Goal: Task Accomplishment & Management: Manage account settings

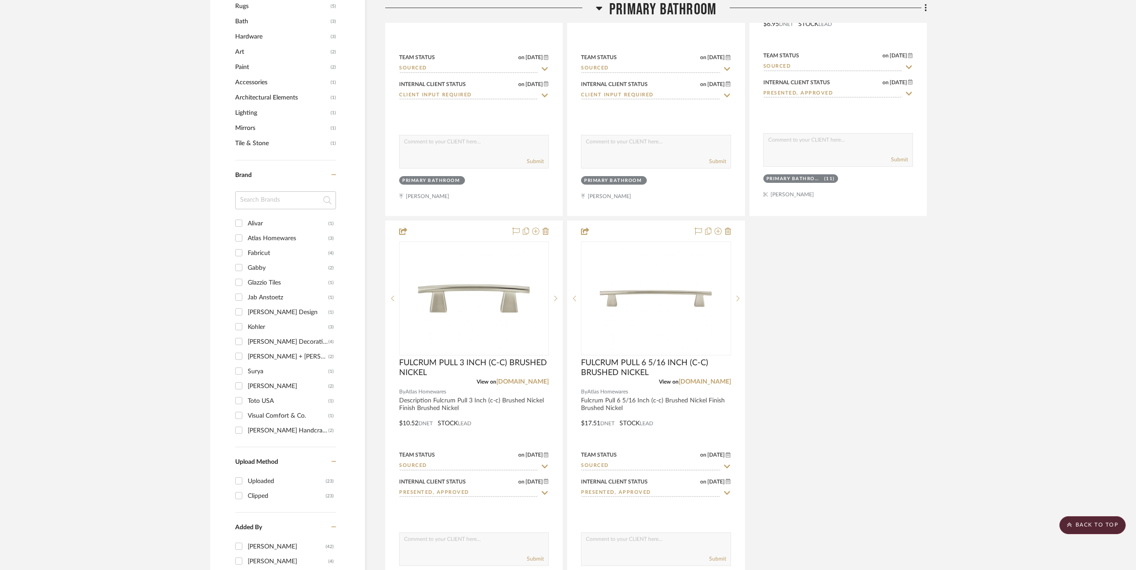
scroll to position [1254, 0]
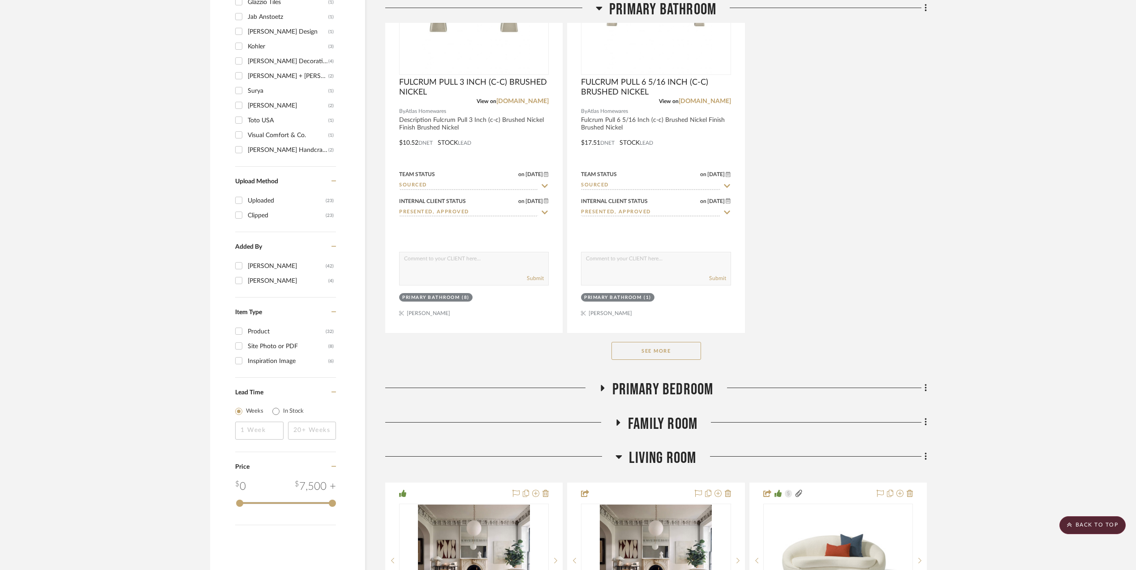
click at [636, 357] on button "See More" at bounding box center [656, 351] width 90 height 18
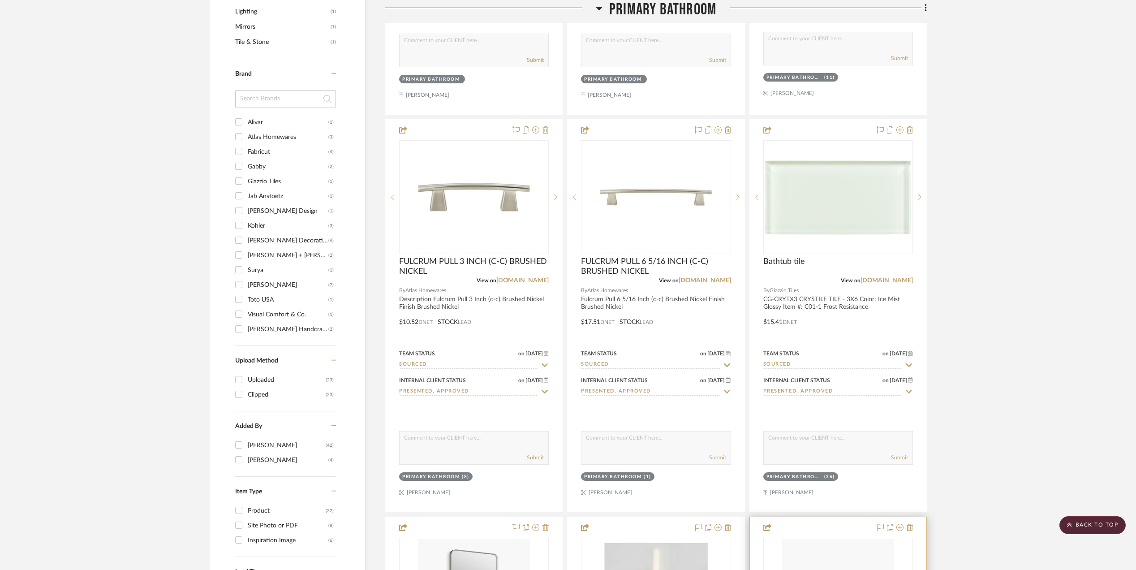
scroll to position [1373, 0]
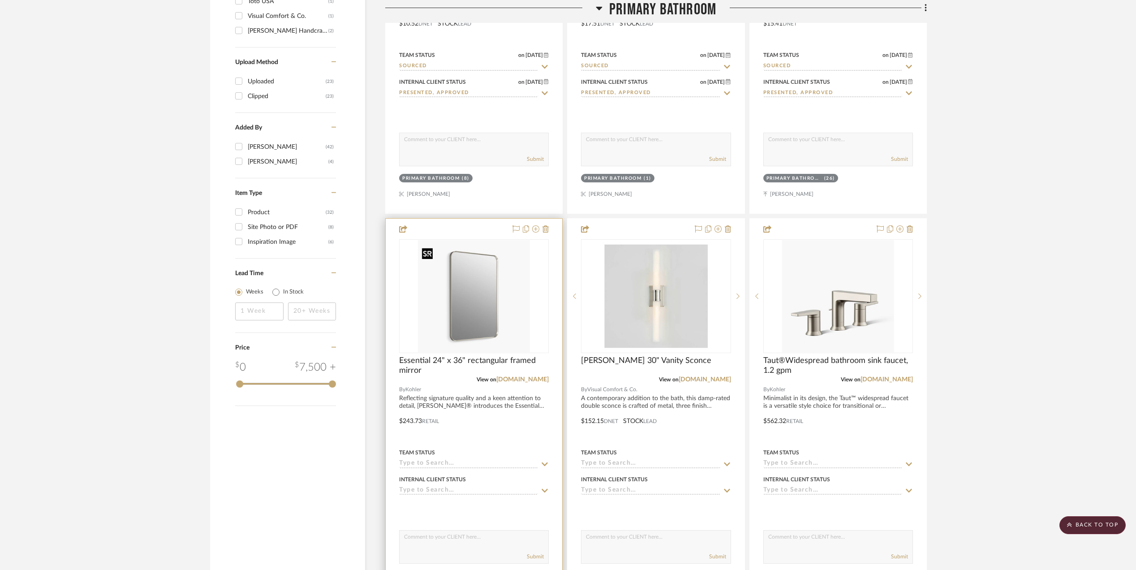
click at [0, 0] on img at bounding box center [0, 0] width 0 height 0
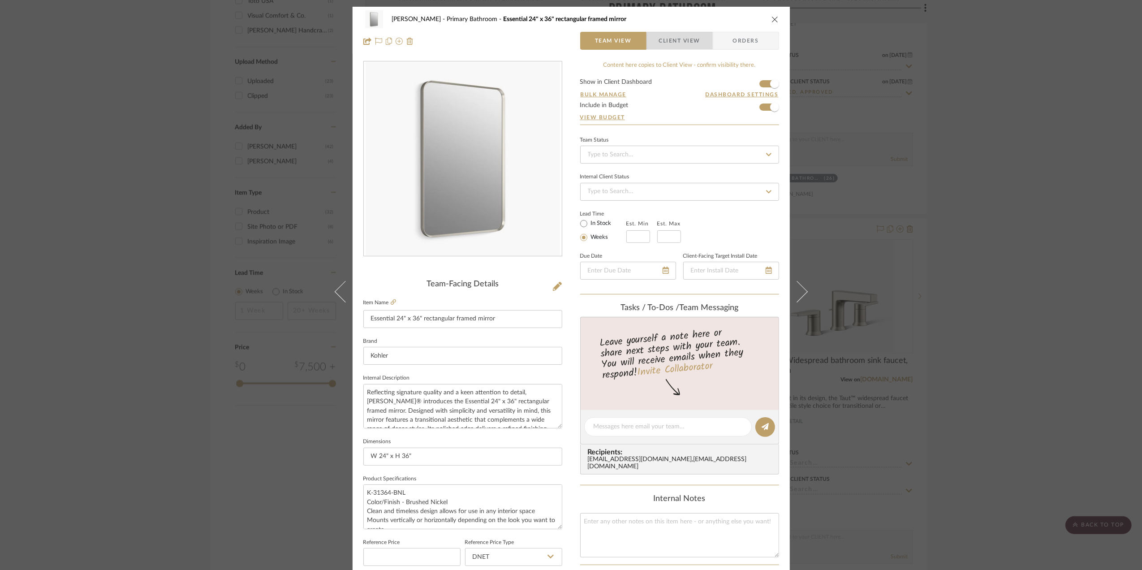
click at [682, 42] on span "Client View" at bounding box center [679, 41] width 41 height 18
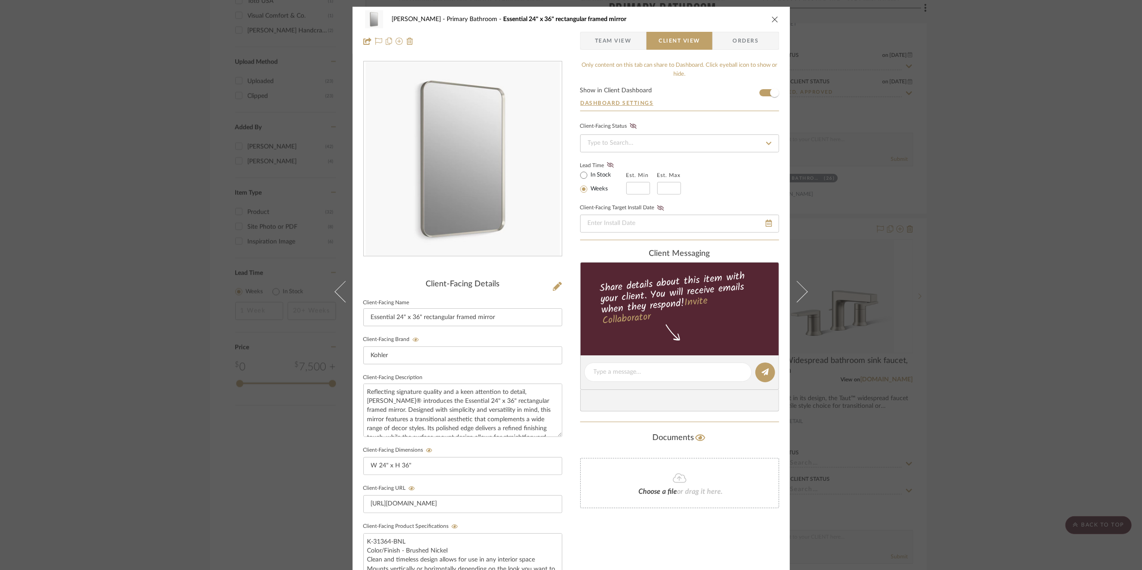
click at [610, 40] on span "Team View" at bounding box center [613, 41] width 37 height 18
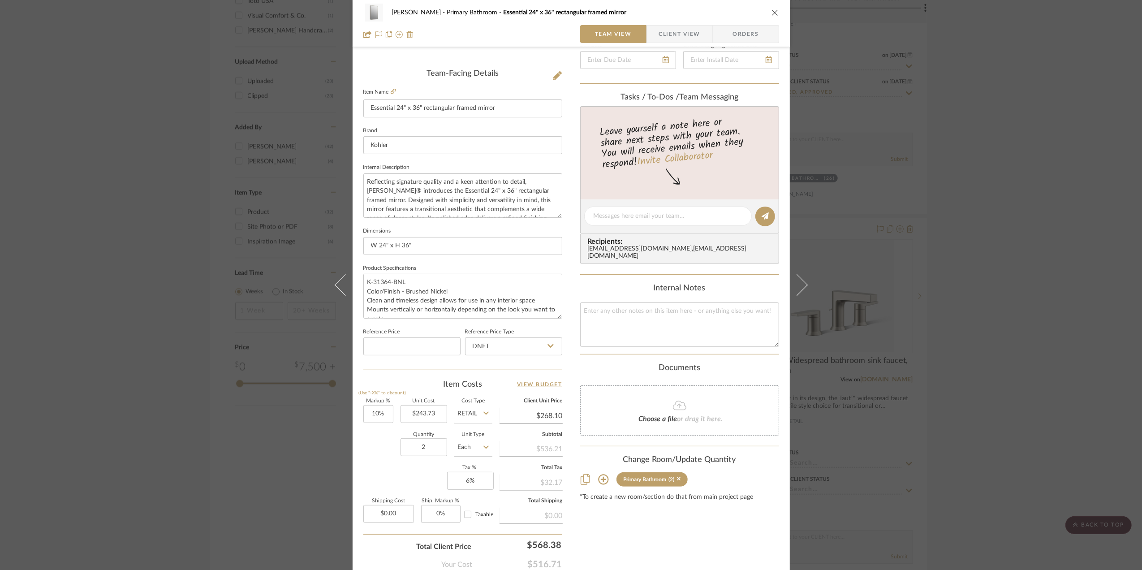
scroll to position [239, 0]
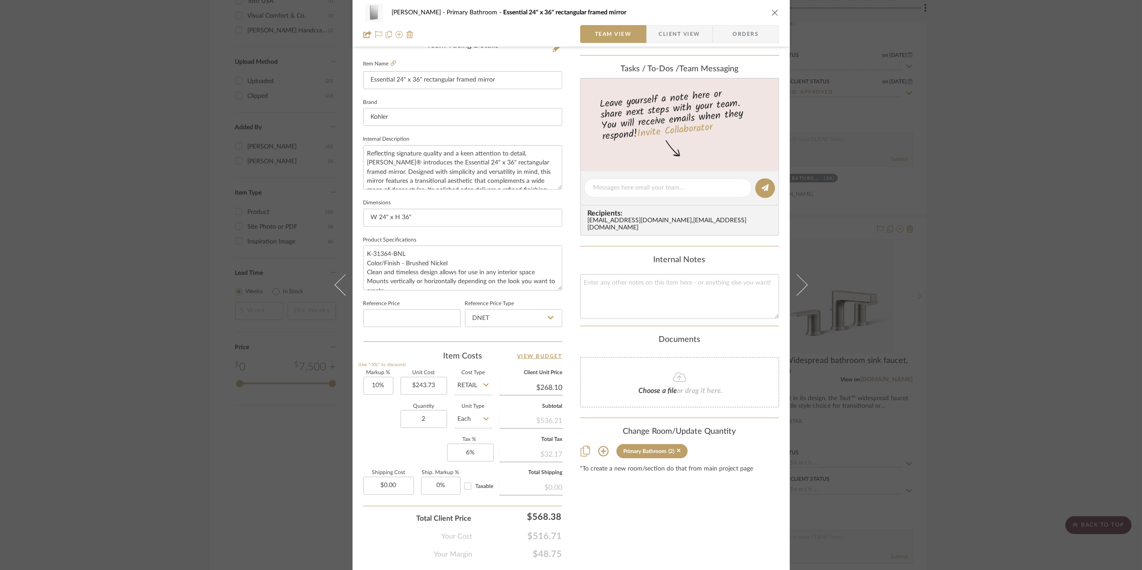
drag, startPoint x: 1054, startPoint y: 342, endPoint x: 1032, endPoint y: 337, distance: 22.5
click at [1054, 342] on div "Sara Monroe Primary Bathroom Essential 24" x 36" rectangular framed mirror Team…" at bounding box center [571, 285] width 1142 height 570
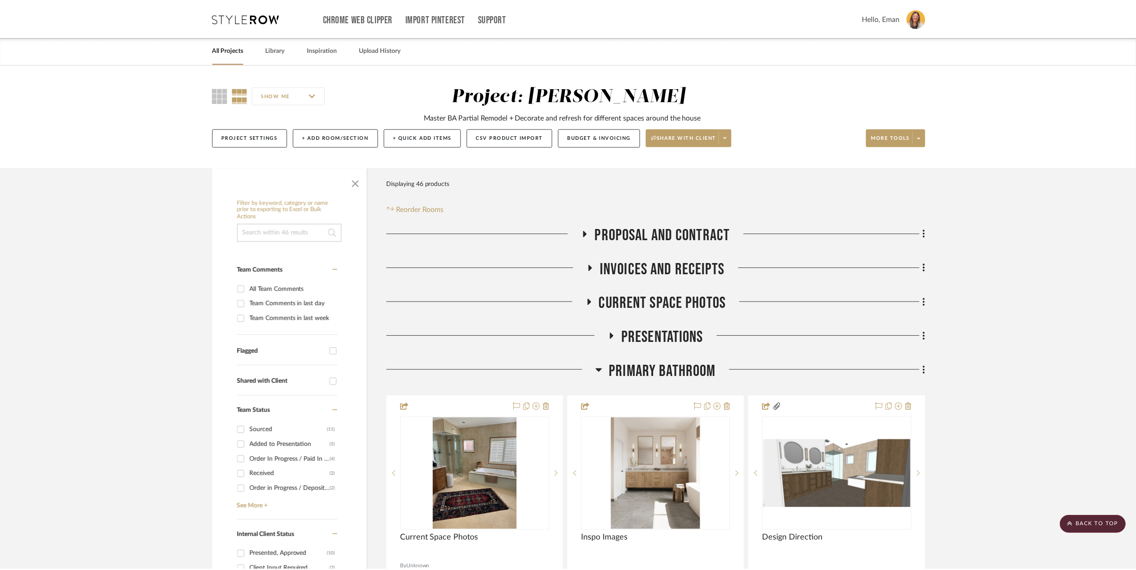
scroll to position [1373, 0]
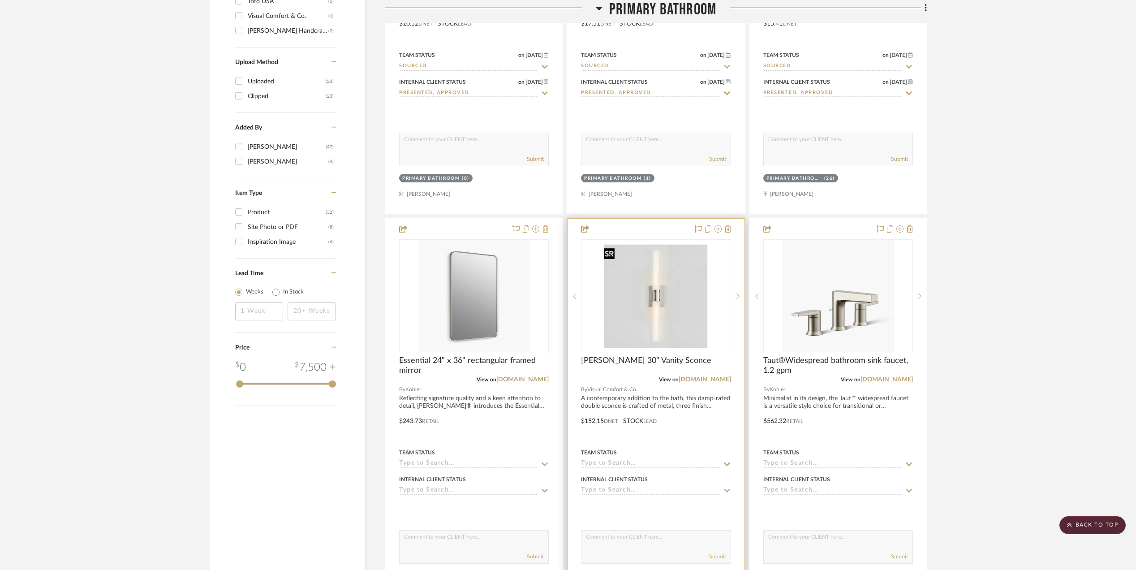
click at [653, 299] on img "0" at bounding box center [656, 296] width 112 height 112
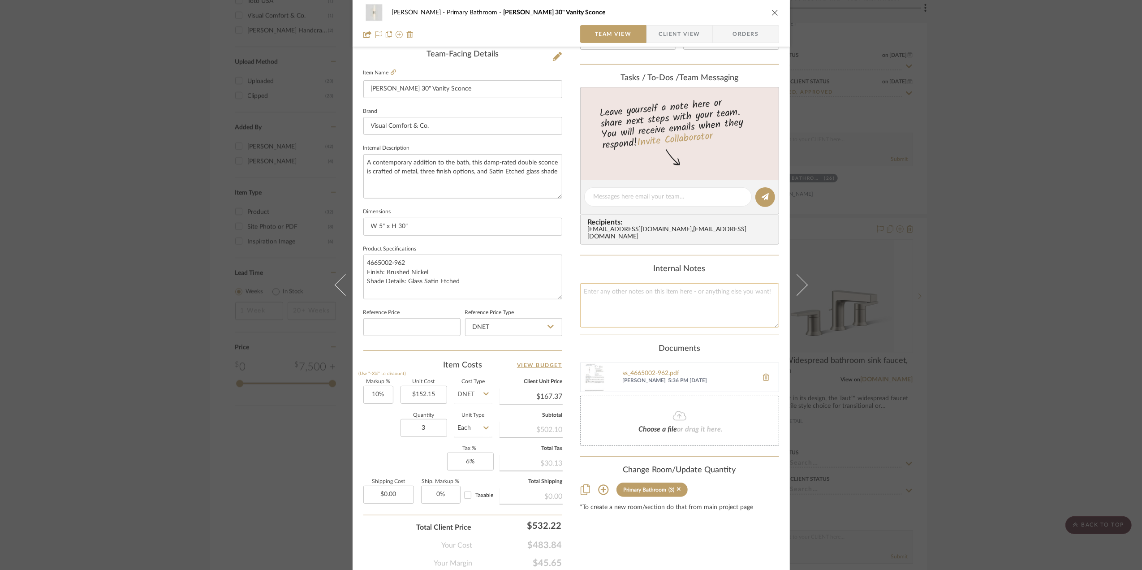
scroll to position [239, 0]
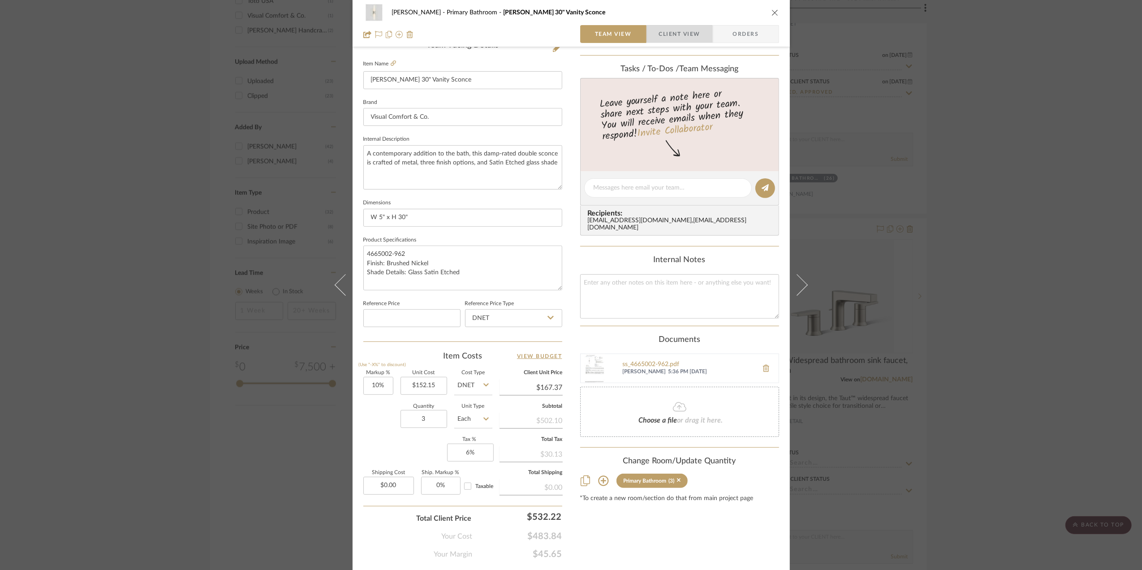
click at [685, 31] on span "Client View" at bounding box center [679, 34] width 41 height 18
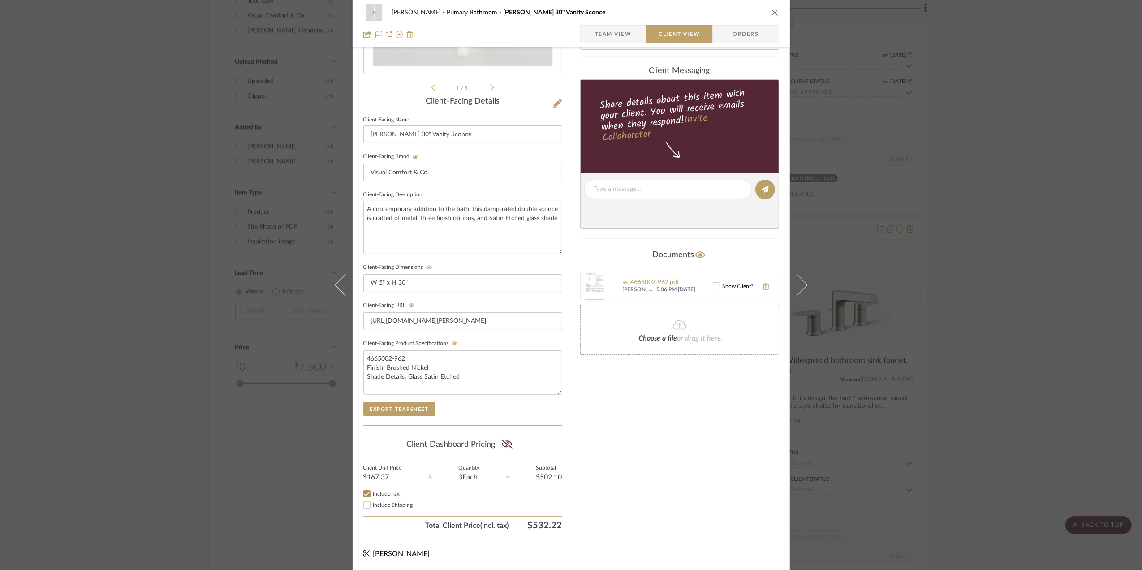
click at [716, 284] on div at bounding box center [716, 285] width 7 height 7
click at [1047, 335] on div "Sara Monroe Primary Bathroom Keaton 30" Vanity Sconce Team View Client View Ord…" at bounding box center [571, 285] width 1142 height 570
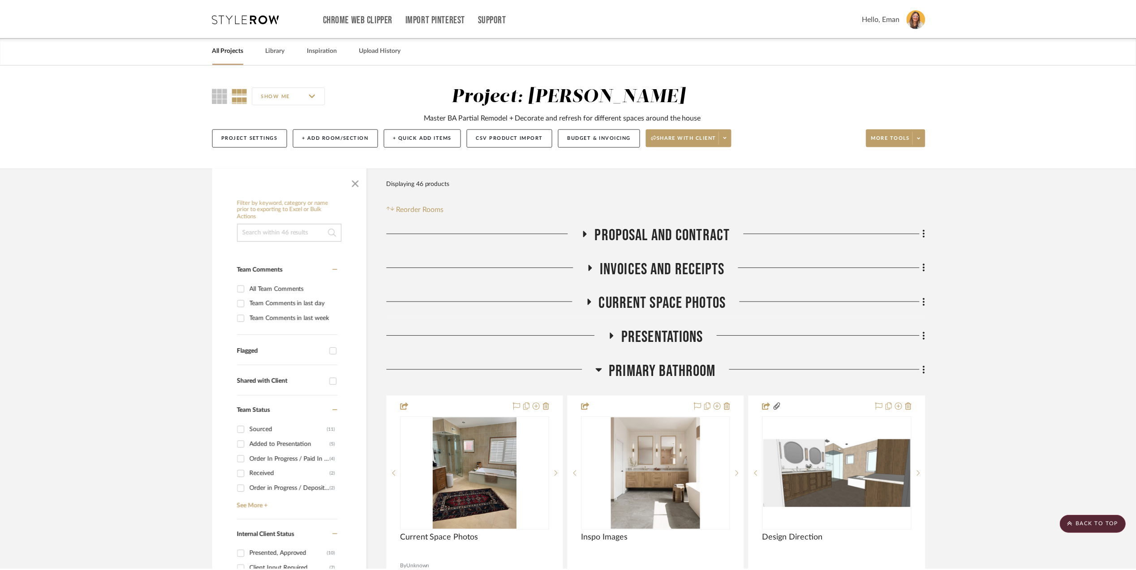
scroll to position [1373, 0]
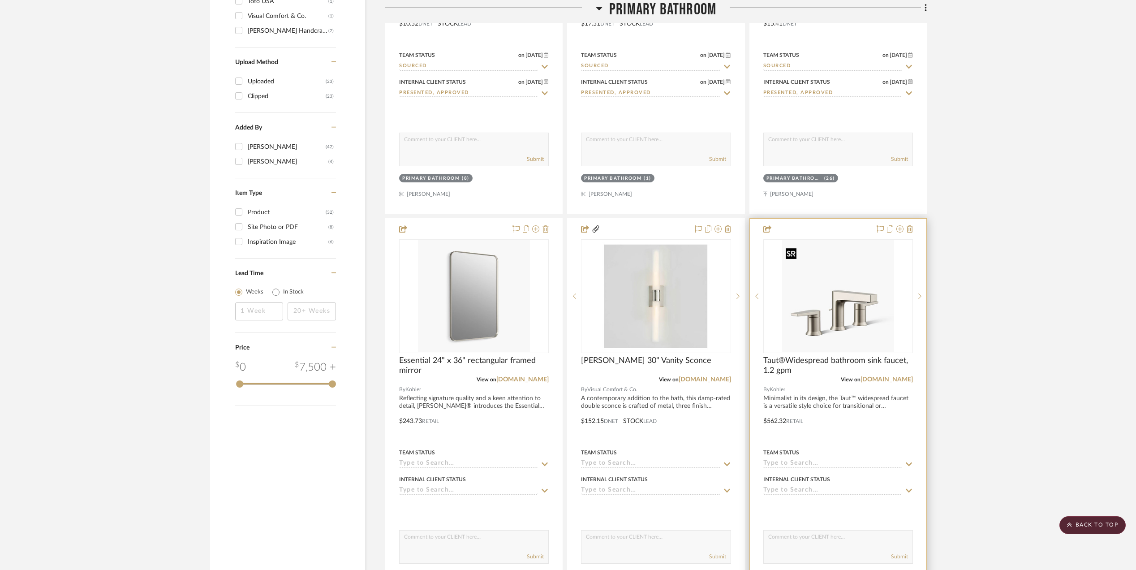
click at [844, 315] on img "0" at bounding box center [838, 296] width 112 height 112
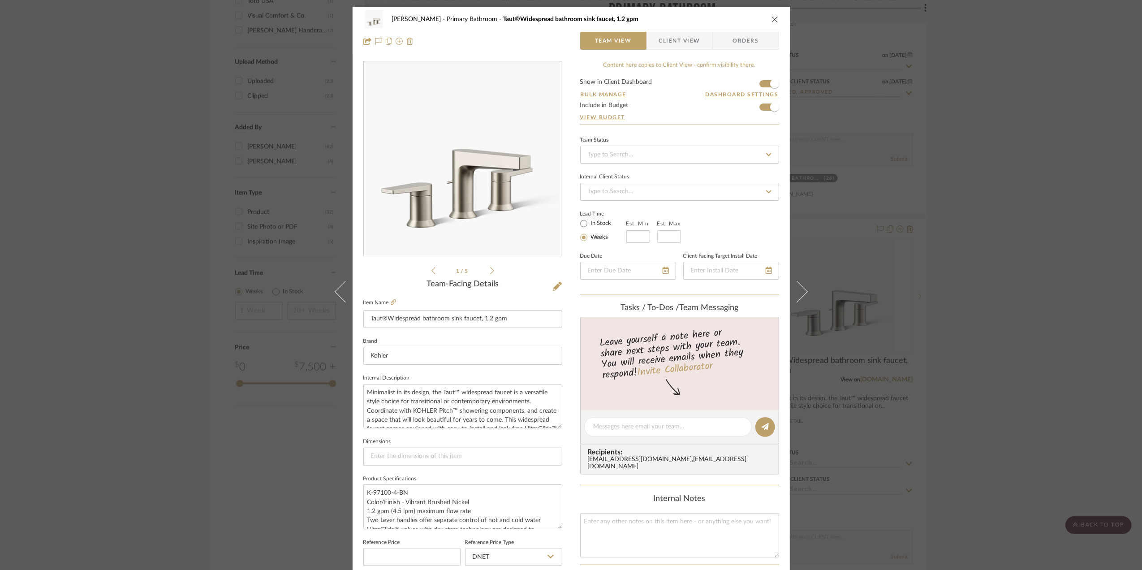
click at [675, 40] on span "Client View" at bounding box center [679, 41] width 41 height 18
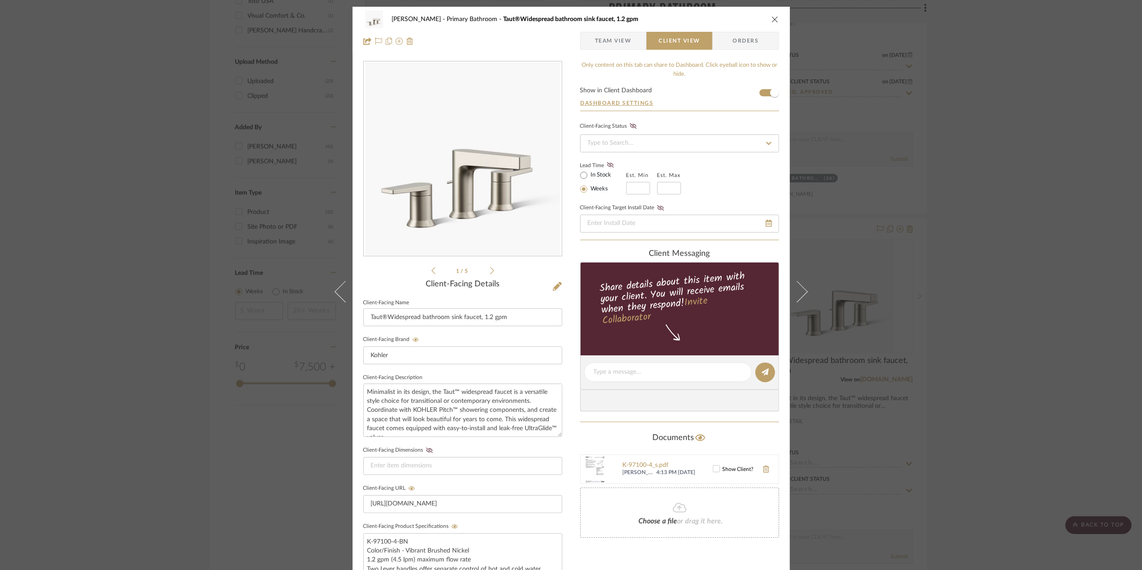
click at [713, 469] on icon at bounding box center [716, 468] width 6 height 6
click at [1033, 349] on div "Sara Monroe Primary Bathroom Taut®Widespread bathroom sink faucet, 1.2 gpm Team…" at bounding box center [571, 285] width 1142 height 570
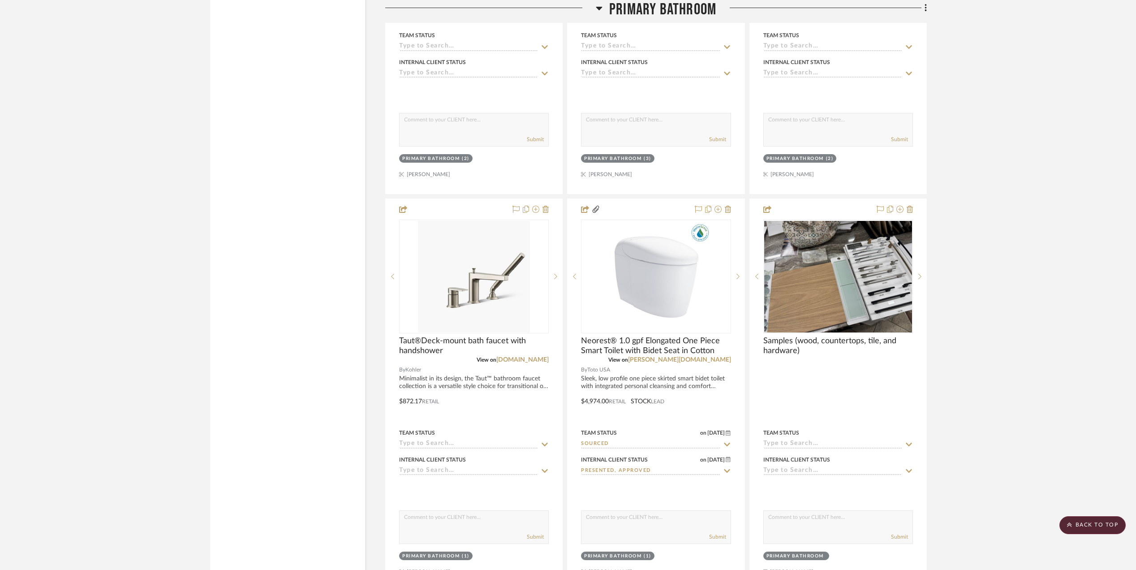
scroll to position [1792, 0]
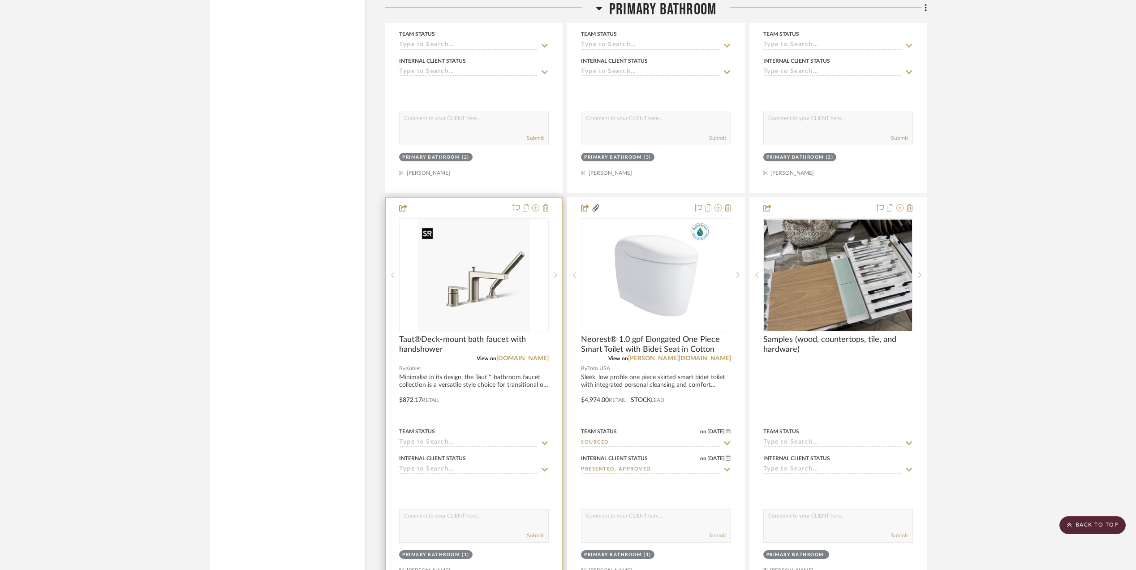
click at [0, 0] on img at bounding box center [0, 0] width 0 height 0
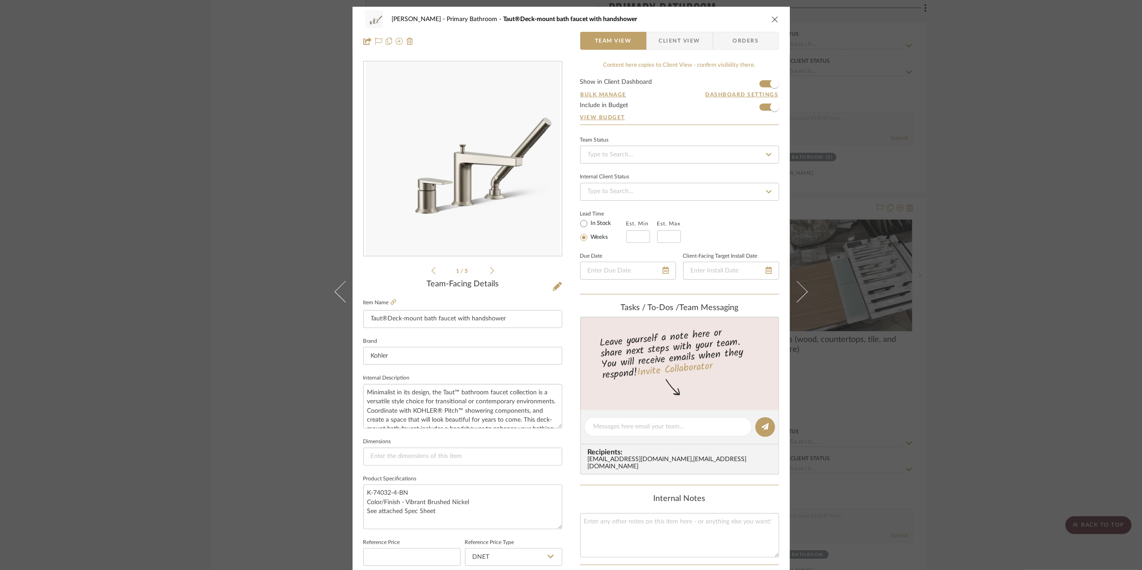
drag, startPoint x: 678, startPoint y: 39, endPoint x: 674, endPoint y: 72, distance: 32.5
click at [677, 39] on span "Client View" at bounding box center [679, 41] width 41 height 18
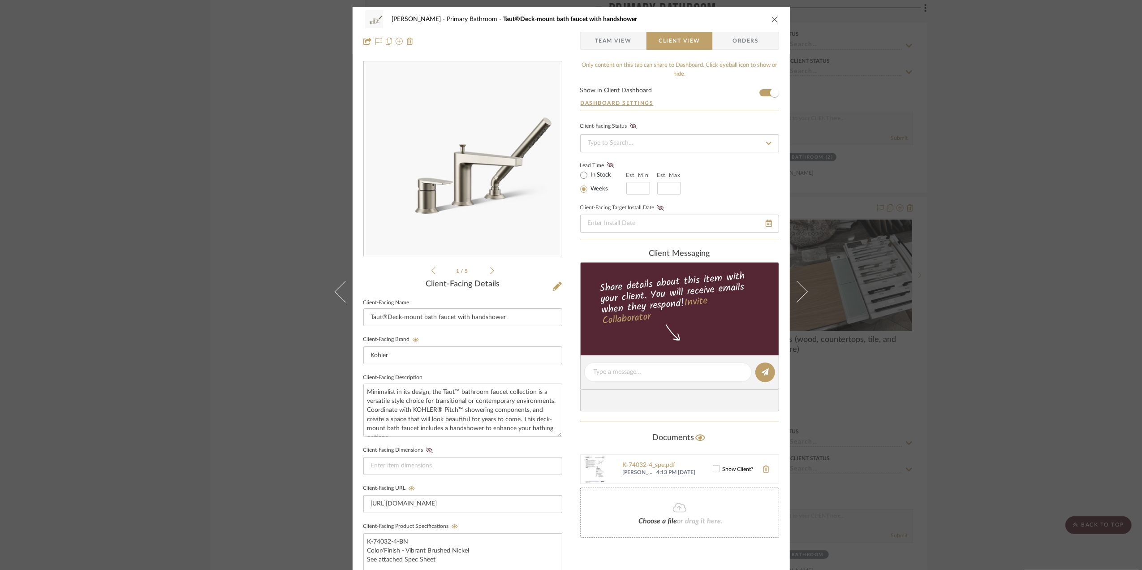
drag, startPoint x: 714, startPoint y: 464, endPoint x: 717, endPoint y: 473, distance: 8.9
click at [714, 464] on div "K-74032-4_spe.pdf Eman AlSulaimani 4:13 PM 09/12/2025 Show Client?" at bounding box center [679, 469] width 199 height 30
click at [714, 469] on icon at bounding box center [716, 468] width 6 height 6
click at [1007, 267] on div "Sara Monroe Primary Bathroom Taut®Deck-mount bath faucet with handshower Team V…" at bounding box center [571, 285] width 1142 height 570
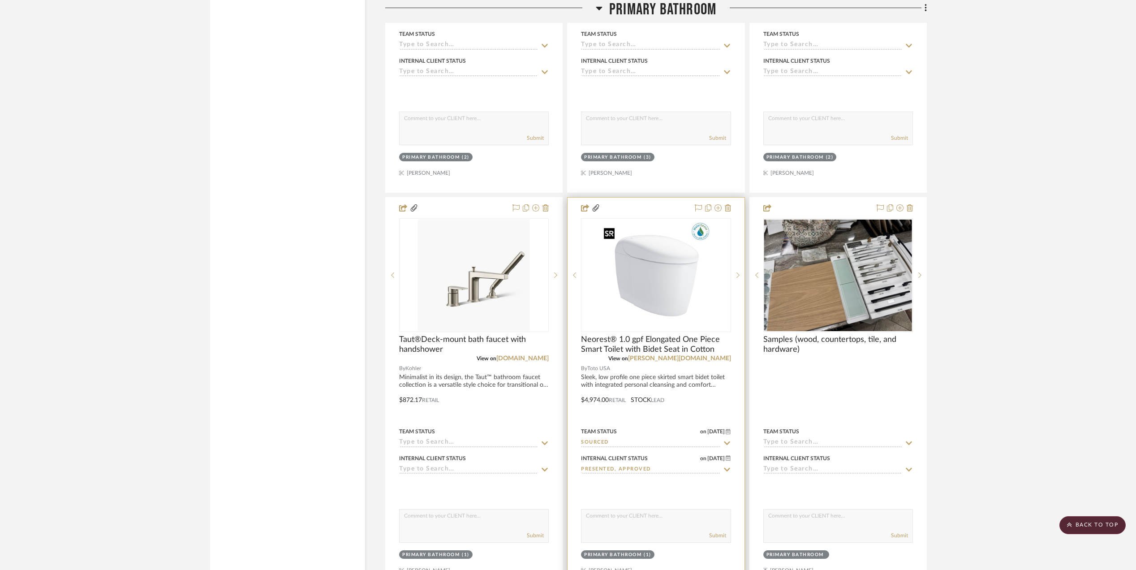
scroll to position [1851, 0]
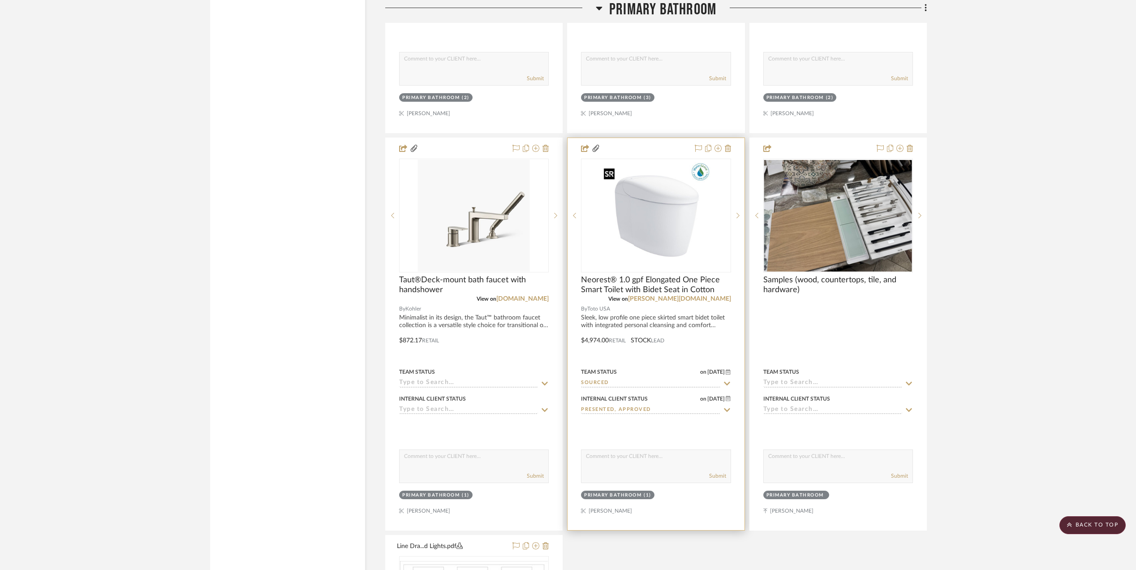
click at [636, 226] on img "0" at bounding box center [656, 215] width 112 height 112
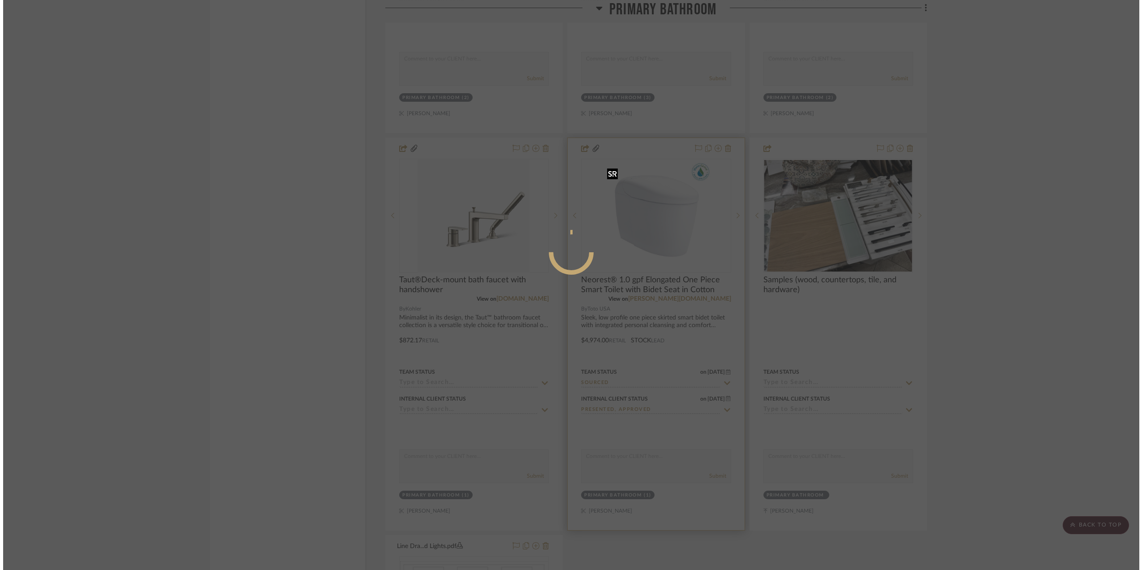
scroll to position [0, 0]
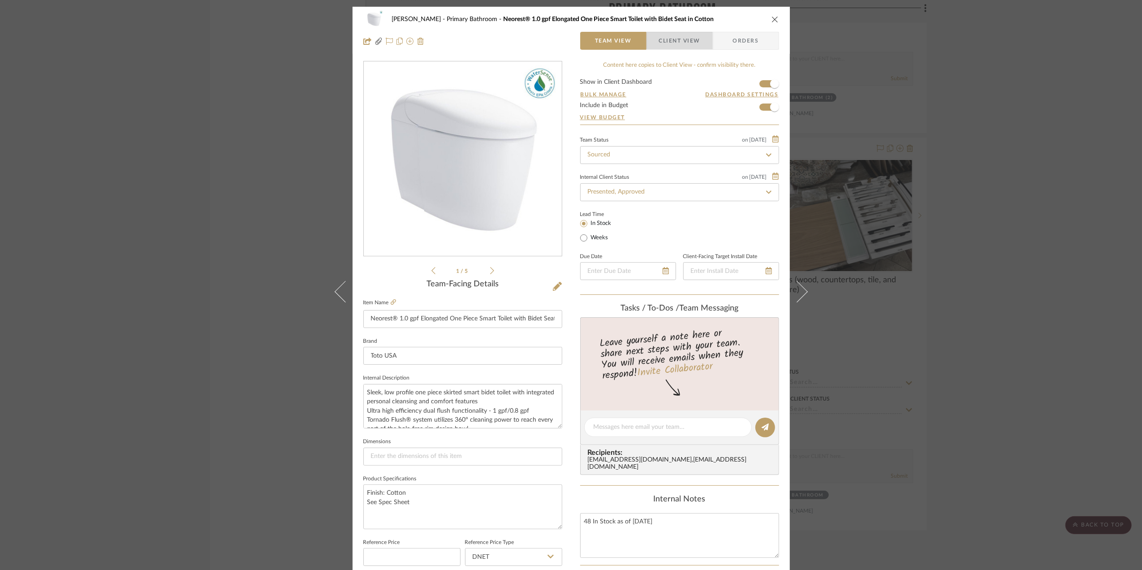
click at [678, 40] on span "Client View" at bounding box center [679, 41] width 41 height 18
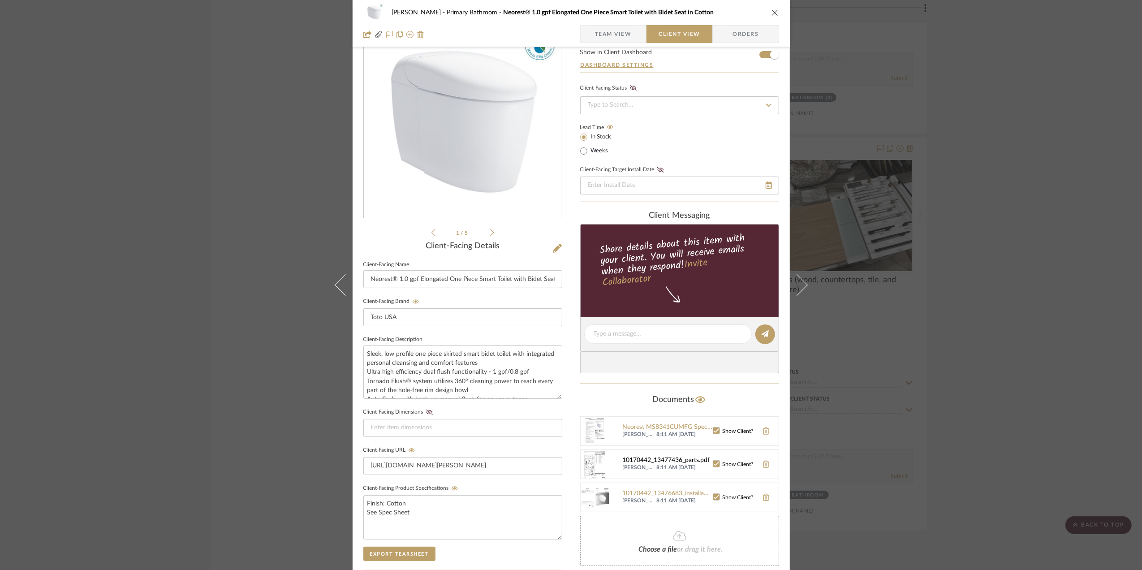
scroll to position [60, 0]
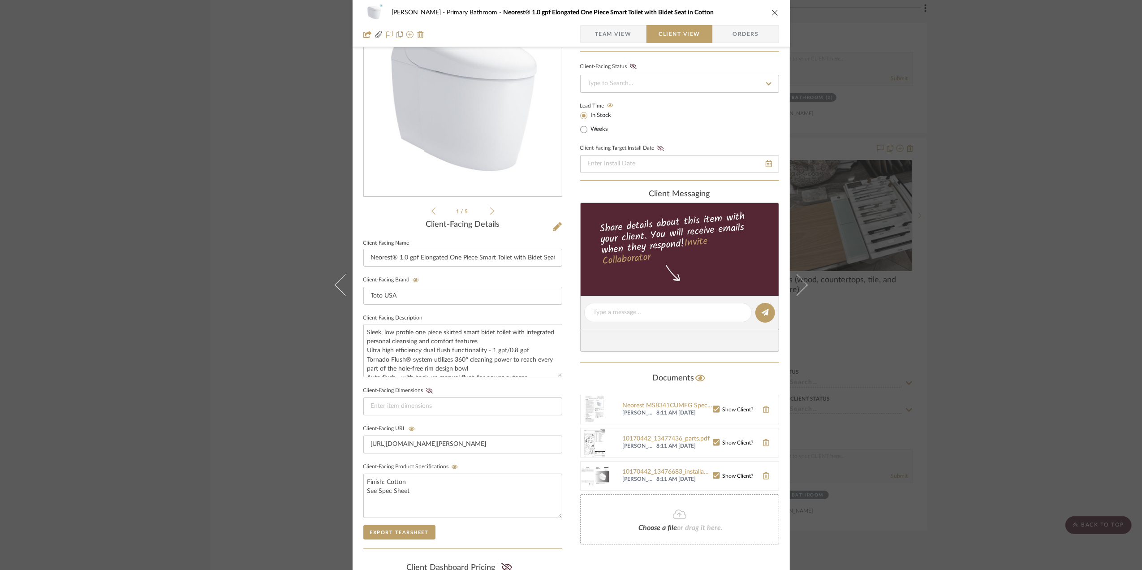
click at [1005, 297] on div "Sara Monroe Primary Bathroom Neorest® 1.0 gpf Elongated One Piece Smart Toilet …" at bounding box center [571, 285] width 1142 height 570
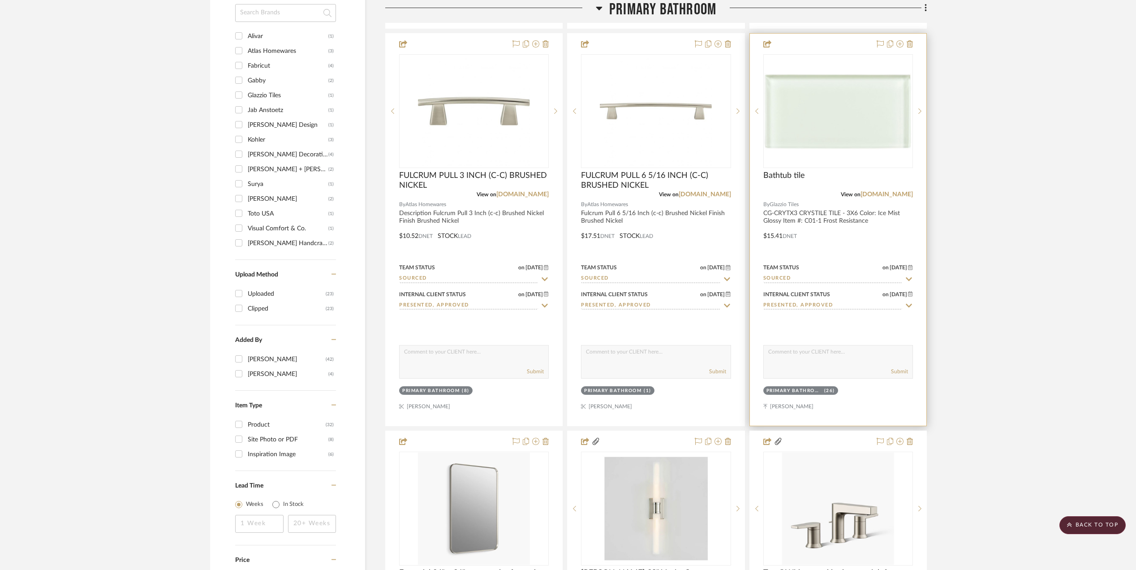
scroll to position [1373, 0]
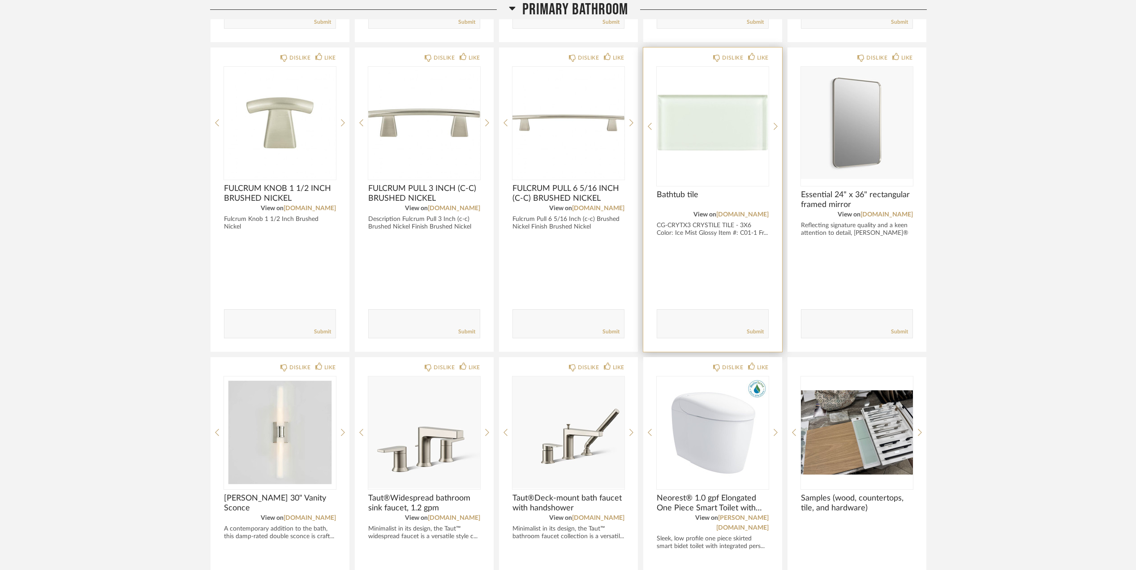
scroll to position [1373, 0]
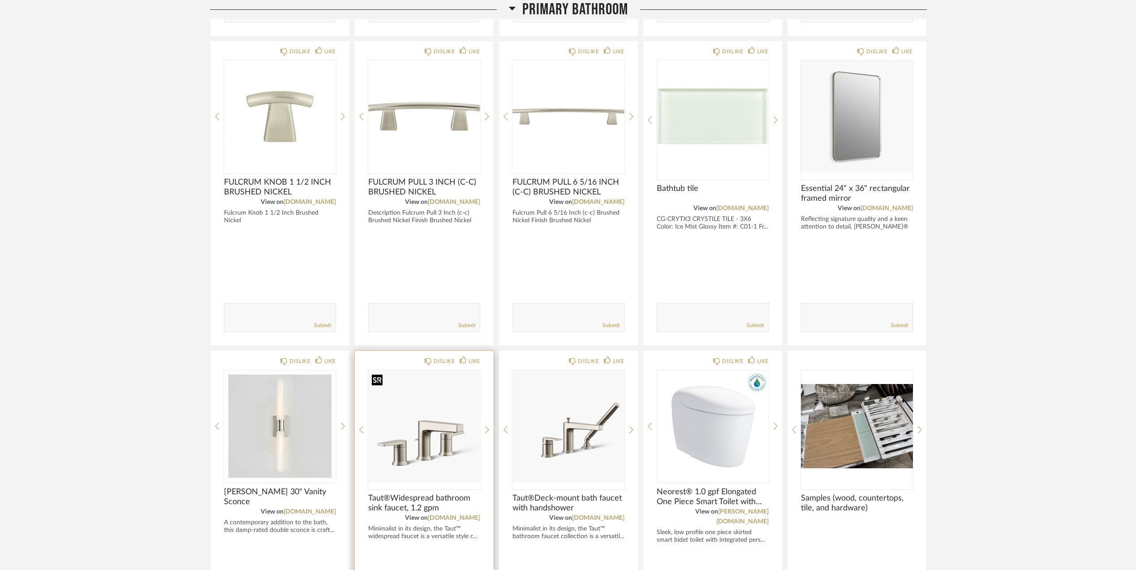
click at [0, 0] on img at bounding box center [0, 0] width 0 height 0
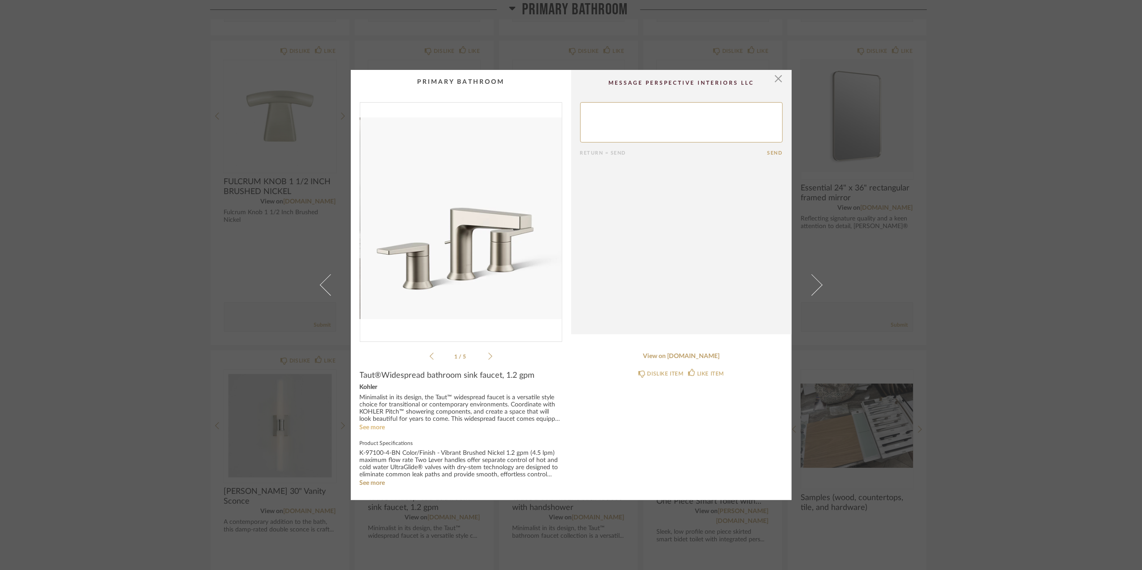
click at [374, 427] on link "See more" at bounding box center [373, 427] width 26 height 6
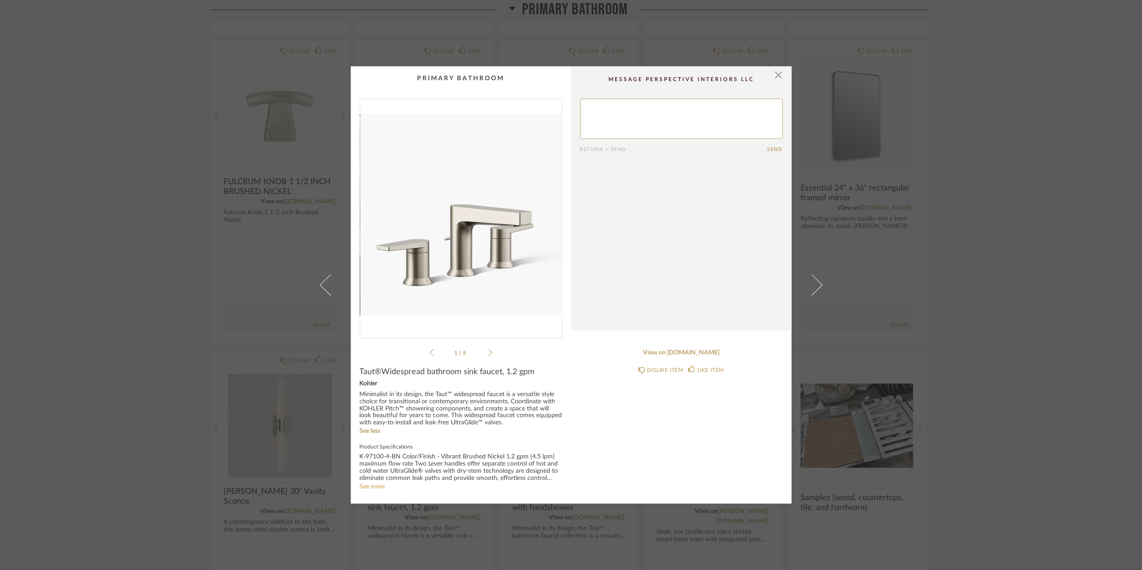
click at [377, 488] on link "See more" at bounding box center [373, 486] width 26 height 6
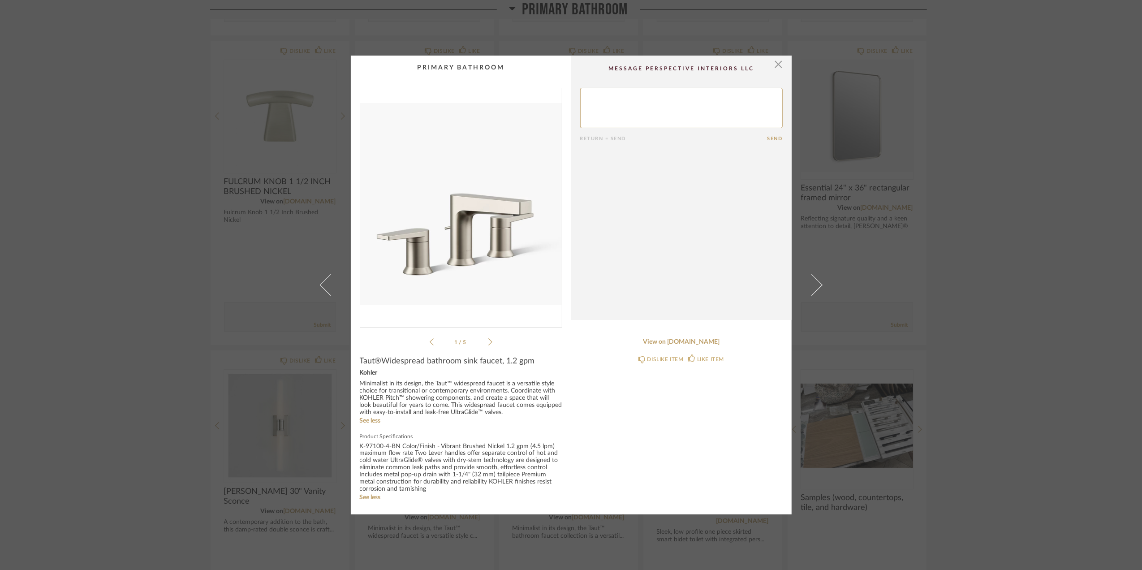
click at [488, 342] on icon at bounding box center [490, 342] width 4 height 8
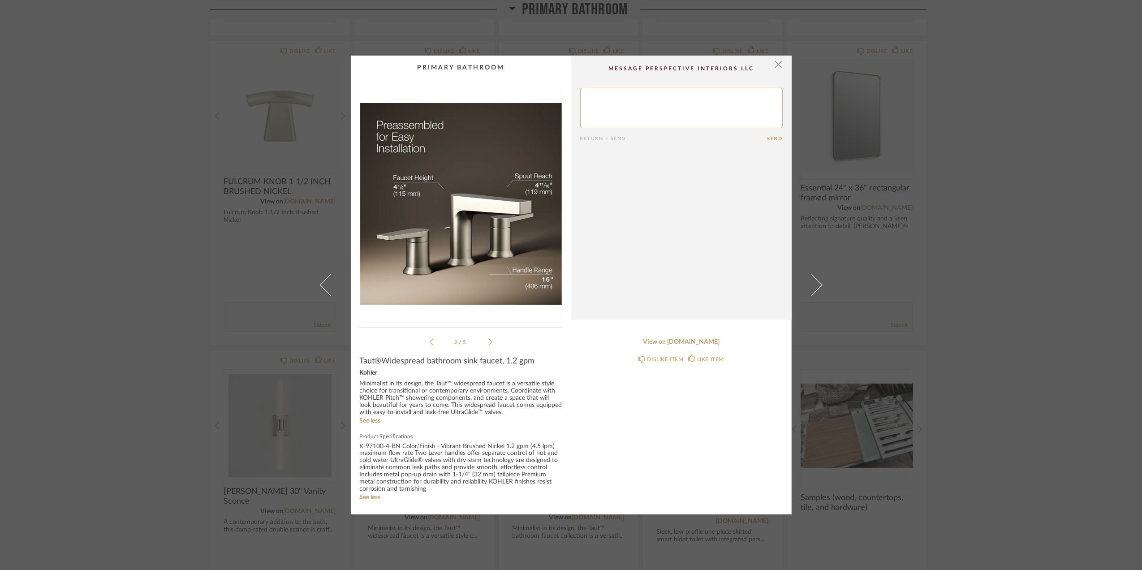
click at [488, 342] on icon at bounding box center [490, 342] width 4 height 8
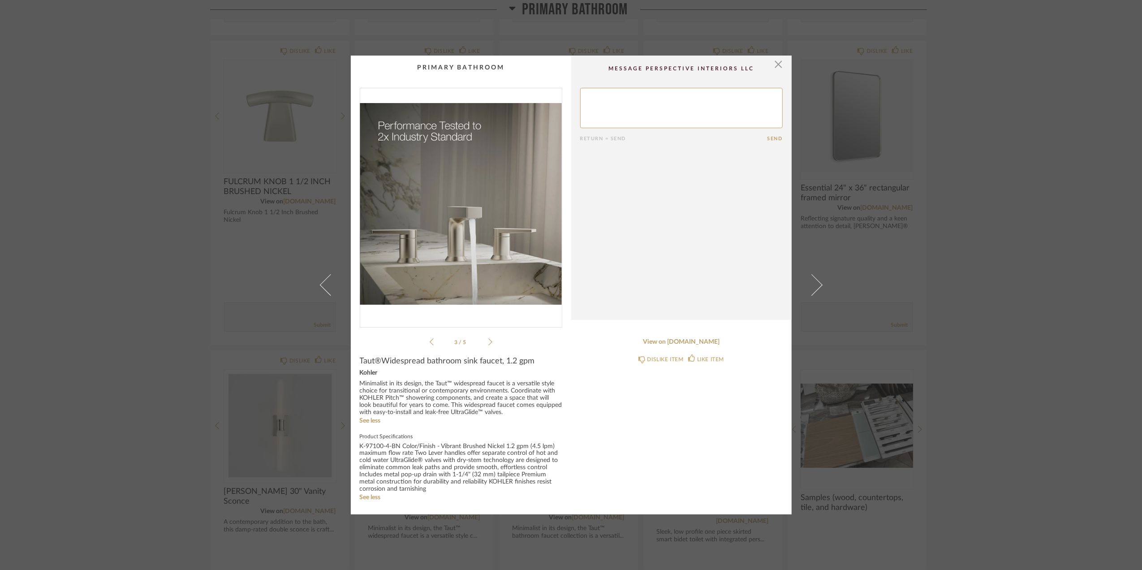
click at [1031, 272] on div "× 3 / 5 Return = Send Send Taut®Widespread bathroom sink faucet, 1.2 gpm Kohler…" at bounding box center [571, 285] width 1142 height 570
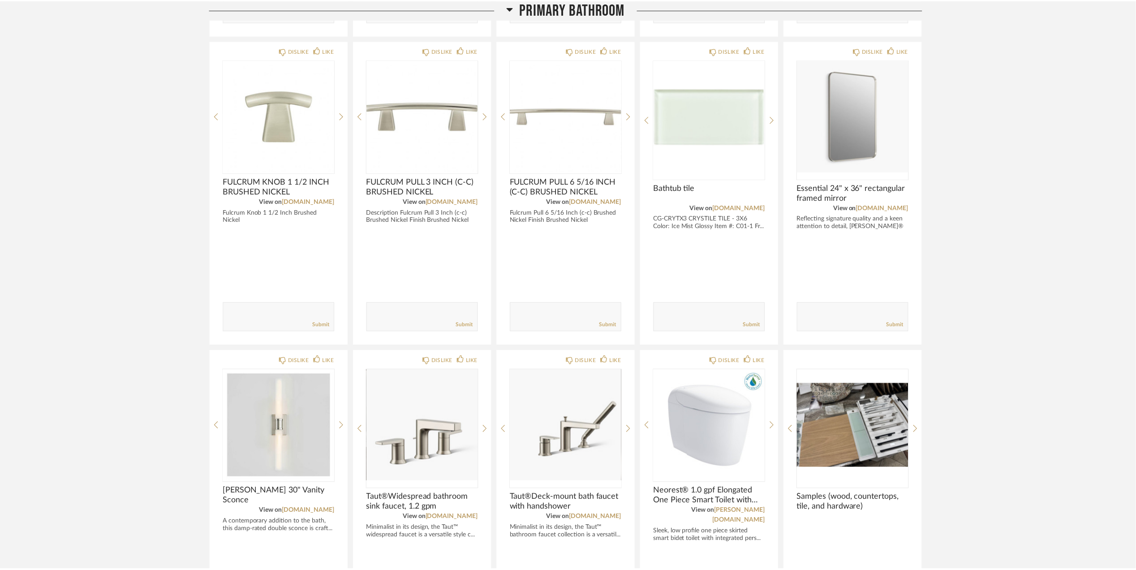
scroll to position [1373, 0]
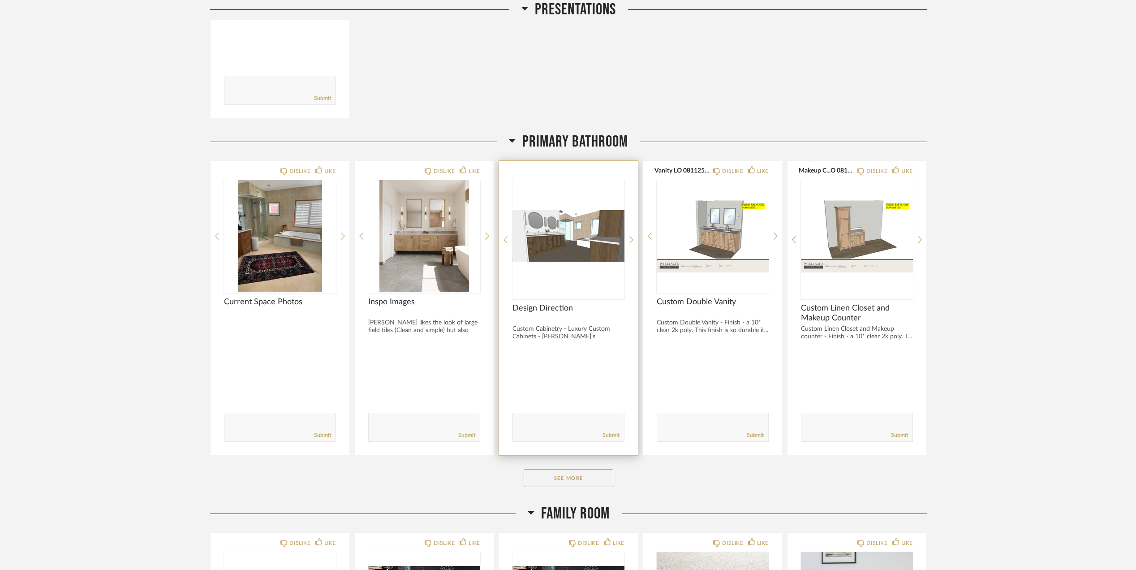
scroll to position [1023, 0]
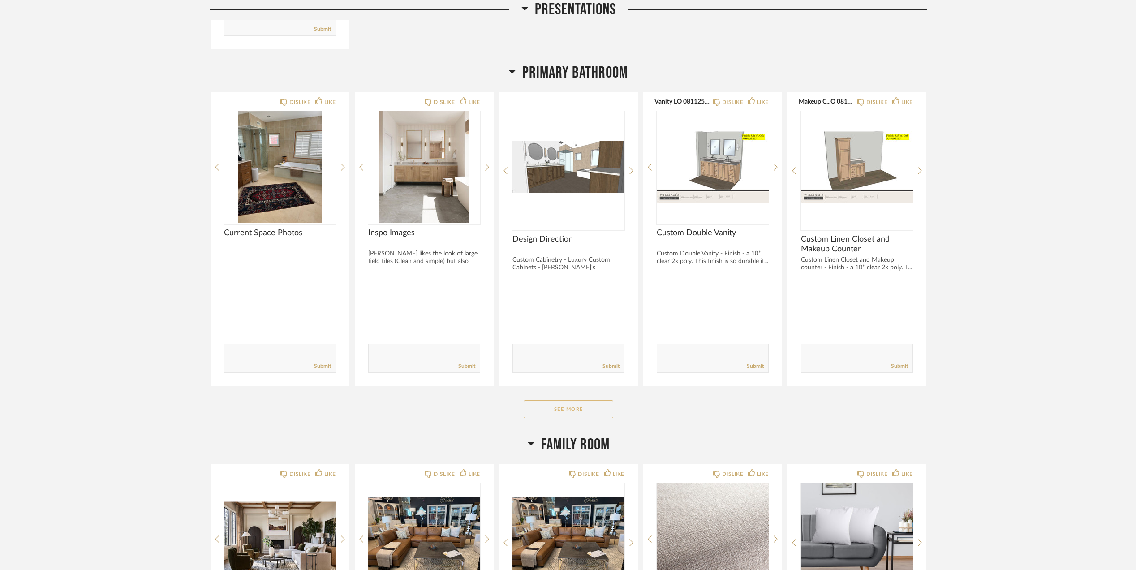
click at [560, 410] on button "See More" at bounding box center [569, 409] width 90 height 18
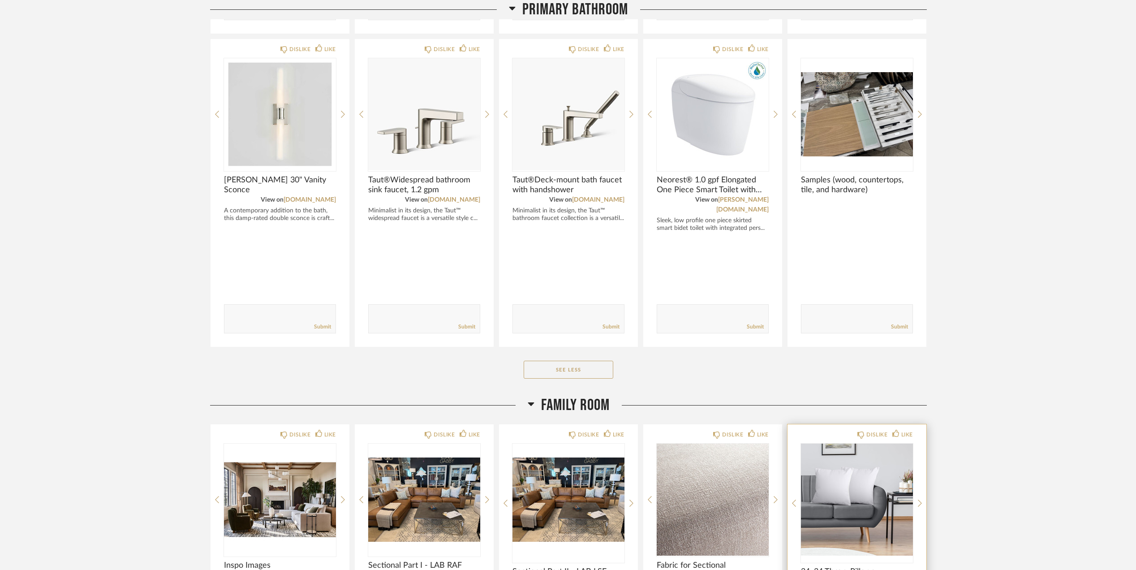
scroll to position [1680, 0]
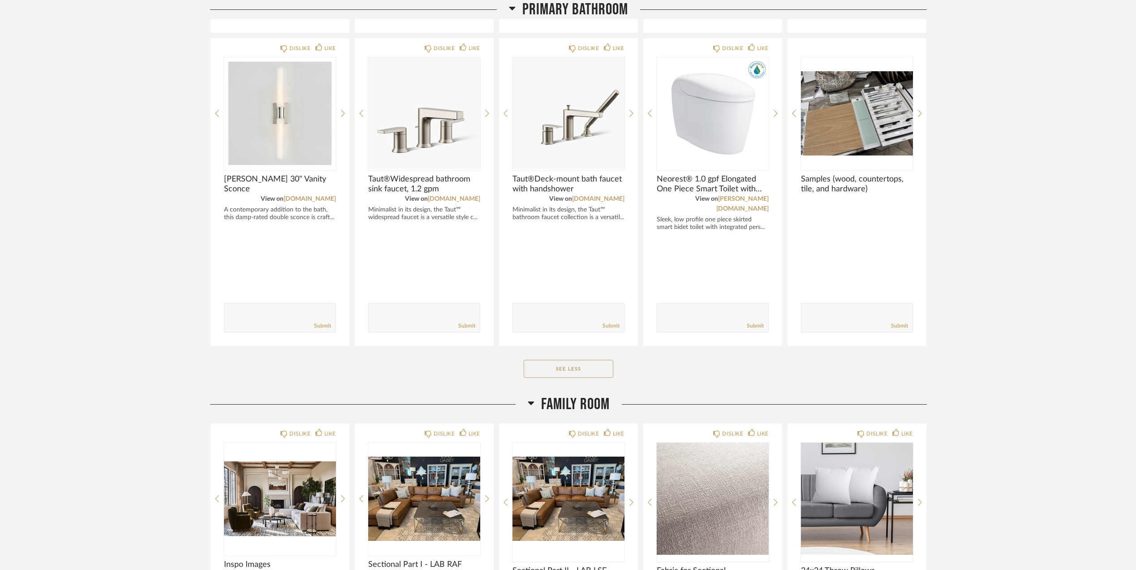
click at [580, 364] on button "See Less" at bounding box center [569, 369] width 90 height 18
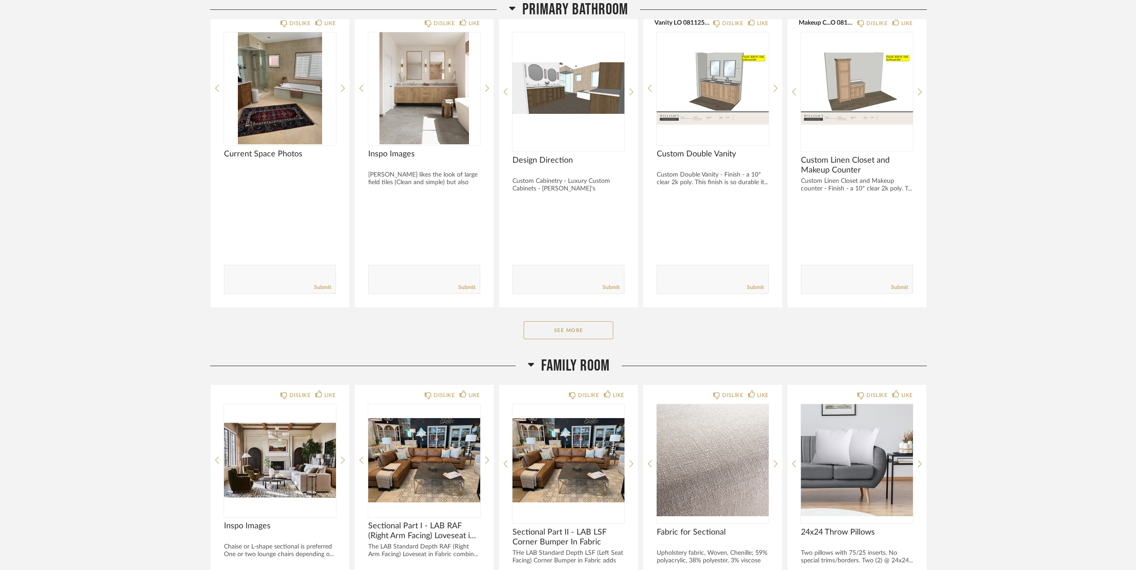
scroll to position [1088, 0]
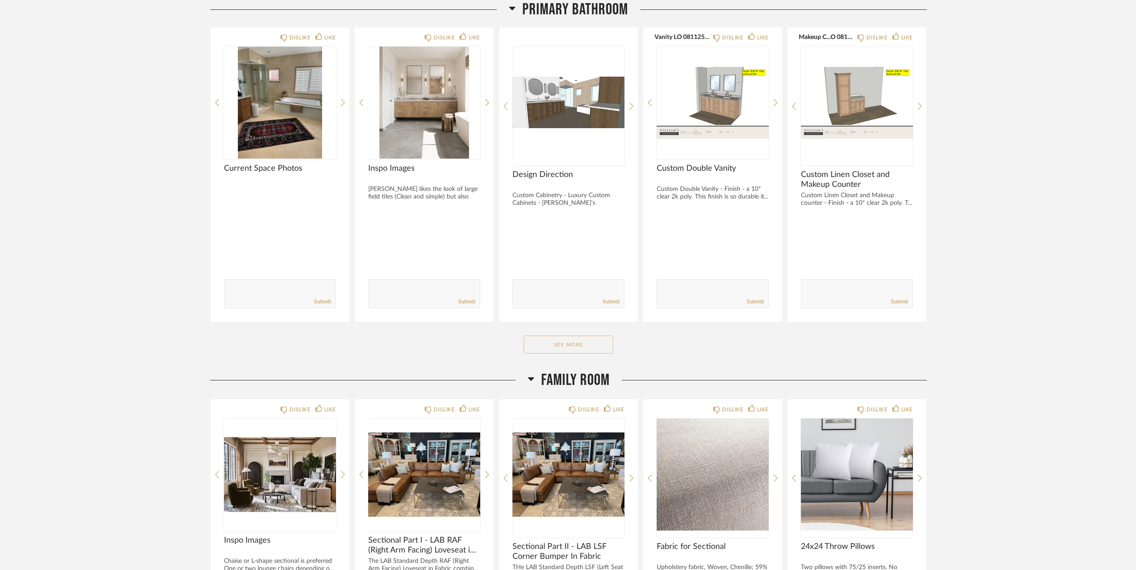
click at [579, 353] on button "See More" at bounding box center [569, 344] width 90 height 18
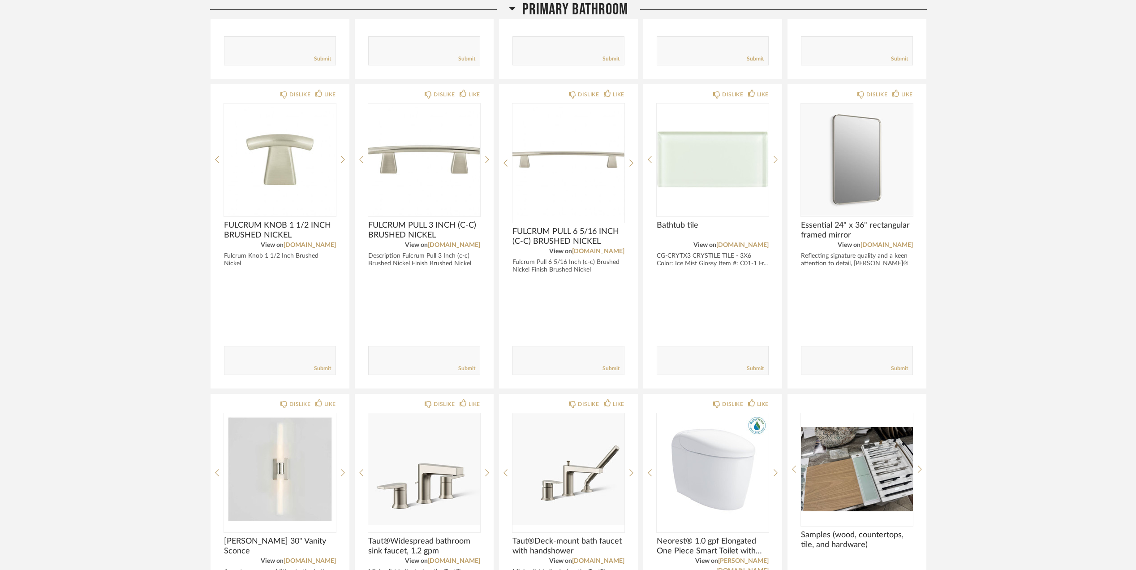
scroll to position [1505, 0]
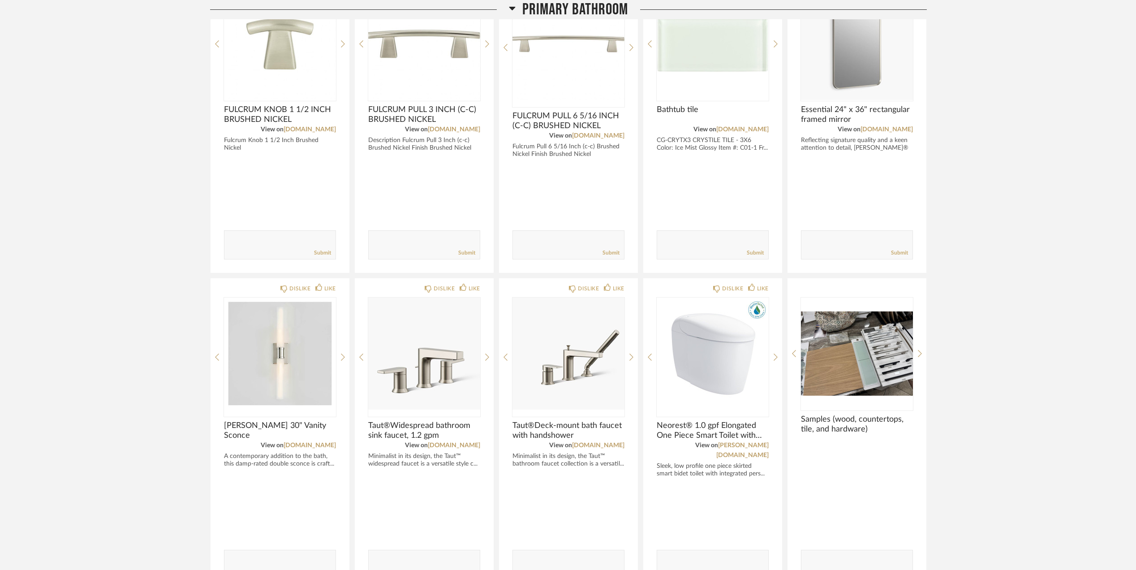
scroll to position [1147, 0]
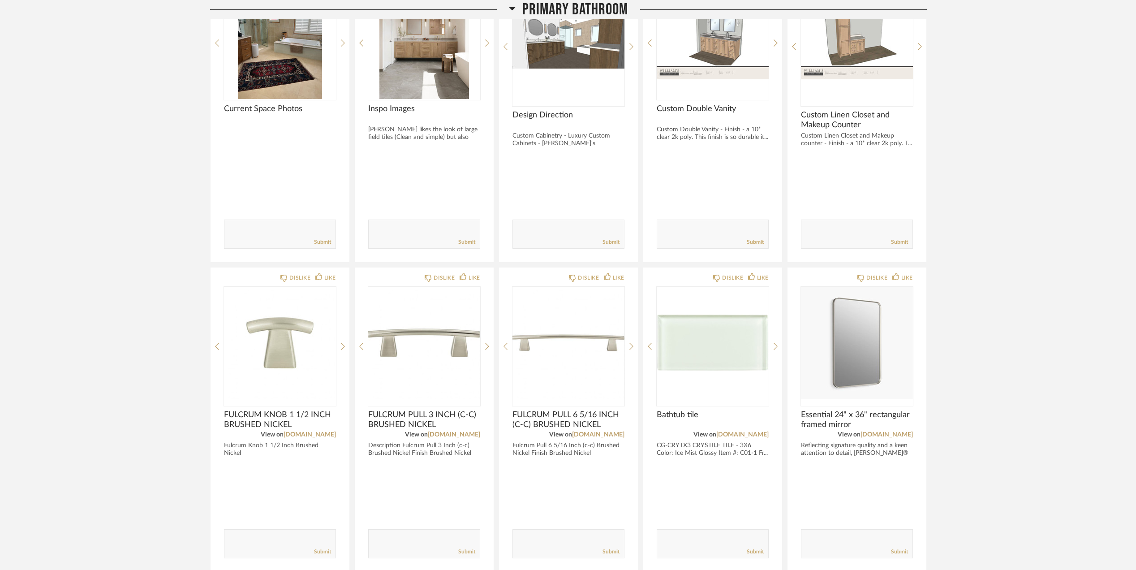
click at [1032, 344] on div "Thumbnail View Full View Sara Monroe Master BA Partial Remodel + Decorate and r…" at bounding box center [568, 293] width 1136 height 2807
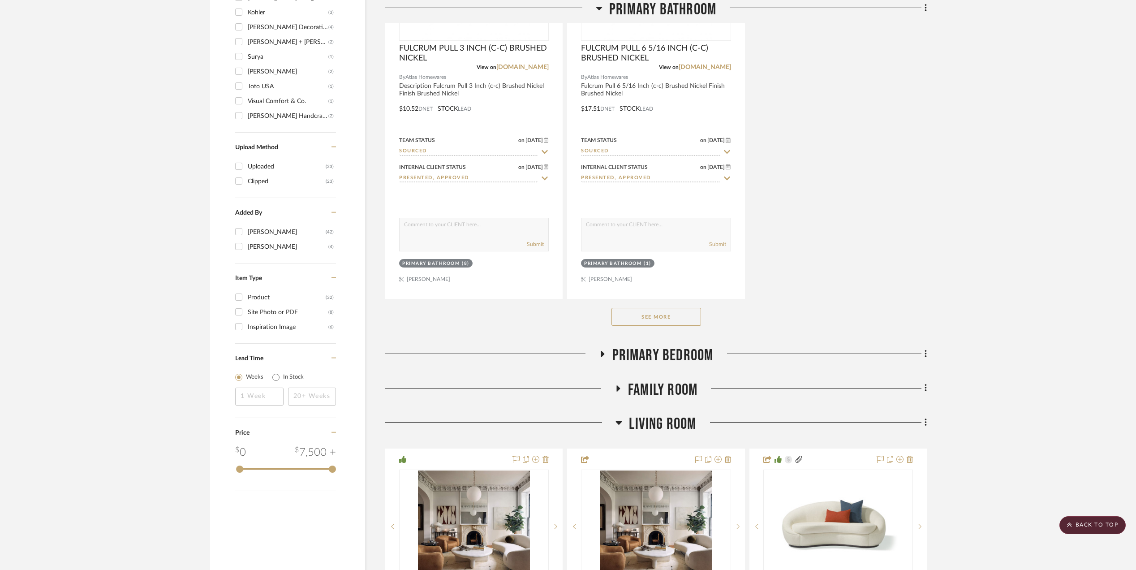
scroll to position [1314, 0]
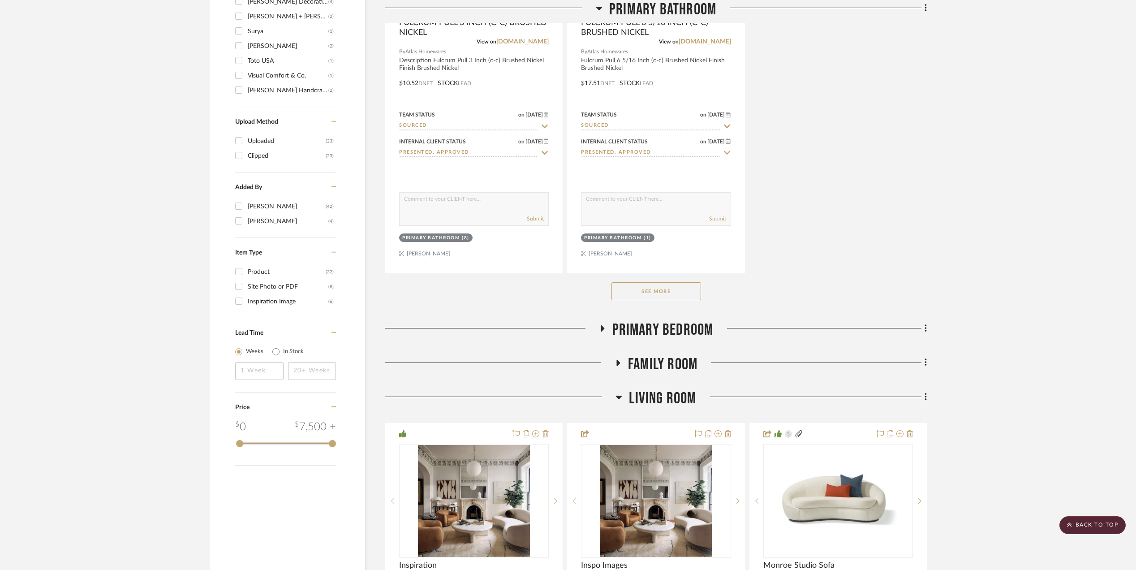
click at [656, 298] on button "See More" at bounding box center [656, 291] width 90 height 18
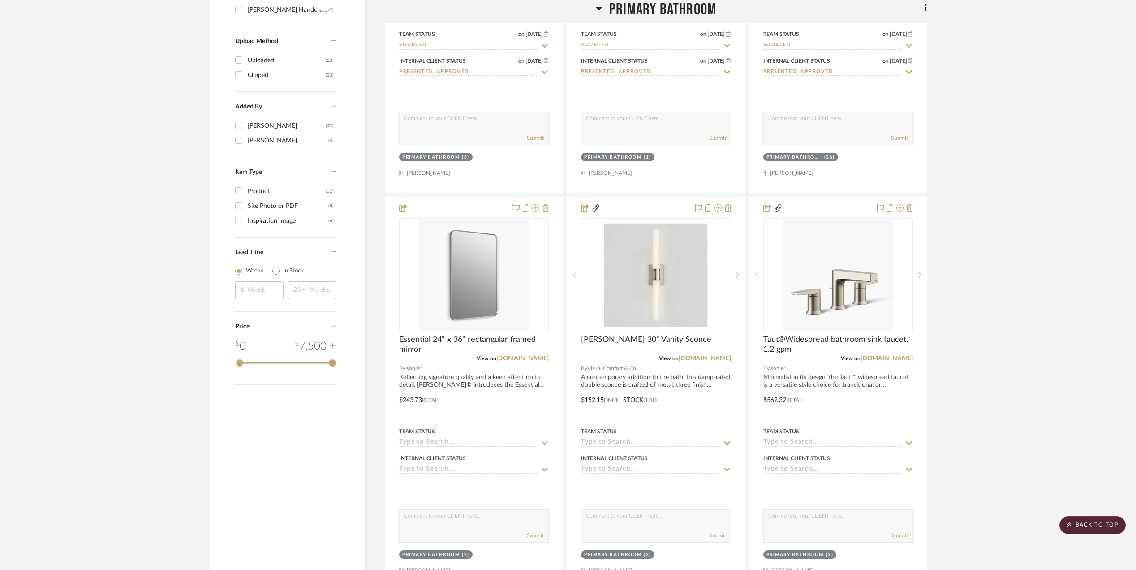
scroll to position [1373, 0]
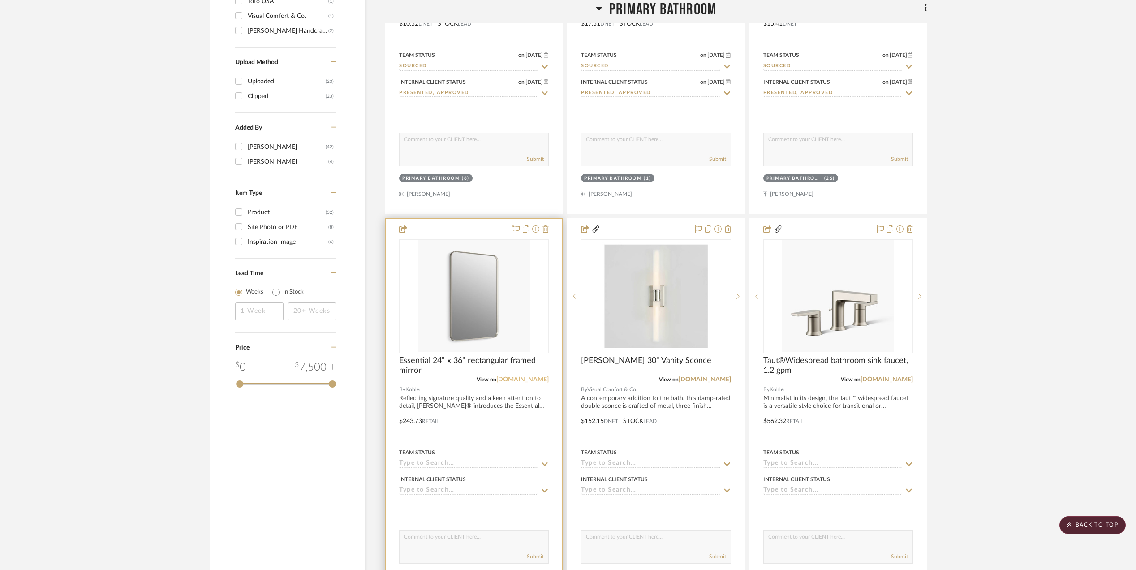
click at [536, 383] on link "[DOMAIN_NAME]" at bounding box center [522, 379] width 52 height 6
click at [658, 300] on img "0" at bounding box center [656, 296] width 112 height 112
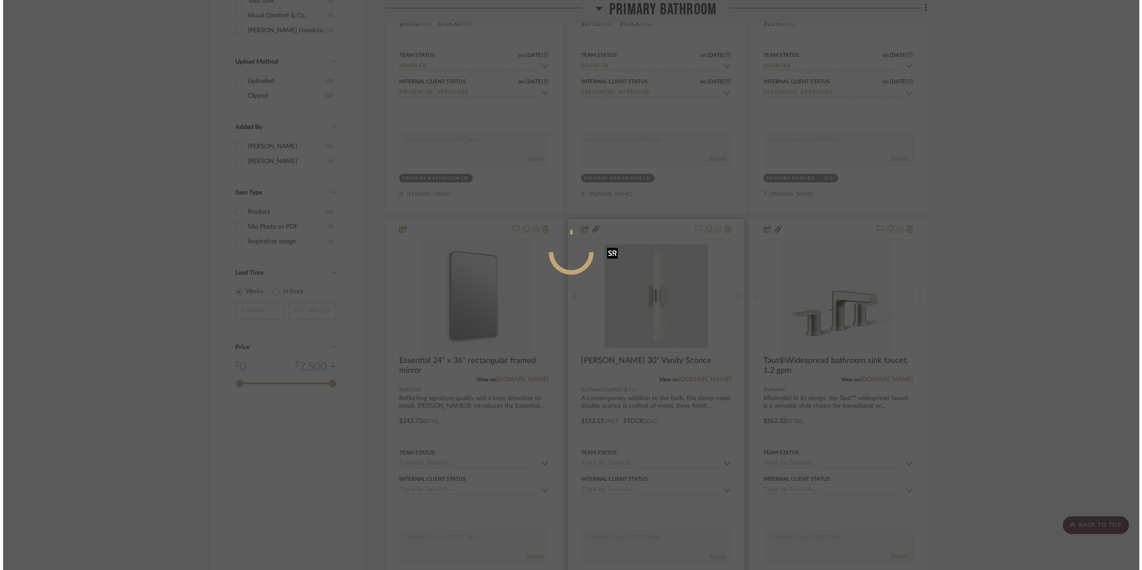
scroll to position [0, 0]
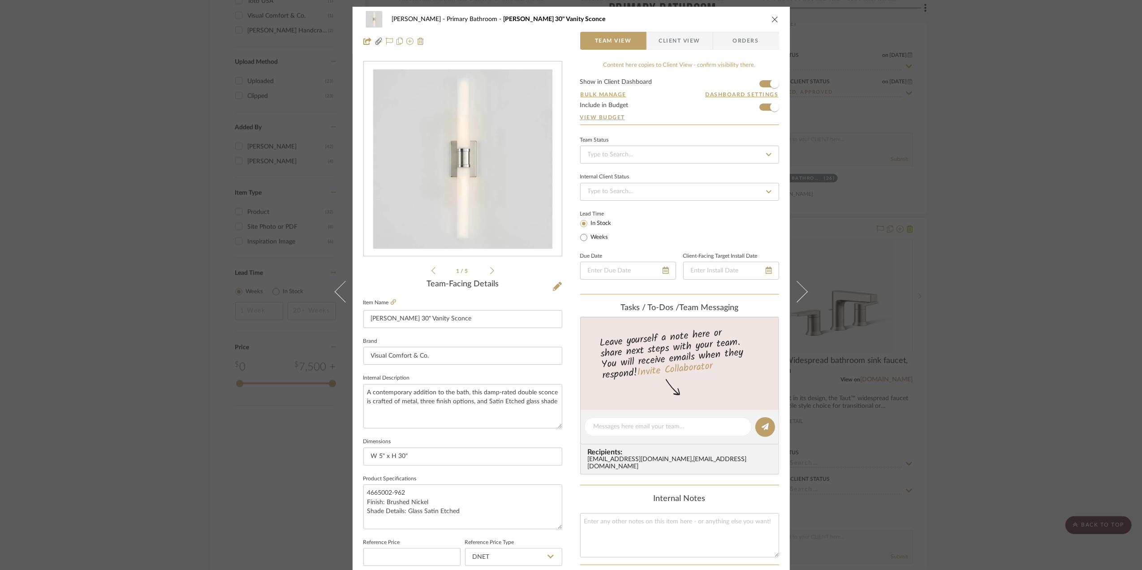
click at [1023, 344] on div "Sara Monroe Primary Bathroom Keaton 30" Vanity Sconce Team View Client View Ord…" at bounding box center [571, 285] width 1142 height 570
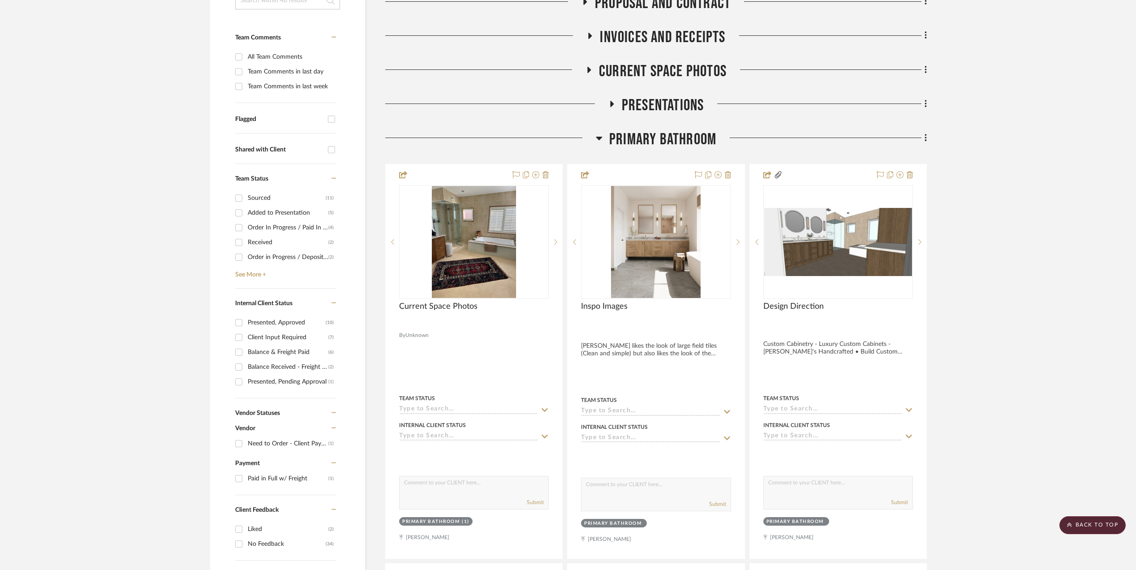
scroll to position [179, 0]
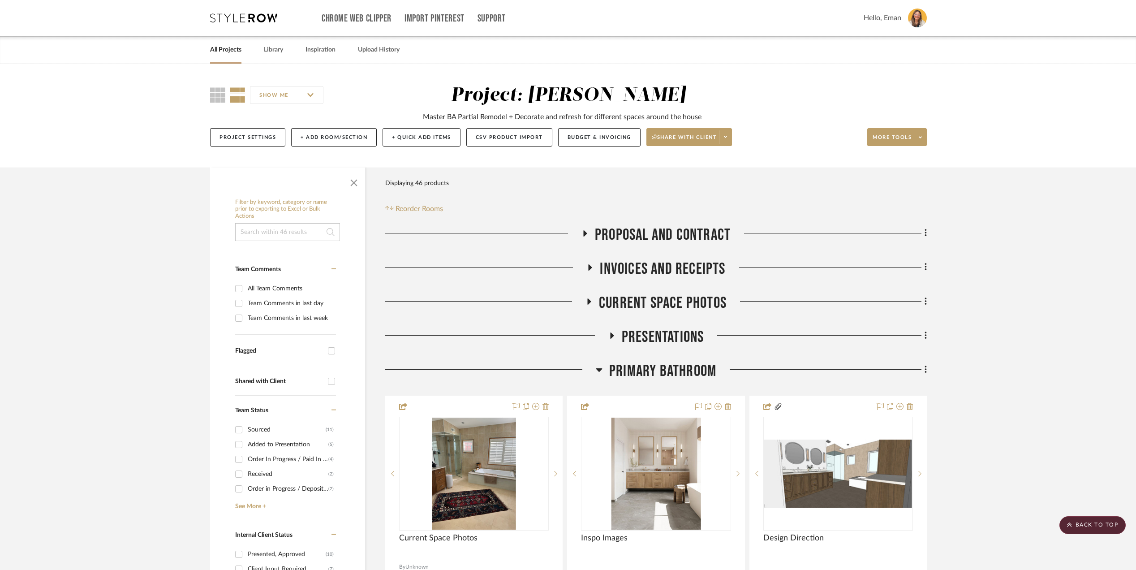
scroll to position [0, 0]
click at [225, 51] on link "All Projects" at bounding box center [225, 50] width 31 height 12
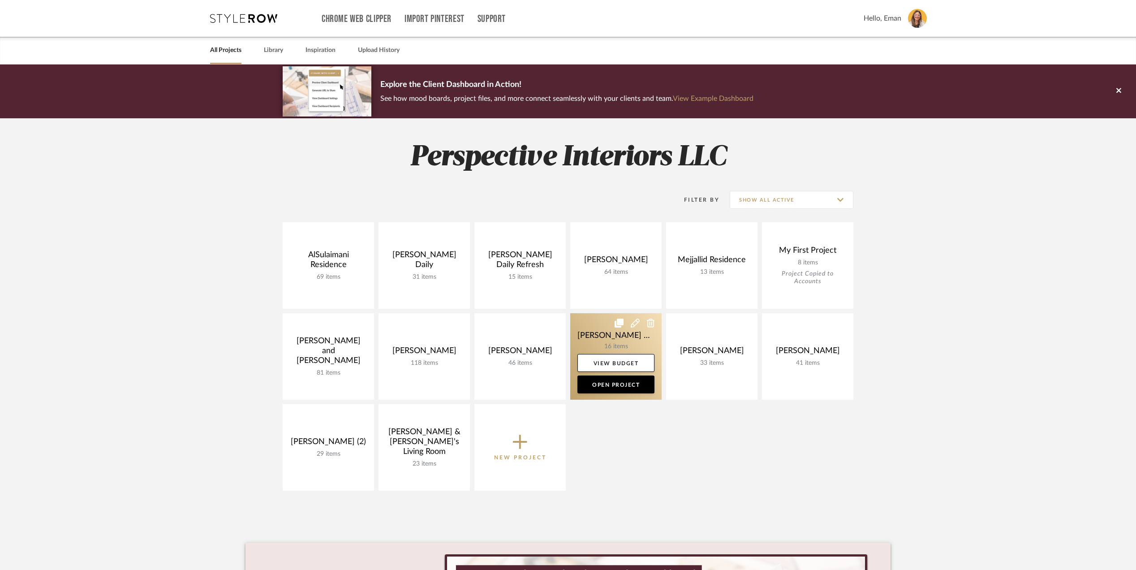
click at [588, 337] on link at bounding box center [615, 356] width 91 height 86
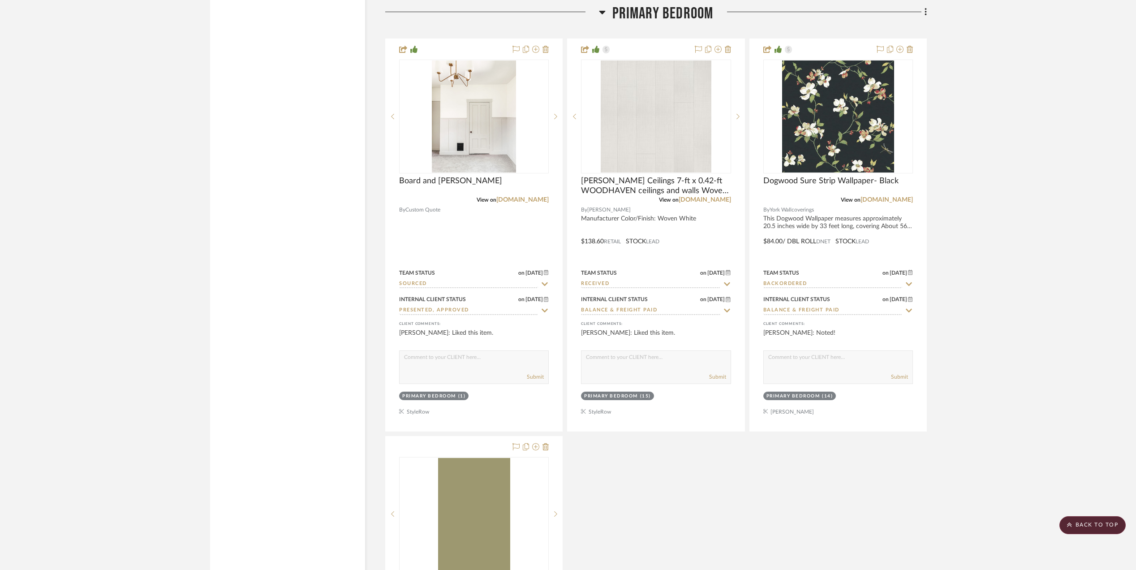
scroll to position [2867, 0]
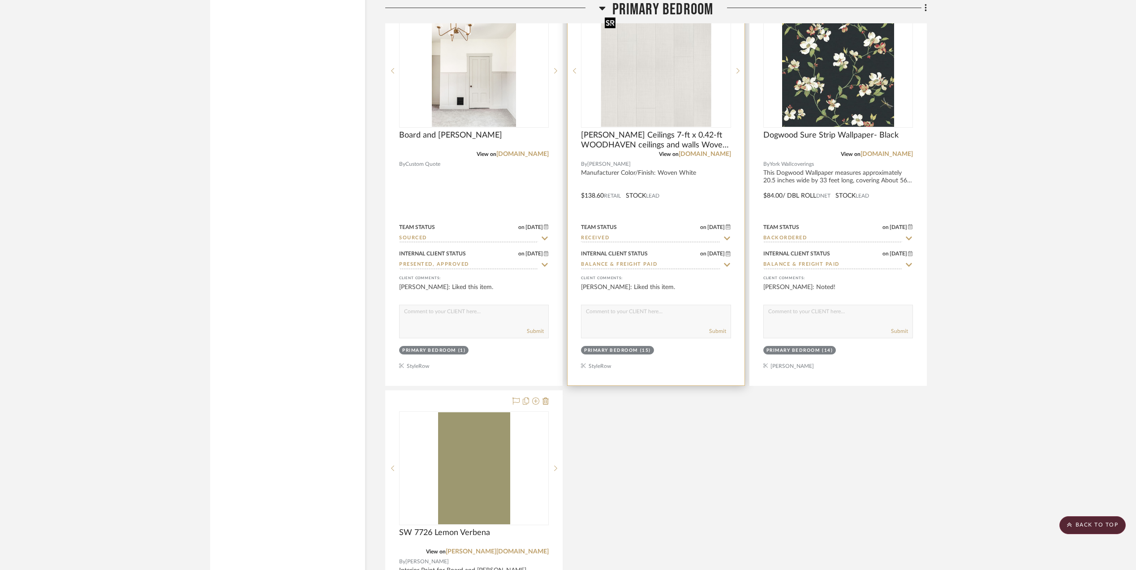
click at [0, 0] on img at bounding box center [0, 0] width 0 height 0
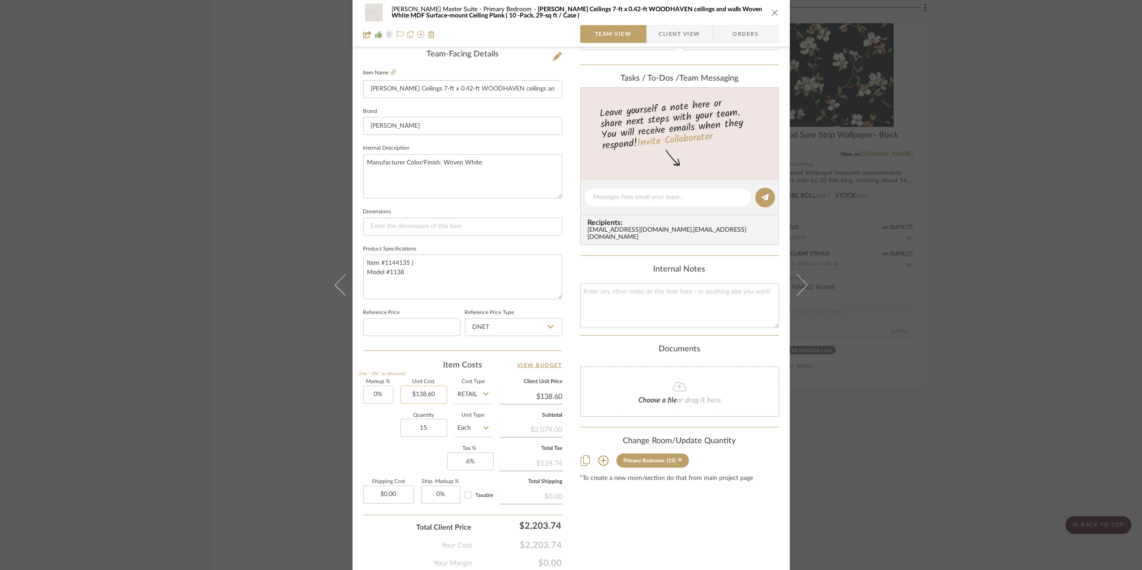
scroll to position [239, 0]
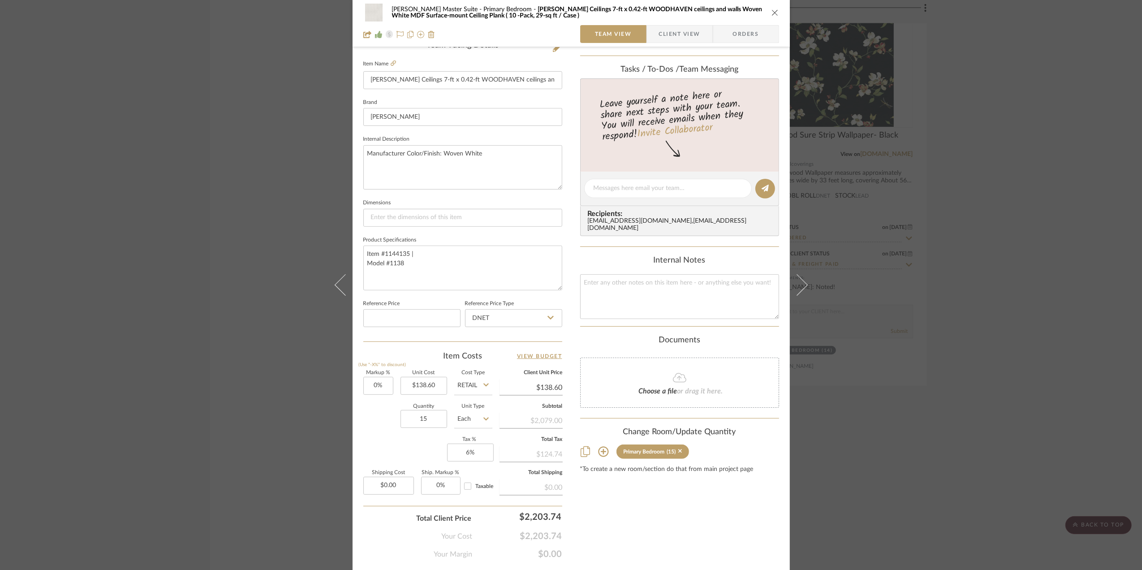
click at [982, 325] on div "Sheryl Ortiz Master Suite Primary Bedroom Armstrong Ceilings 7-ft x 0.42-ft WOO…" at bounding box center [571, 285] width 1142 height 570
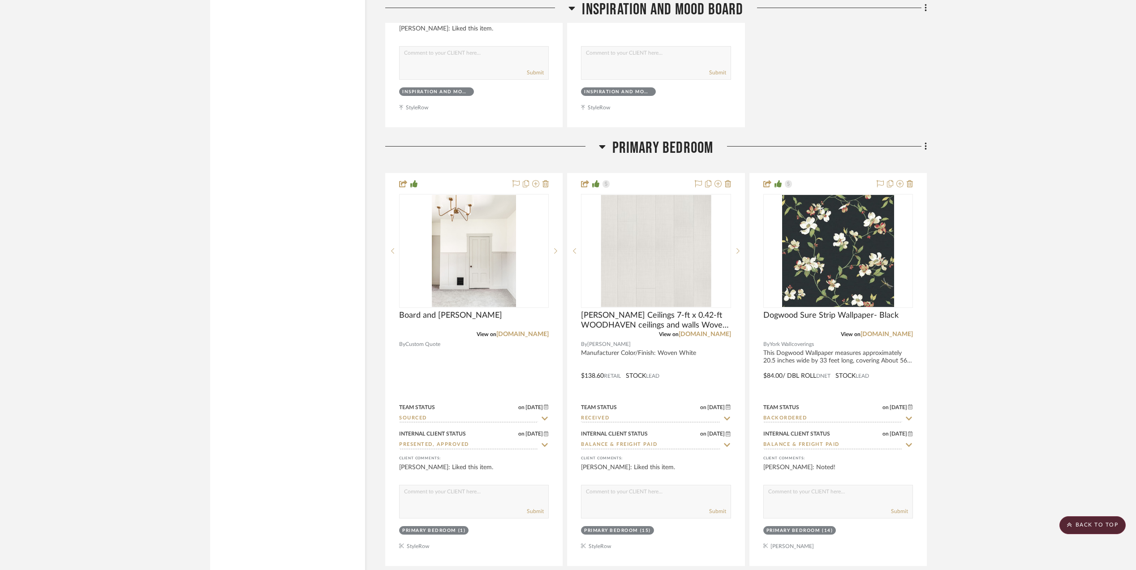
scroll to position [2687, 0]
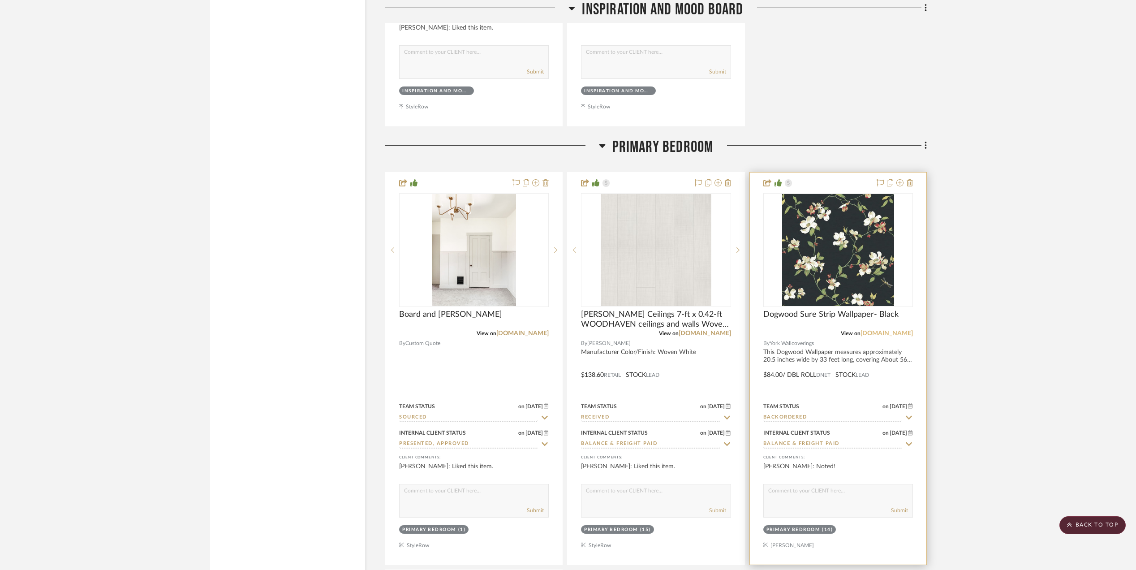
click at [876, 330] on link "yorkwallcoverings.com" at bounding box center [886, 333] width 52 height 6
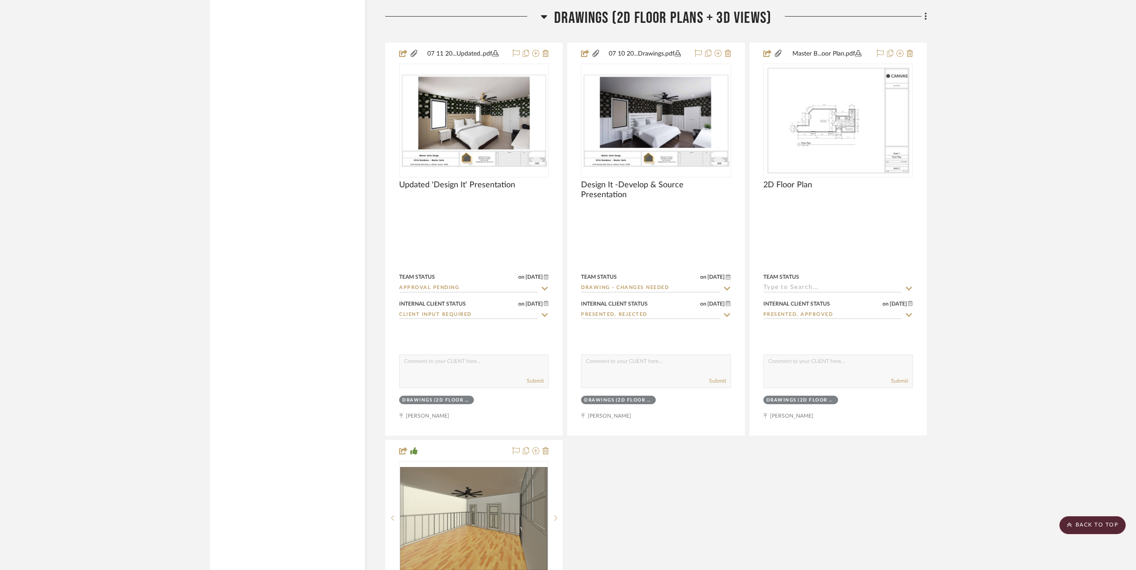
scroll to position [1493, 0]
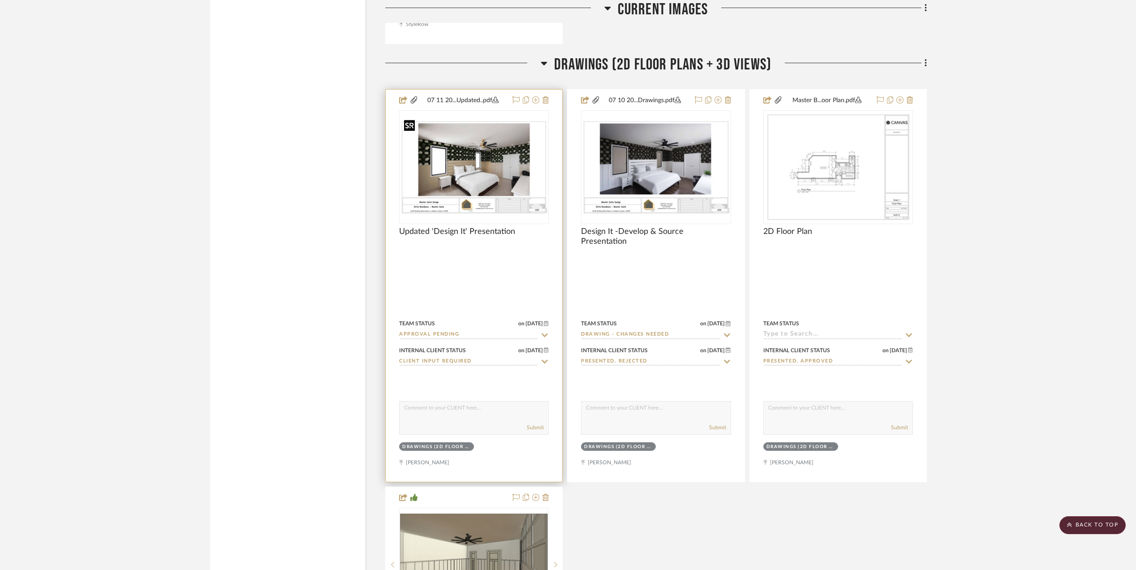
click at [457, 148] on img "0" at bounding box center [474, 167] width 148 height 96
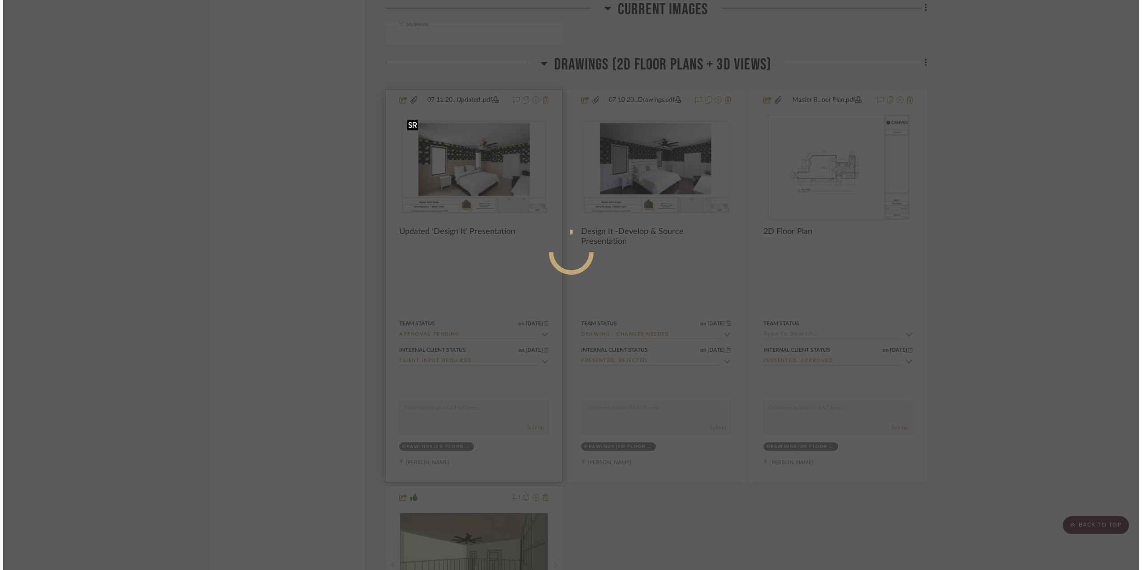
scroll to position [0, 0]
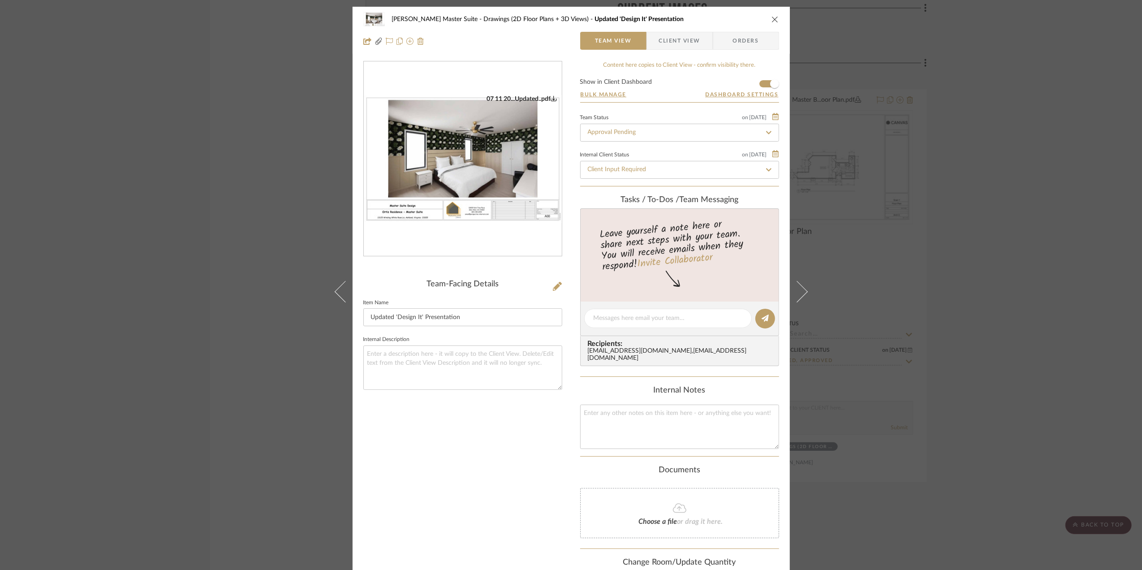
click at [490, 191] on img "0" at bounding box center [463, 159] width 198 height 128
click at [1081, 239] on div "Sheryl Ortiz Master Suite Drawings (2D Floor Plans + 3D Views) Updated 'Design …" at bounding box center [571, 285] width 1142 height 570
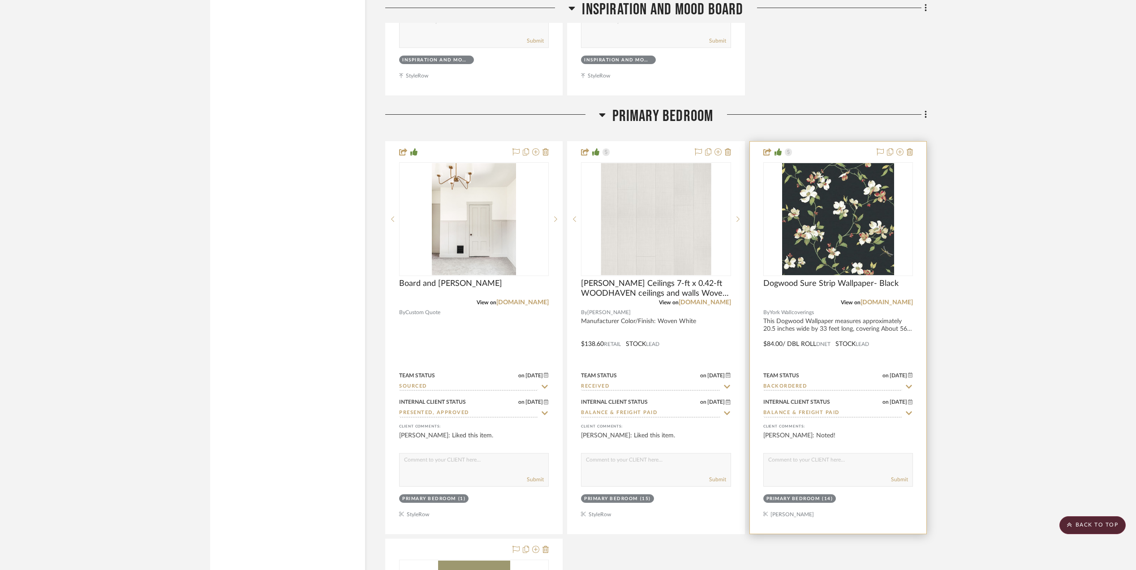
scroll to position [2747, 0]
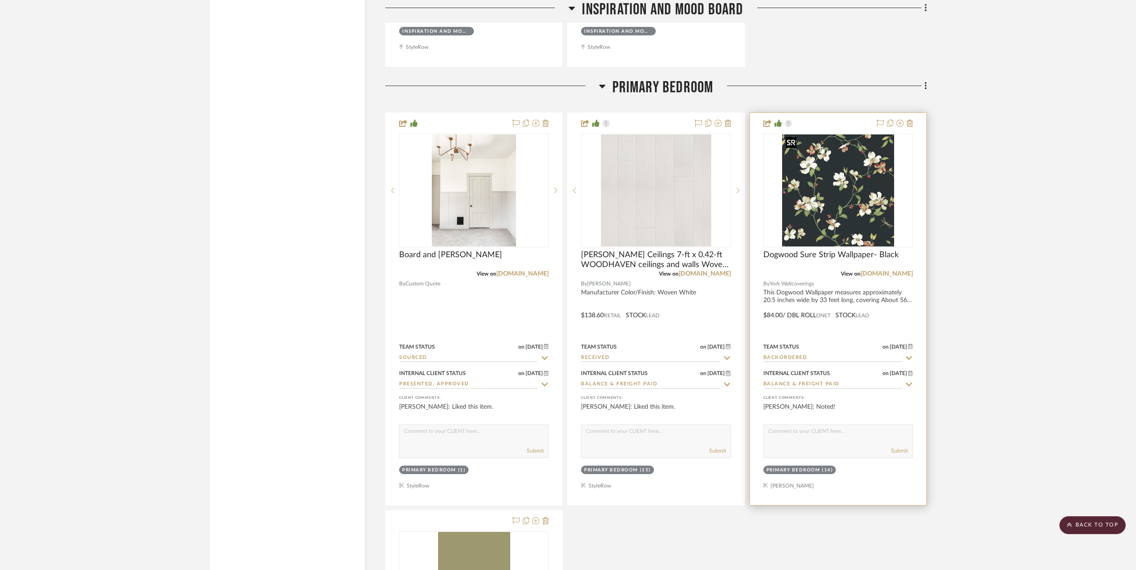
click at [851, 187] on img "0" at bounding box center [838, 190] width 112 height 112
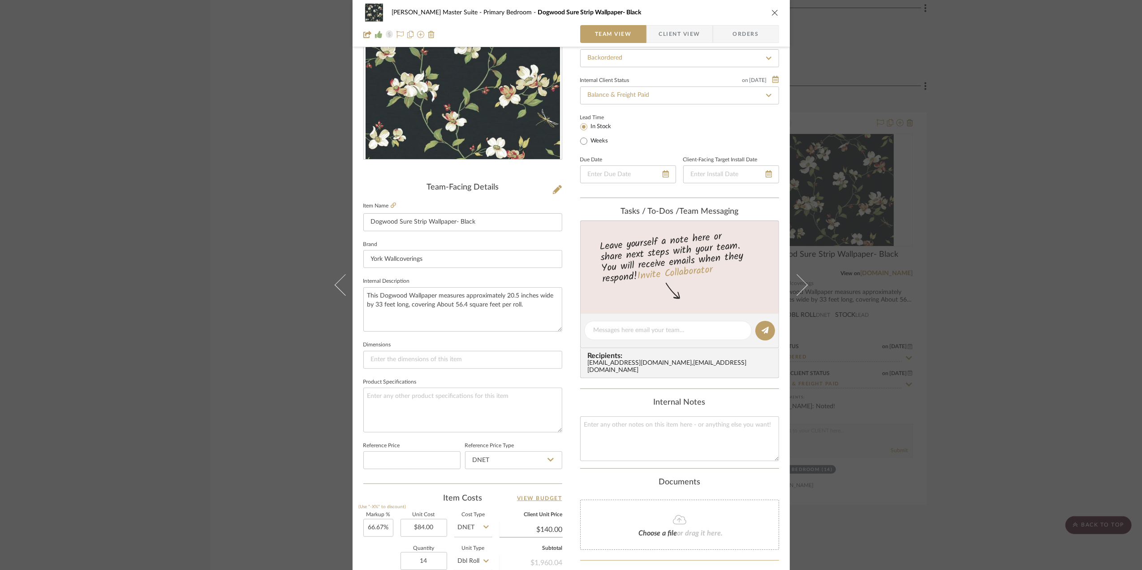
scroll to position [239, 0]
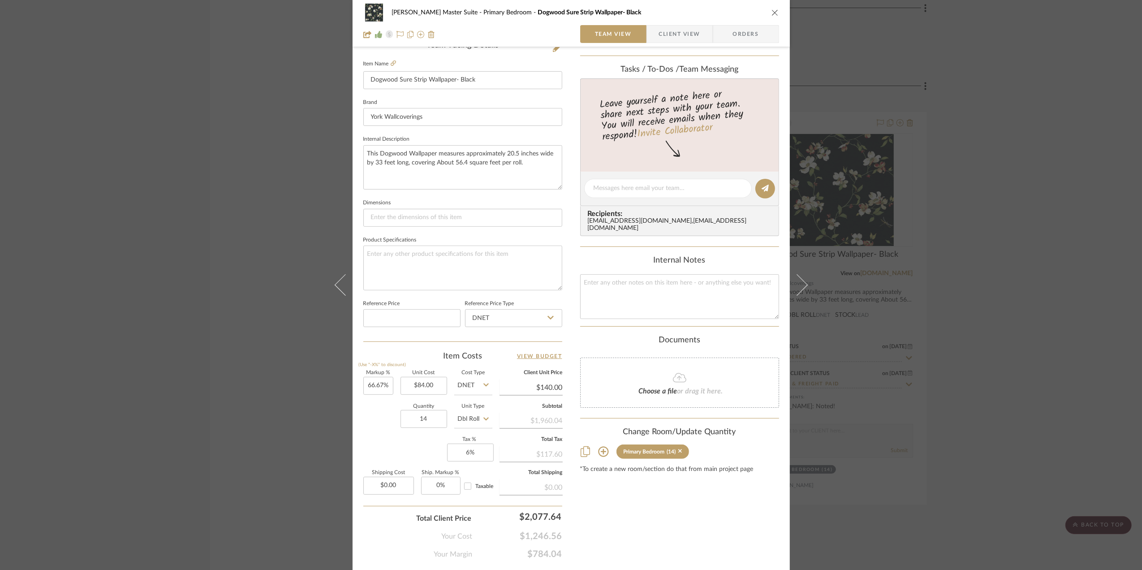
drag, startPoint x: 1034, startPoint y: 283, endPoint x: 1016, endPoint y: 279, distance: 18.3
click at [1029, 283] on div "Sheryl Ortiz Master Suite Primary Bedroom Dogwood Sure Strip Wallpaper- Black T…" at bounding box center [571, 285] width 1142 height 570
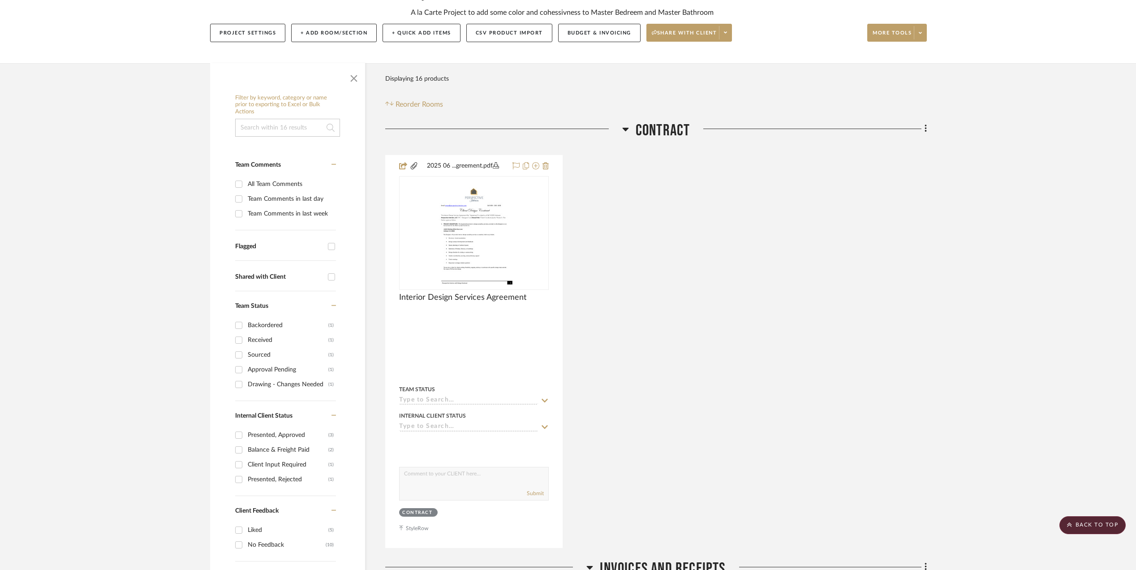
scroll to position [0, 0]
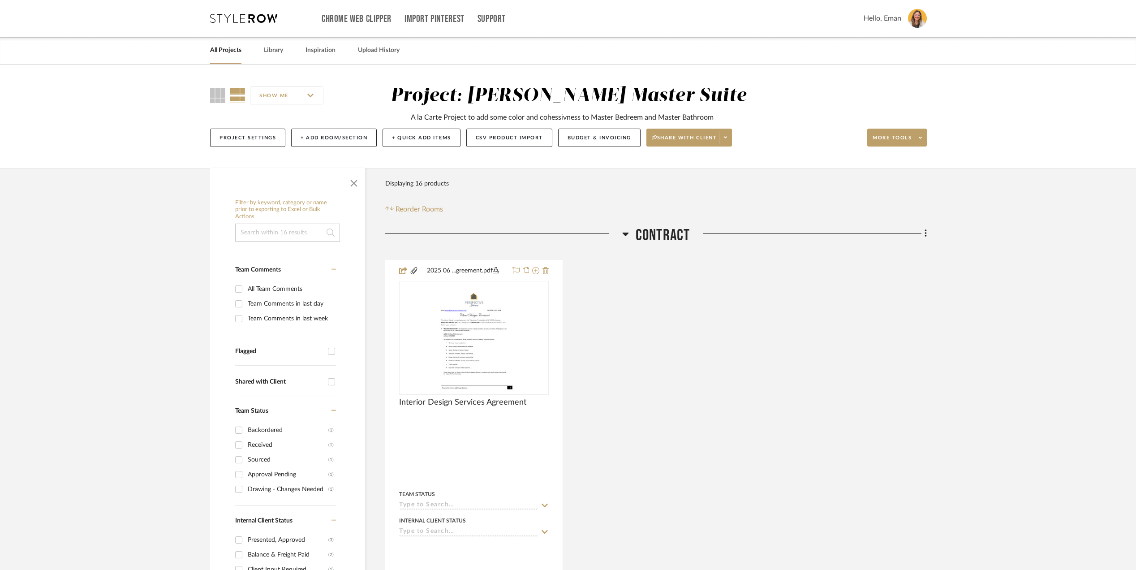
click at [736, 383] on div "2025 06 ...greement.pdf Interior Design Services Agreement By Unknown Team Stat…" at bounding box center [656, 456] width 542 height 393
click at [230, 52] on link "All Projects" at bounding box center [225, 50] width 31 height 12
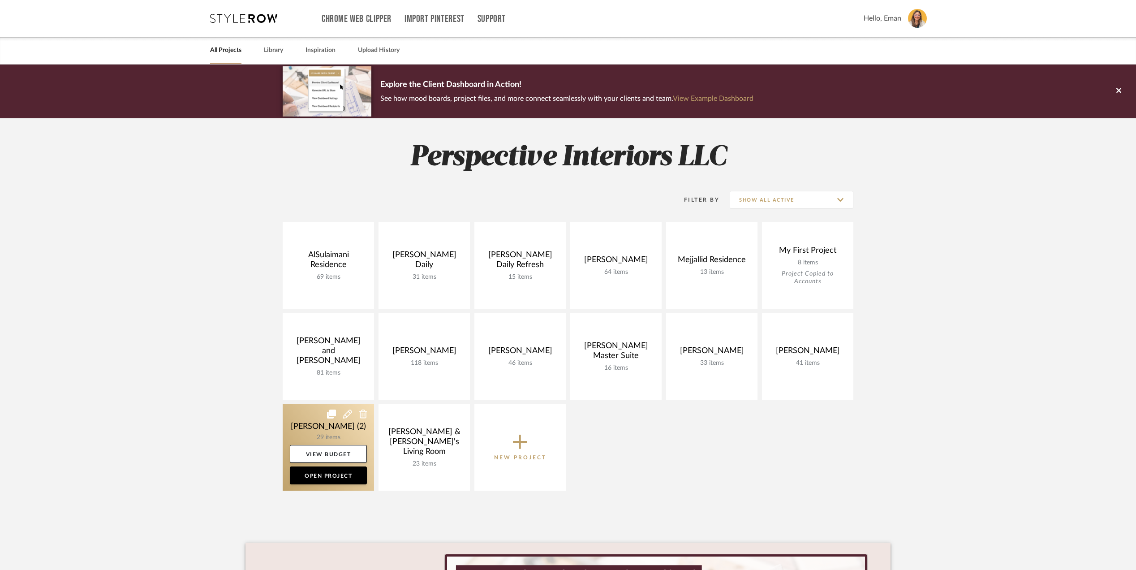
click at [296, 427] on link at bounding box center [328, 447] width 91 height 86
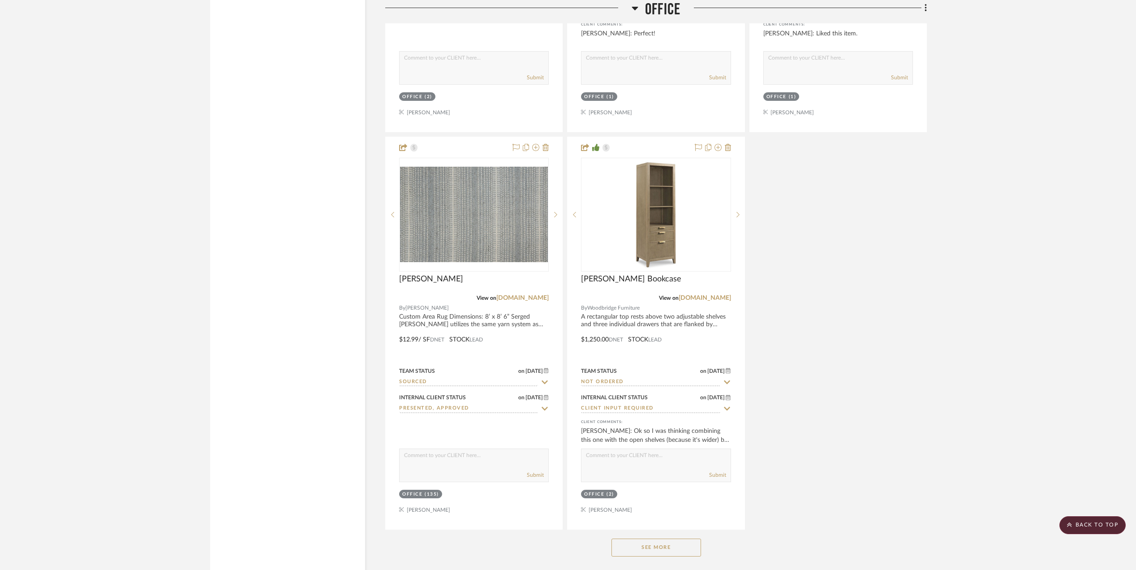
scroll to position [1493, 0]
click at [681, 550] on button "See More" at bounding box center [656, 547] width 90 height 18
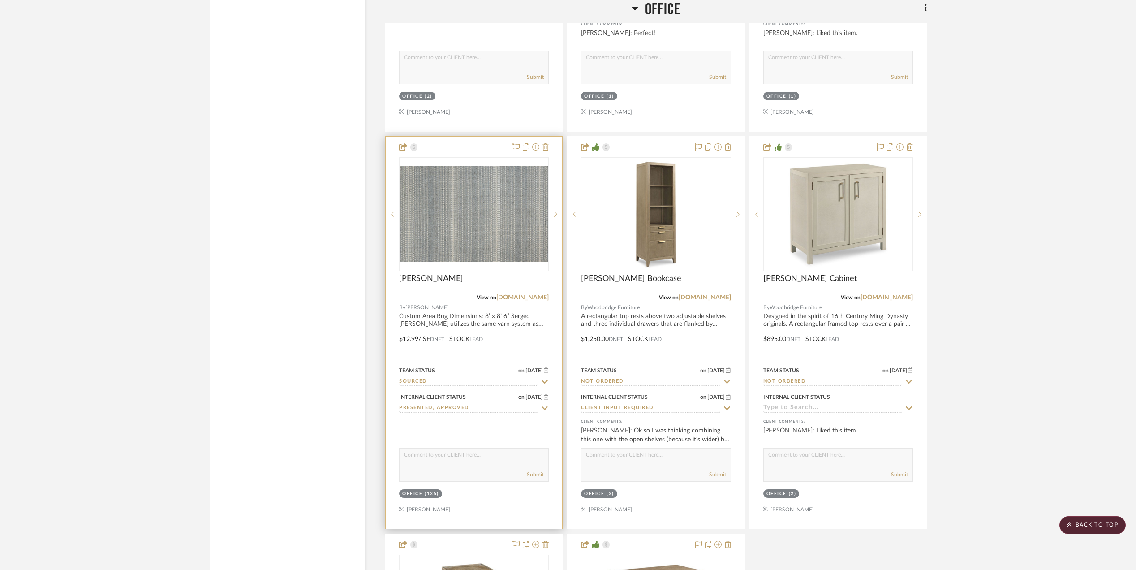
click at [438, 205] on div at bounding box center [474, 214] width 150 height 114
click at [489, 240] on img "0" at bounding box center [474, 213] width 148 height 95
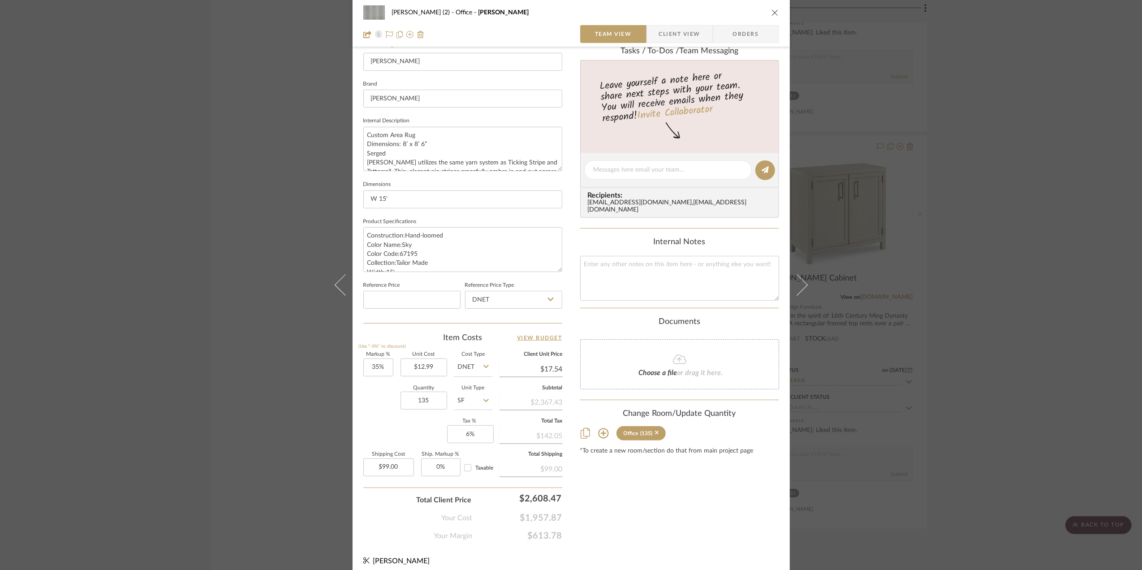
scroll to position [266, 0]
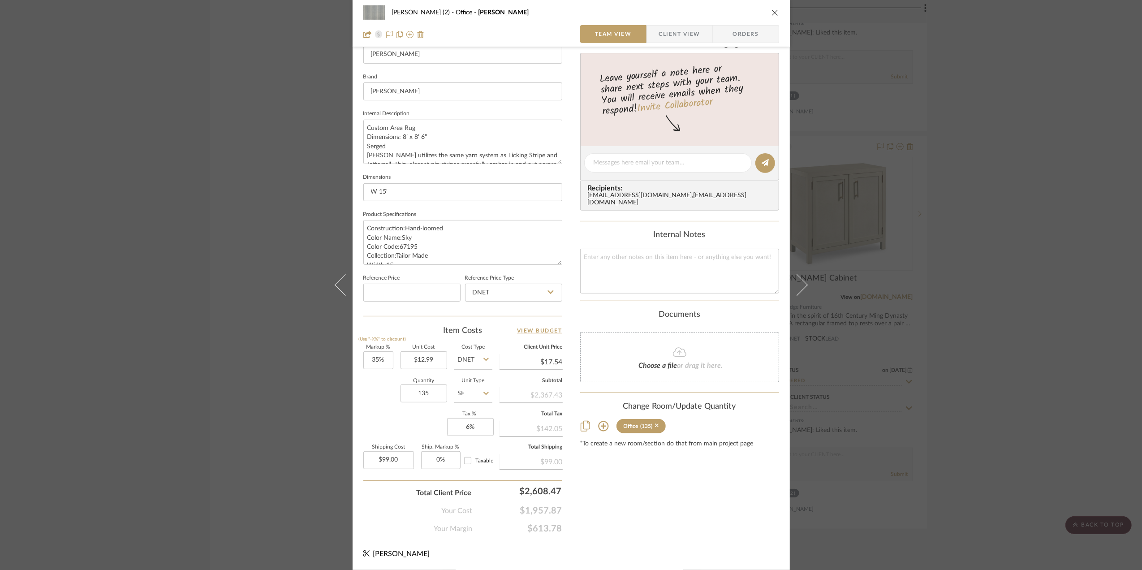
click at [1029, 330] on div "Stephanie Bergreen (2) Office Theodore Stripe Team View Client View Orders 1 / …" at bounding box center [571, 285] width 1142 height 570
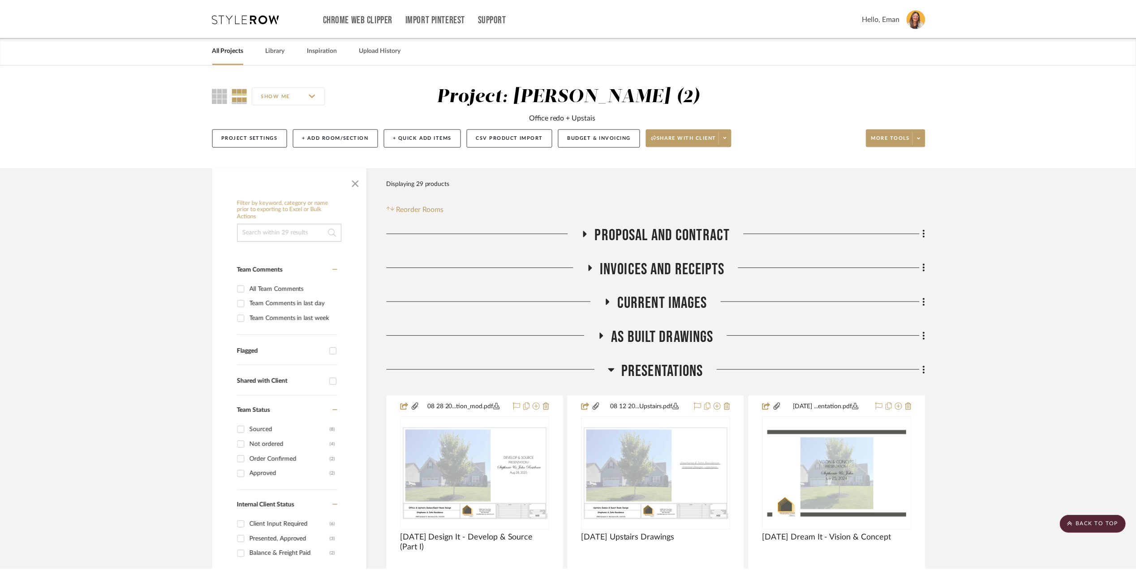
scroll to position [1493, 0]
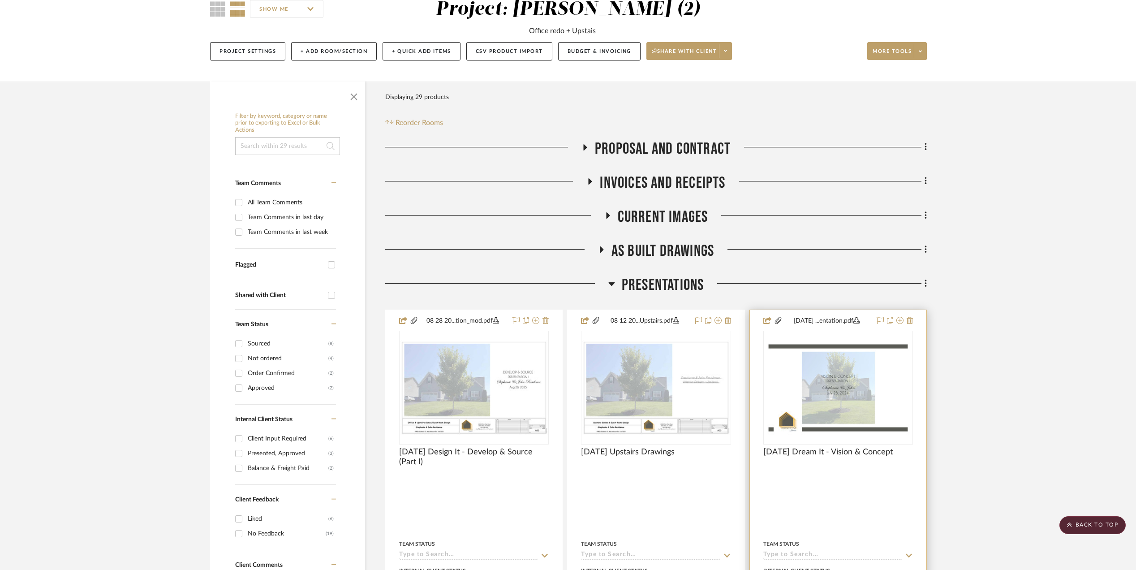
scroll to position [0, 0]
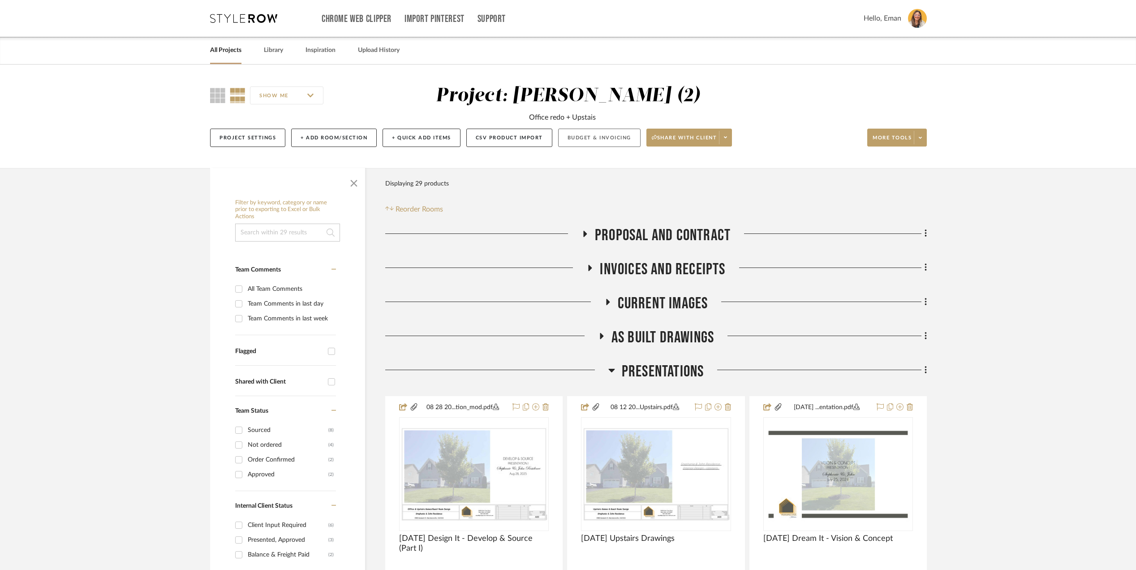
click at [597, 135] on button "Budget & Invoicing" at bounding box center [599, 138] width 82 height 18
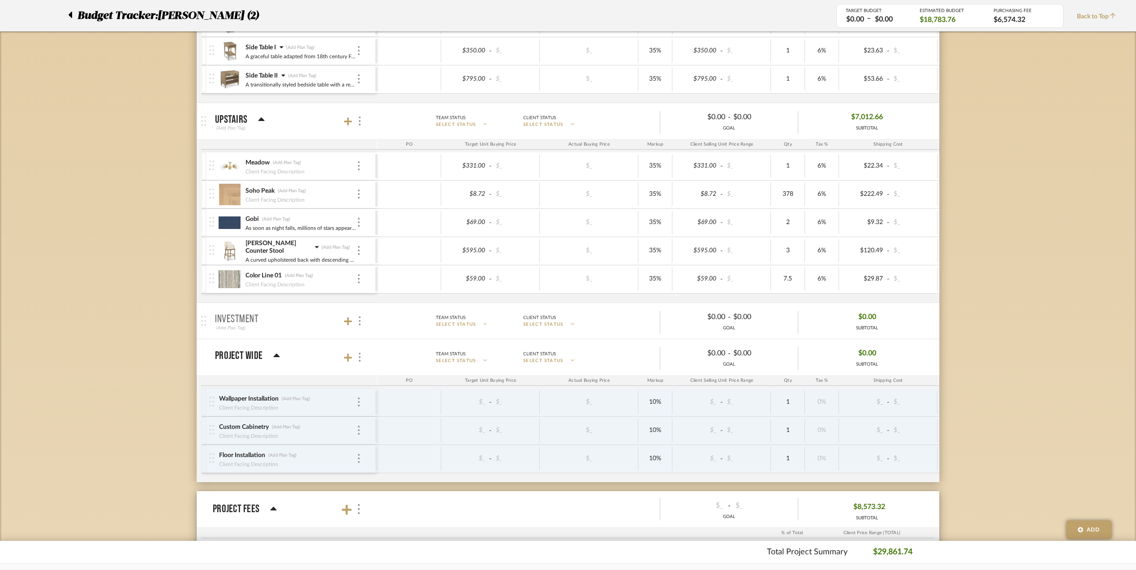
scroll to position [597, 0]
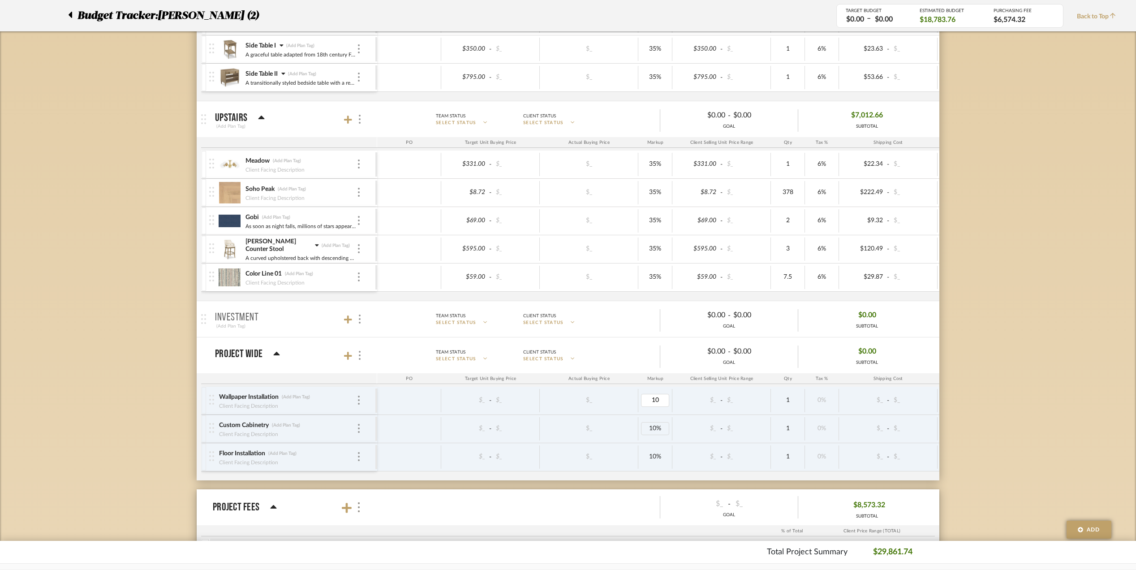
type input "0"
click at [1002, 406] on div "Budget Tracker: Stephanie Bergreen (2) Transparent Last Updated: Eman AlSulaima…" at bounding box center [568, 127] width 1136 height 1320
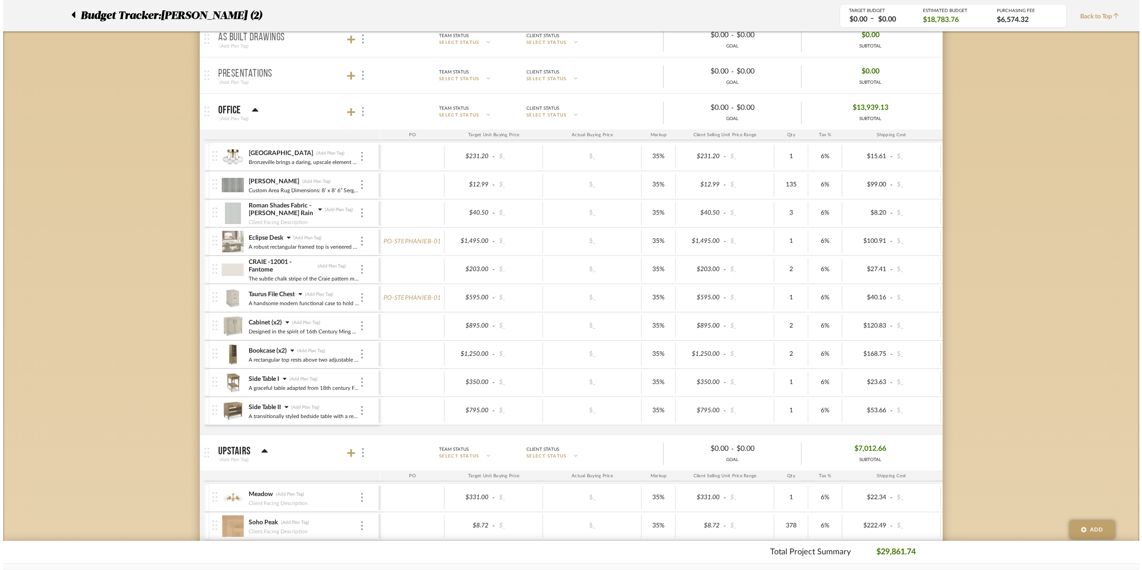
scroll to position [0, 0]
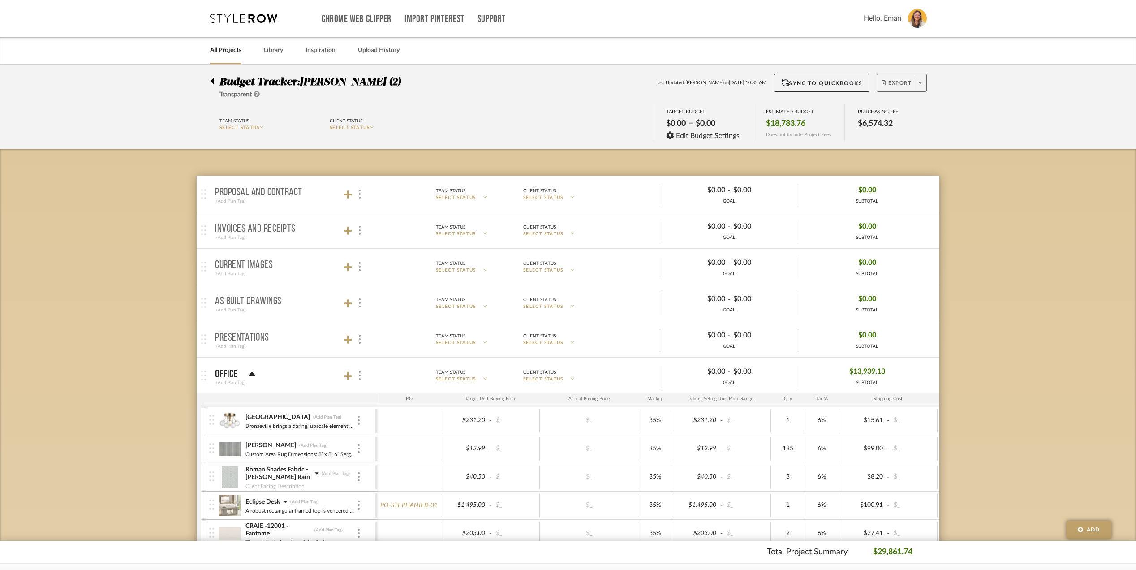
click at [897, 85] on span "Export" at bounding box center [897, 86] width 30 height 13
click at [897, 108] on span "Export PDF" at bounding box center [916, 109] width 67 height 8
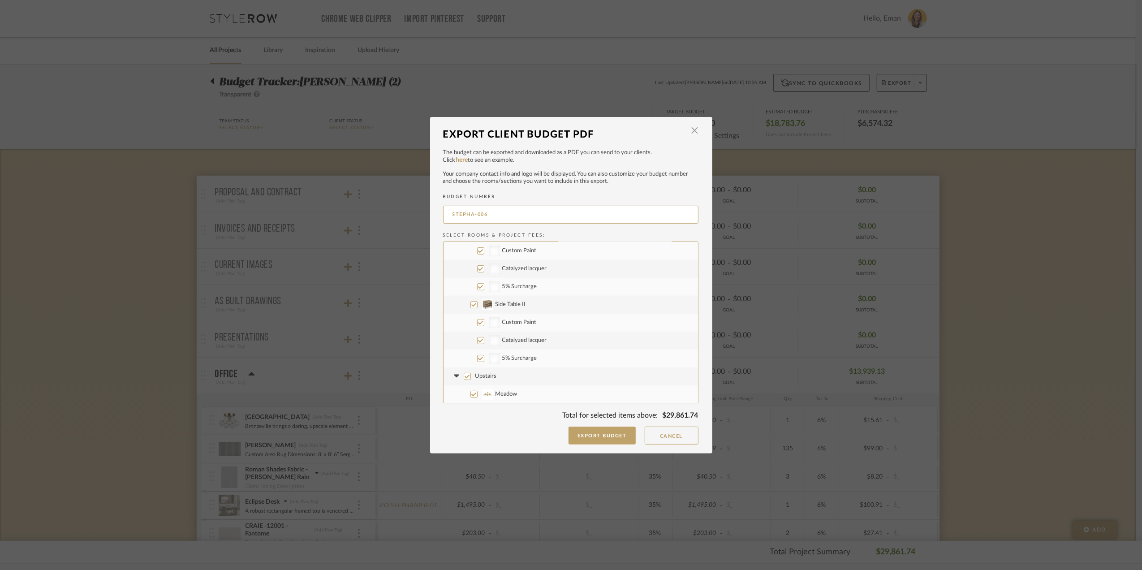
scroll to position [418, 0]
click at [464, 316] on input "Upstairs" at bounding box center [467, 316] width 7 height 7
checkbox input "false"
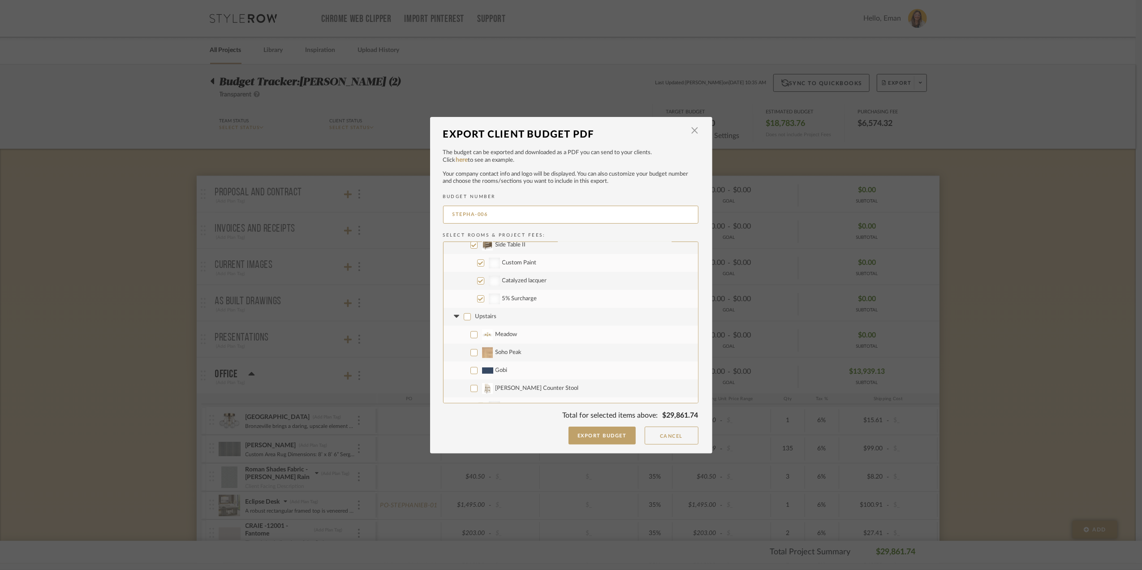
checkbox input "false"
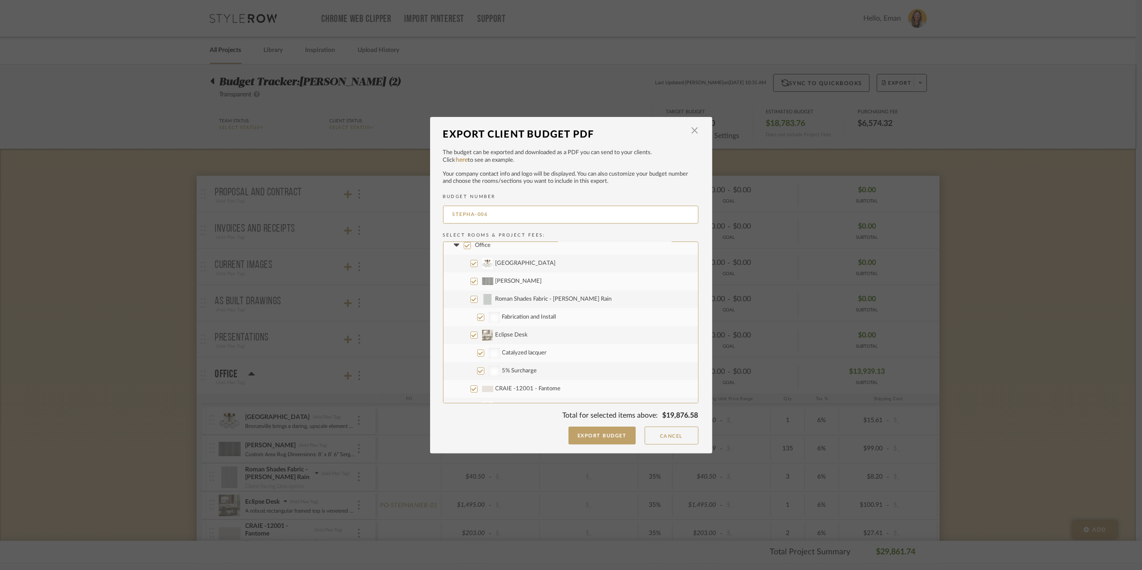
scroll to position [0, 0]
click at [471, 340] on input "Eclipse Desk" at bounding box center [473, 340] width 7 height 7
checkbox input "false"
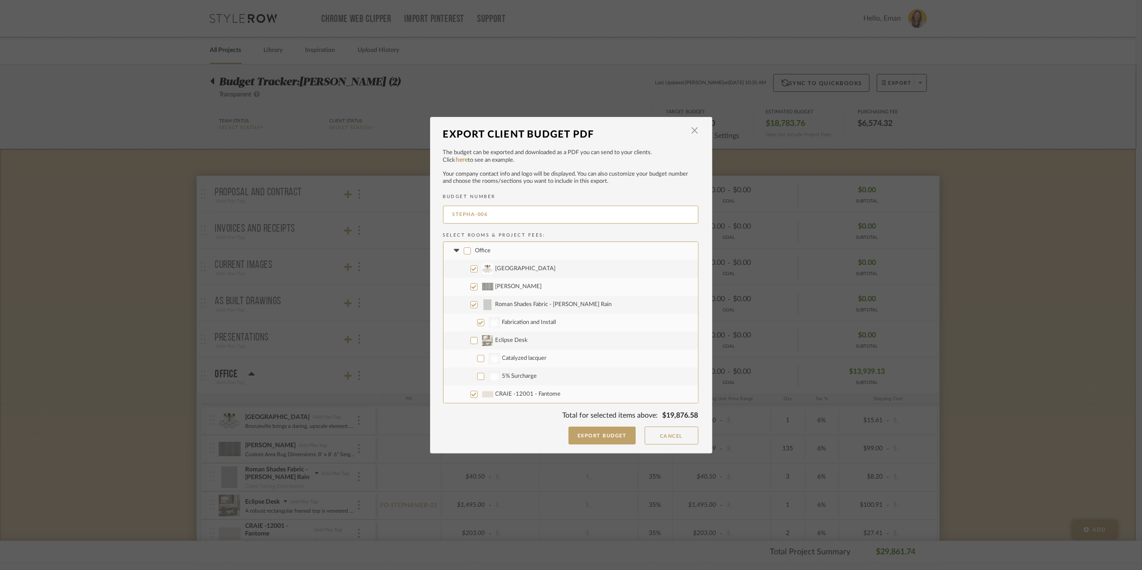
checkbox input "false"
click at [473, 353] on input "Taurus File Chest" at bounding box center [473, 352] width 7 height 7
checkbox input "false"
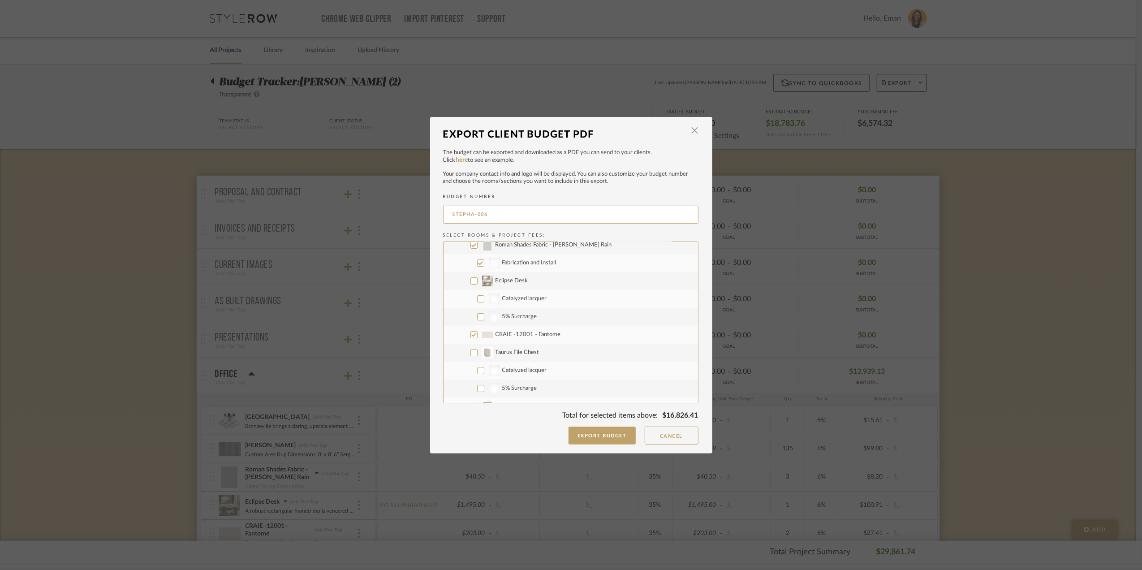
checkbox input "false"
click at [466, 280] on input "Project Wide" at bounding box center [467, 280] width 7 height 7
checkbox input "false"
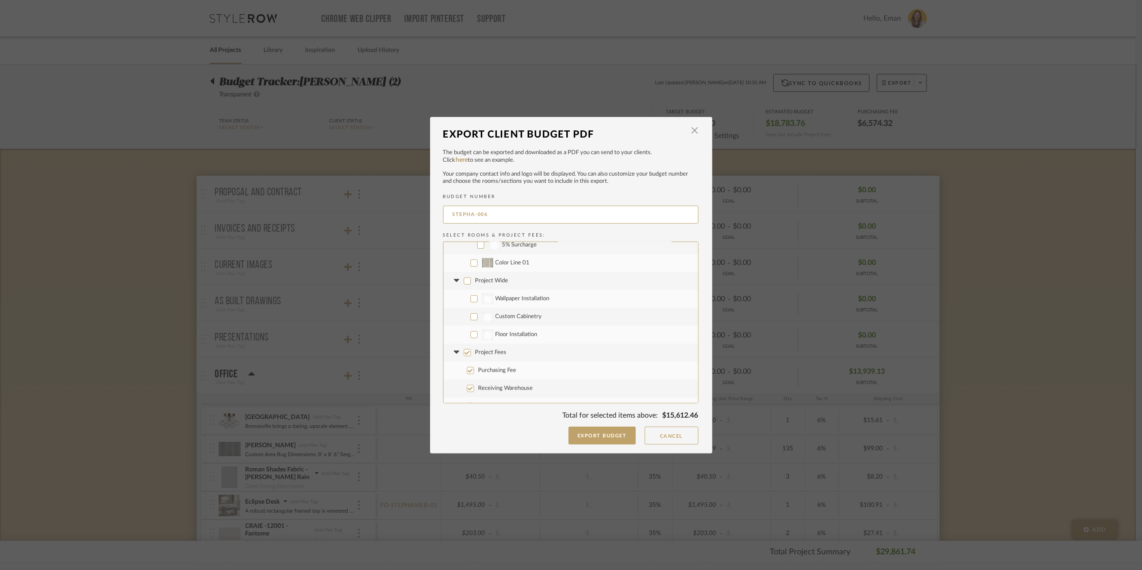
checkbox input "false"
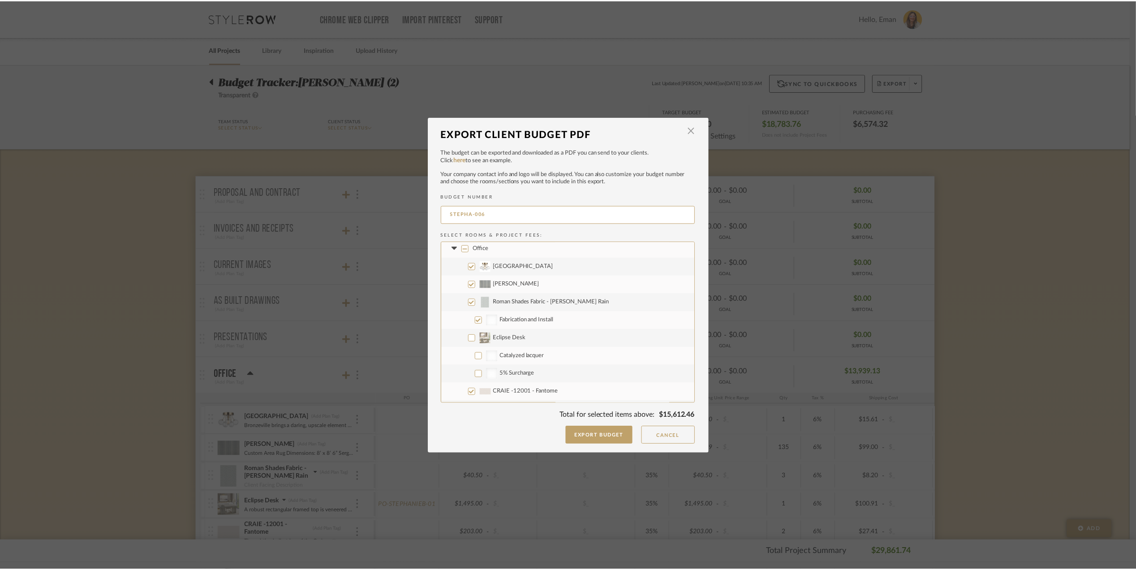
scroll to position [0, 0]
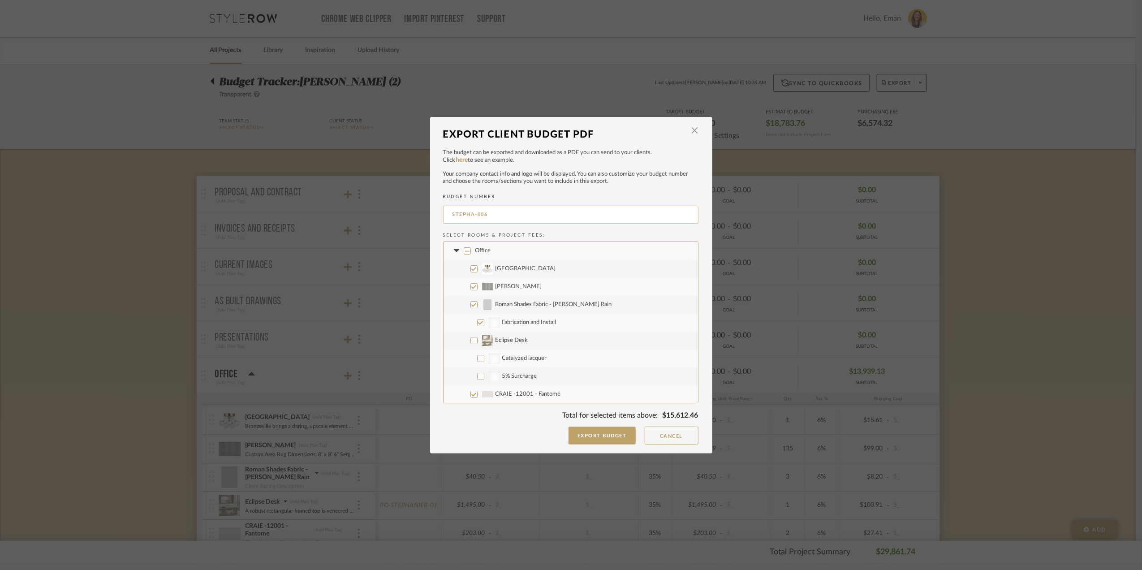
click at [494, 217] on input "STEPHA-006" at bounding box center [570, 215] width 255 height 18
type input "STEPHA-002"
click at [606, 434] on button "Export Budget" at bounding box center [601, 435] width 67 height 18
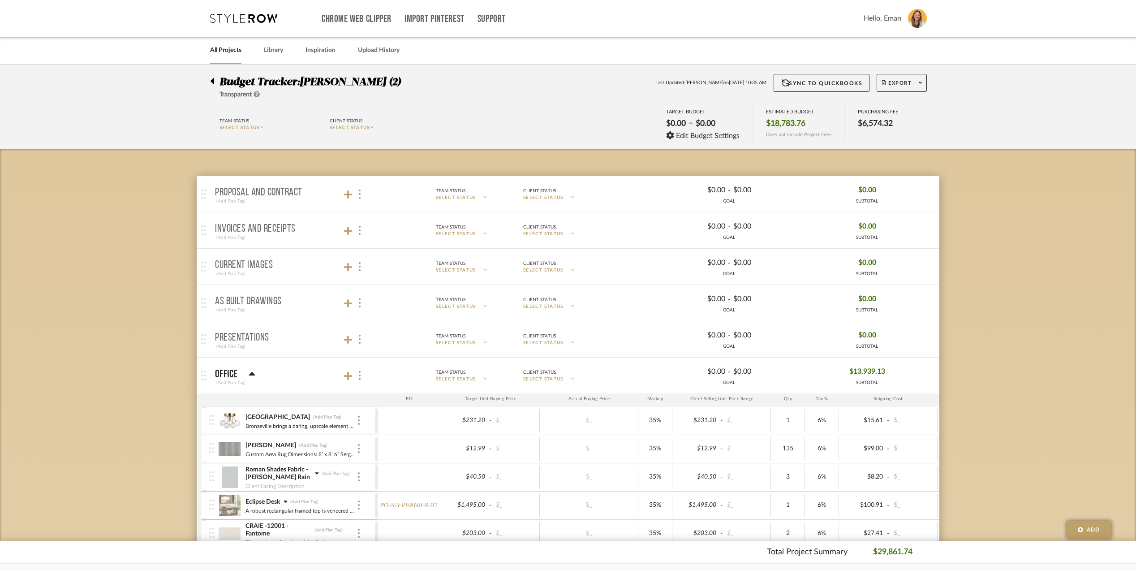
click at [212, 82] on icon at bounding box center [213, 81] width 4 height 6
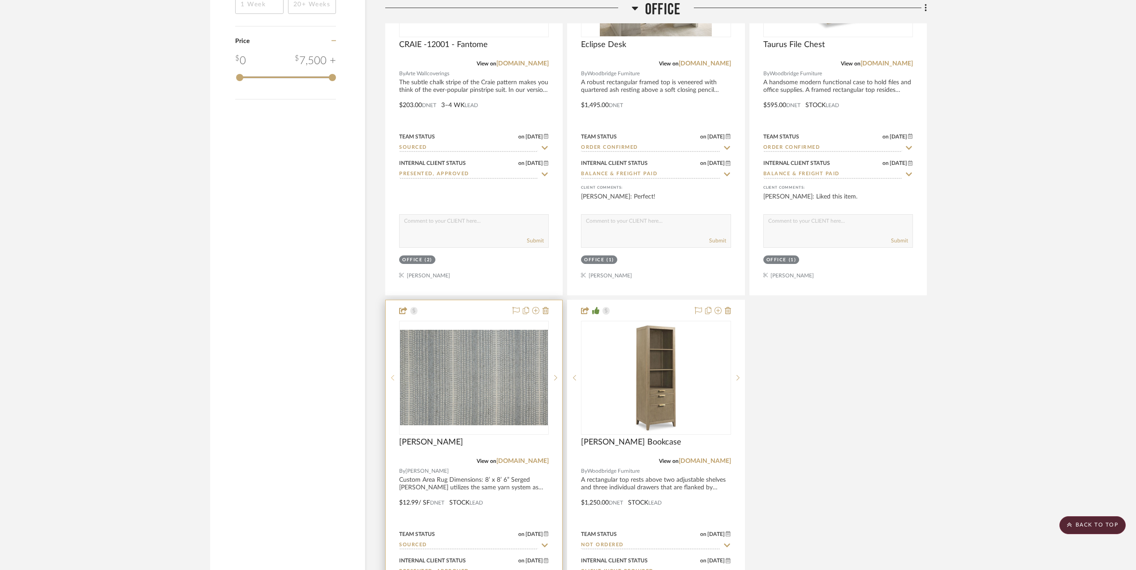
scroll to position [1433, 0]
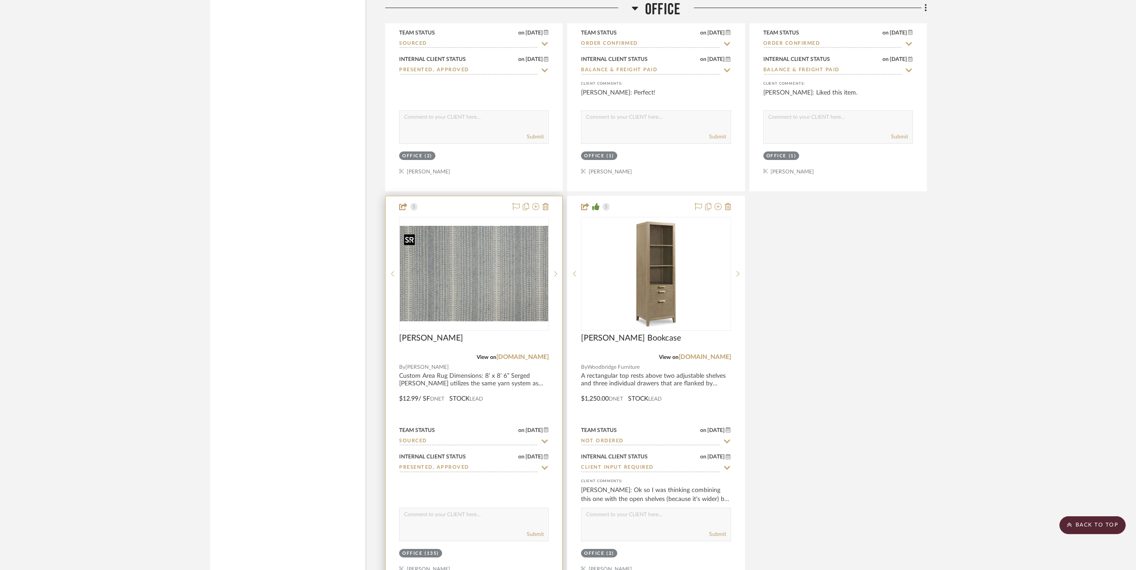
click at [492, 289] on img "0" at bounding box center [474, 273] width 148 height 95
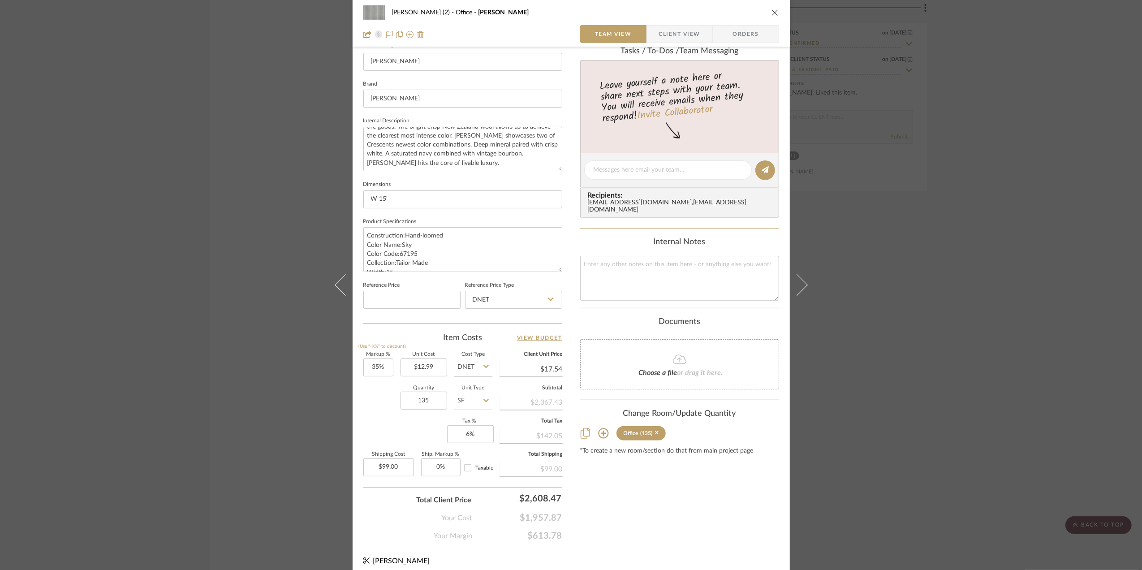
scroll to position [266, 0]
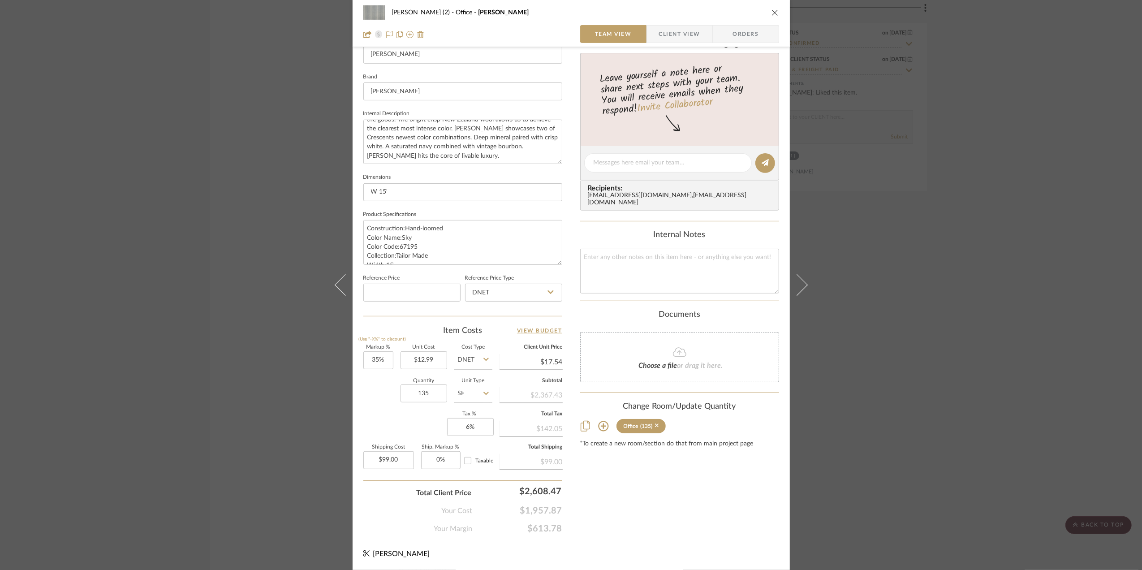
click at [988, 377] on div "Stephanie Bergreen (2) Office Theodore Stripe Team View Client View Orders 1 / …" at bounding box center [571, 285] width 1142 height 570
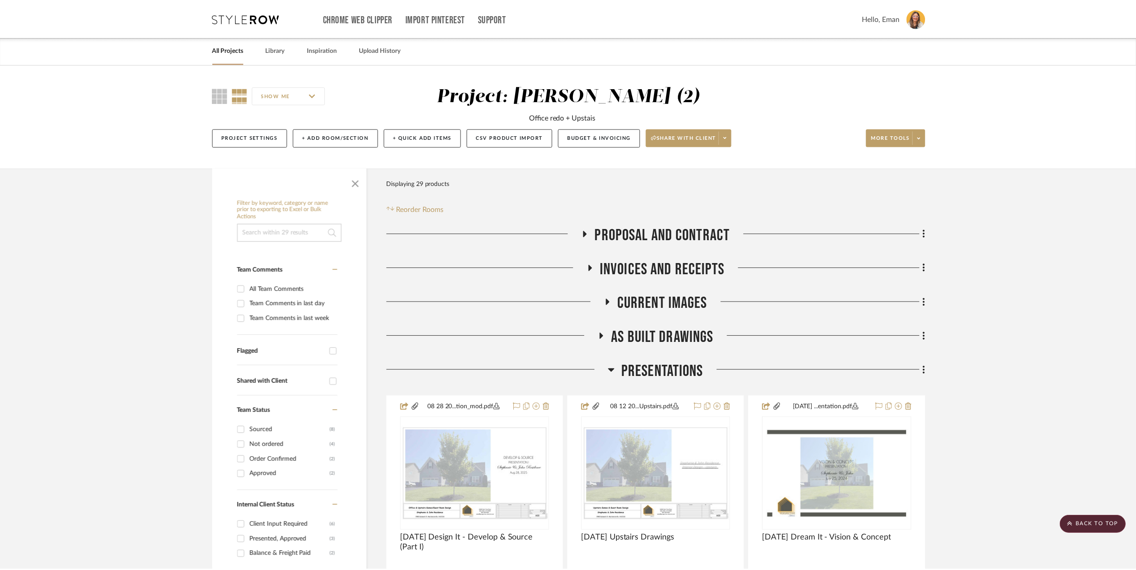
scroll to position [1433, 0]
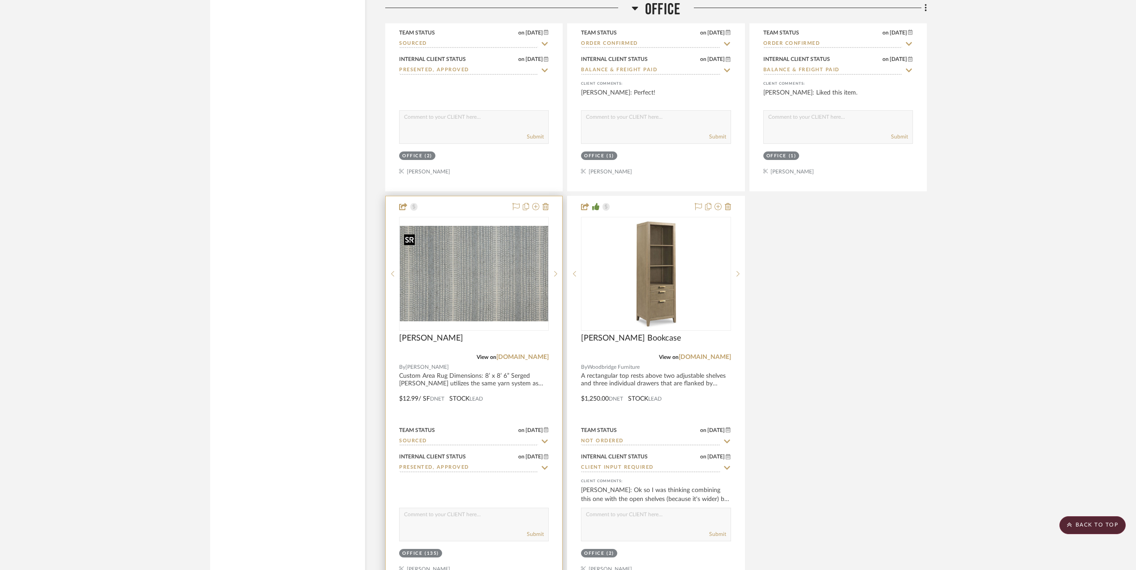
click at [435, 269] on img "0" at bounding box center [474, 273] width 148 height 95
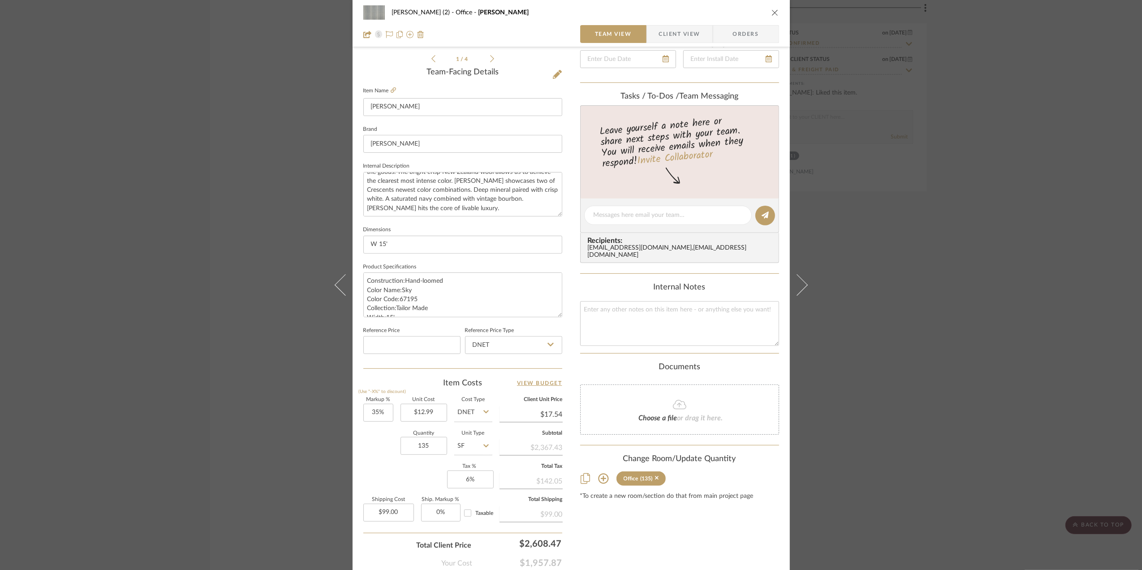
scroll to position [239, 0]
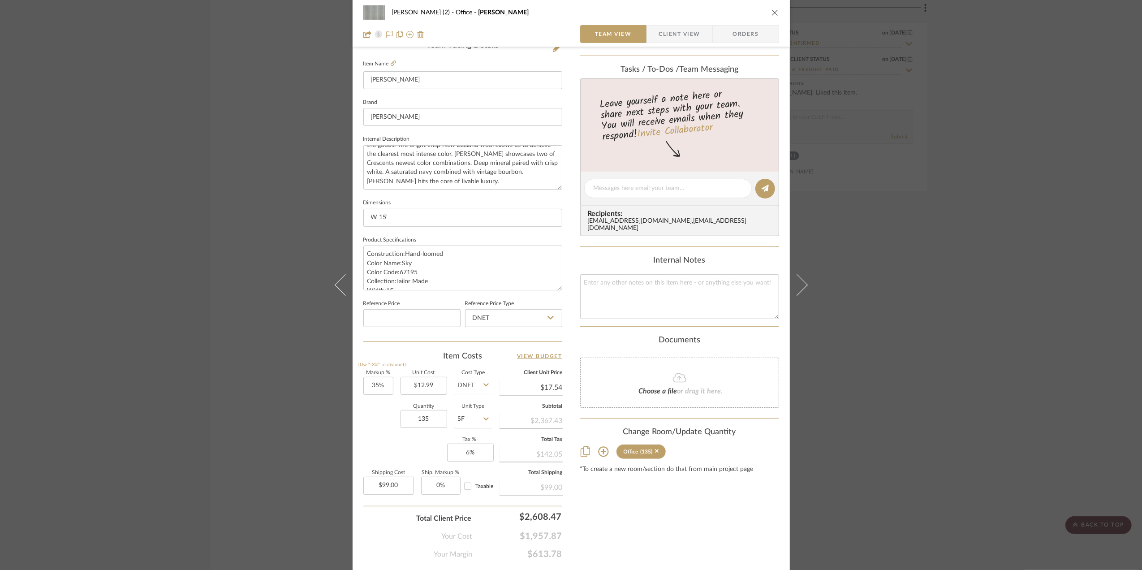
click at [1003, 294] on div "Stephanie Bergreen (2) Office Theodore Stripe Team View Client View Orders 1 / …" at bounding box center [571, 285] width 1142 height 570
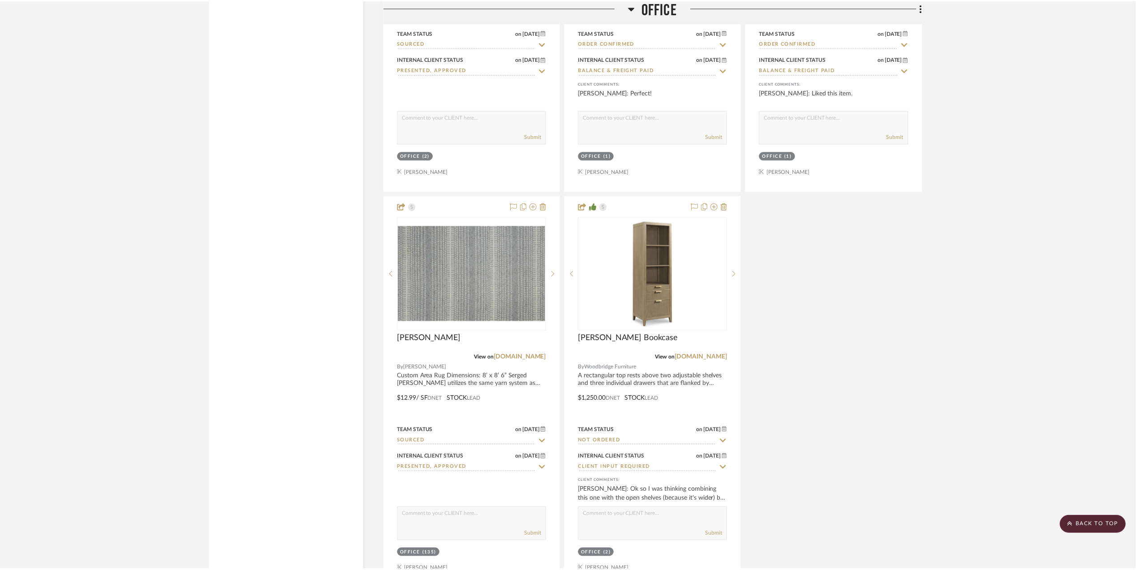
scroll to position [1433, 0]
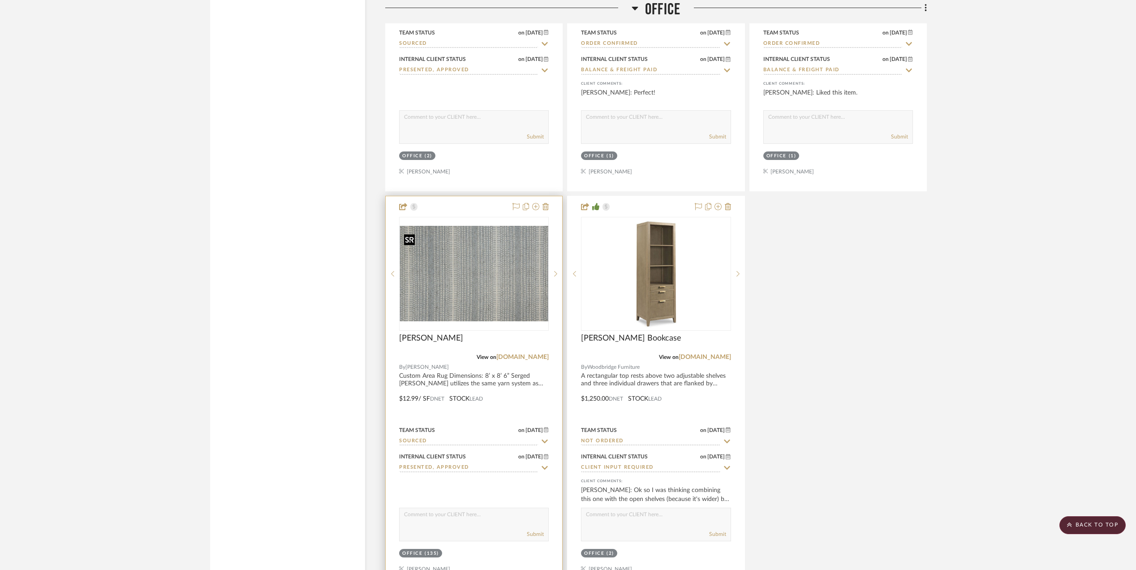
click at [453, 281] on img "0" at bounding box center [474, 273] width 148 height 95
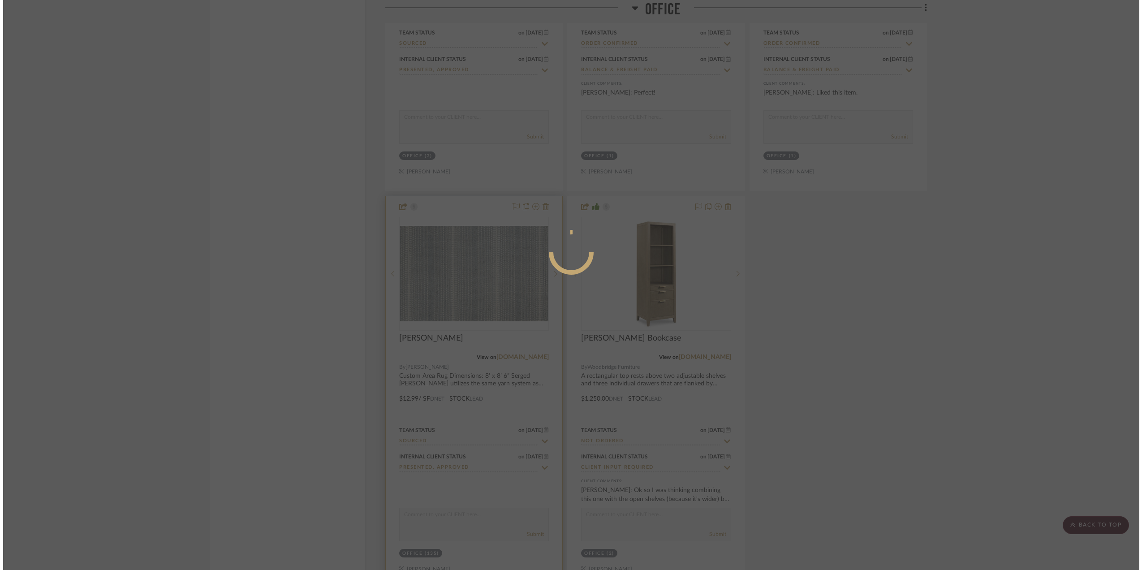
scroll to position [0, 0]
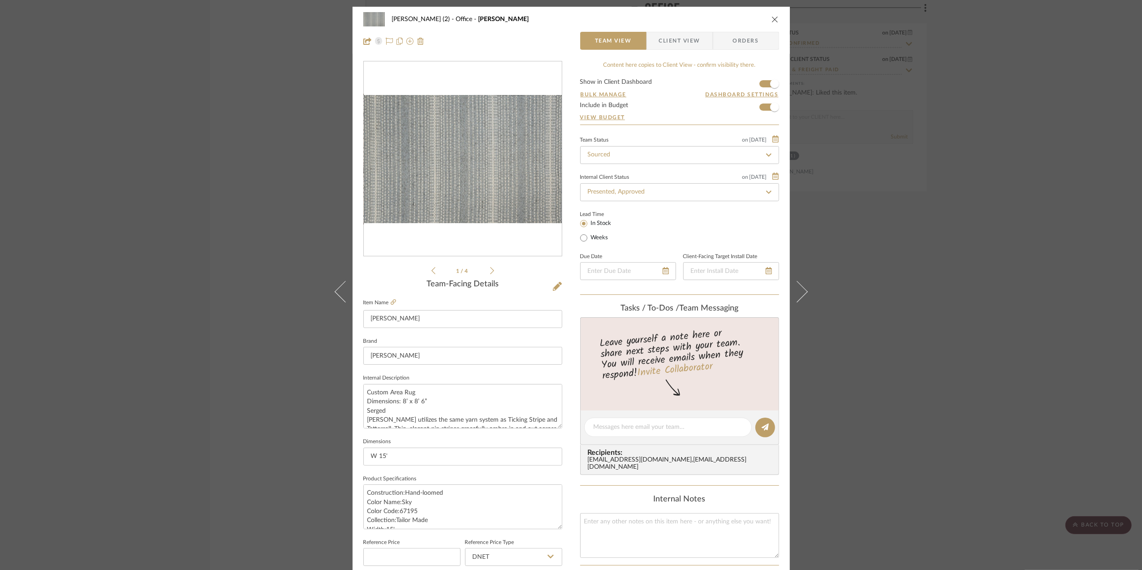
click at [461, 193] on img "0" at bounding box center [463, 159] width 198 height 128
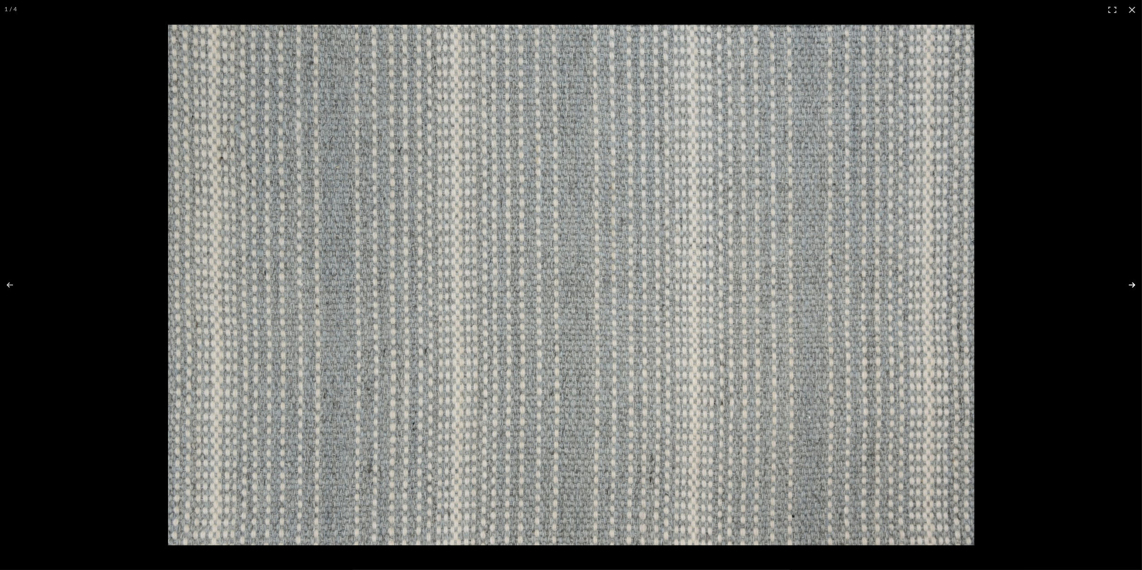
click at [1131, 282] on button at bounding box center [1125, 284] width 31 height 45
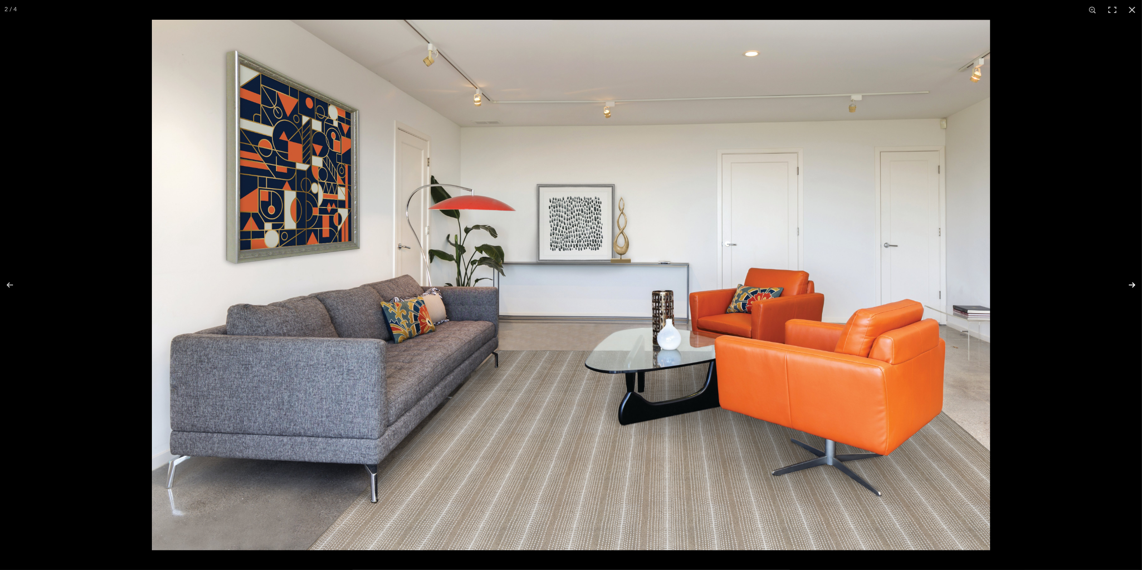
click at [1130, 287] on button at bounding box center [1125, 284] width 31 height 45
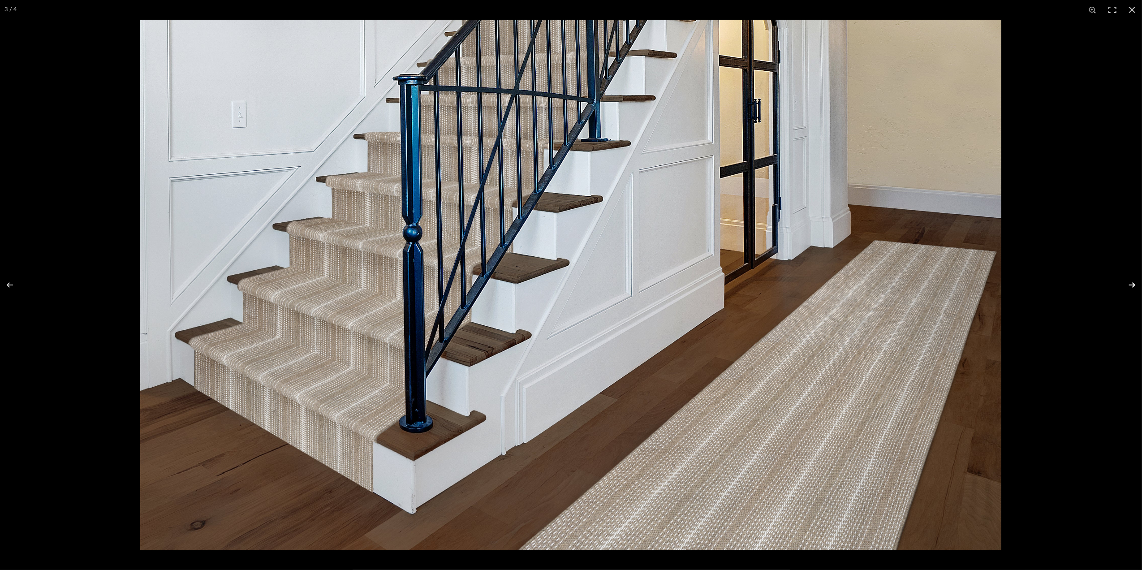
click at [1130, 287] on button at bounding box center [1125, 284] width 31 height 45
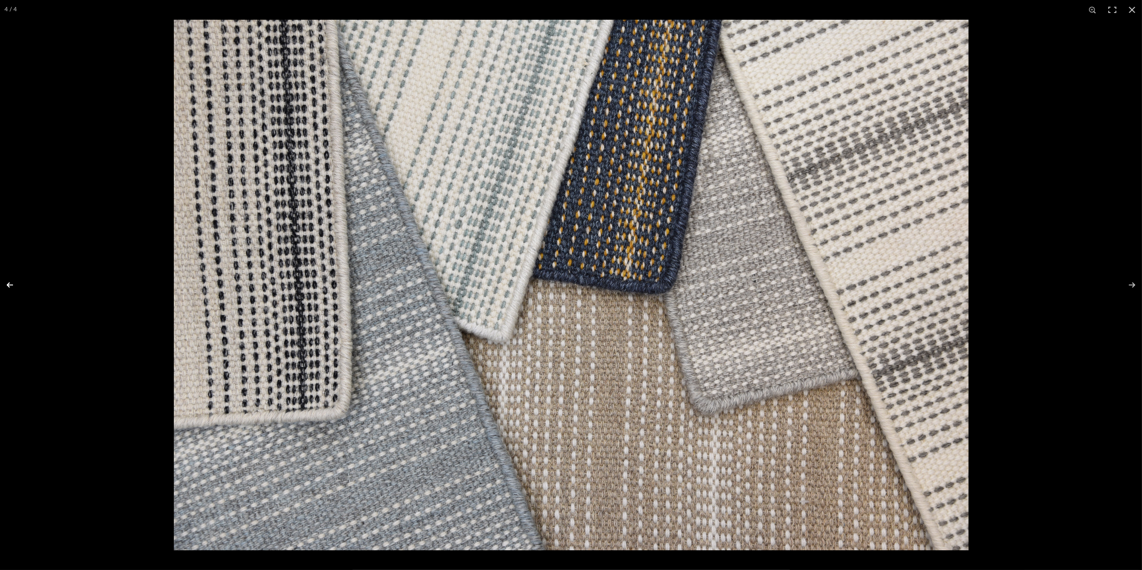
click at [6, 281] on button at bounding box center [15, 284] width 31 height 45
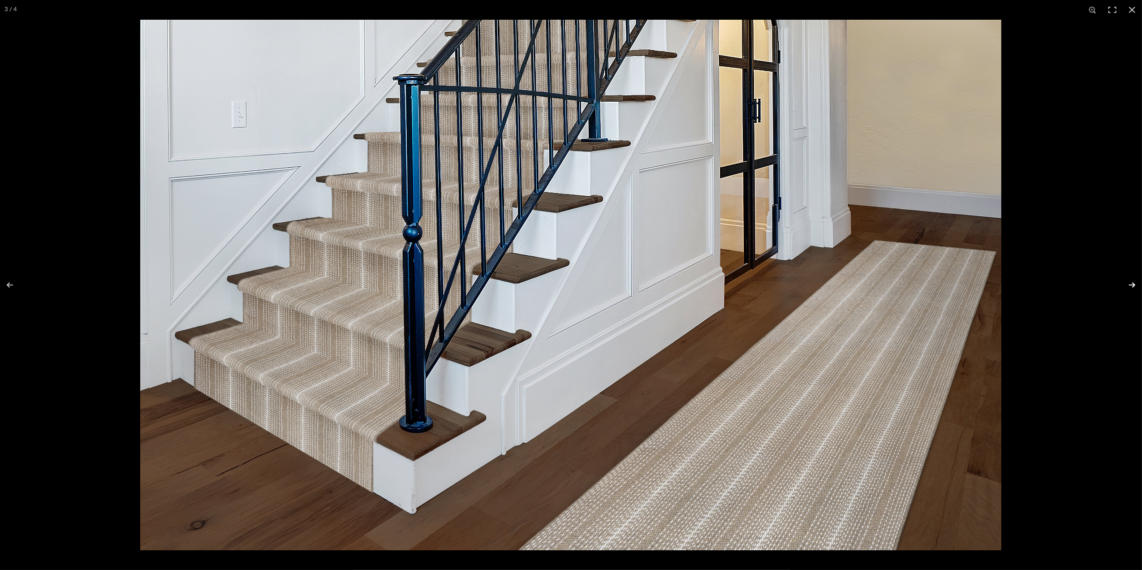
click at [1132, 283] on button at bounding box center [1125, 284] width 31 height 45
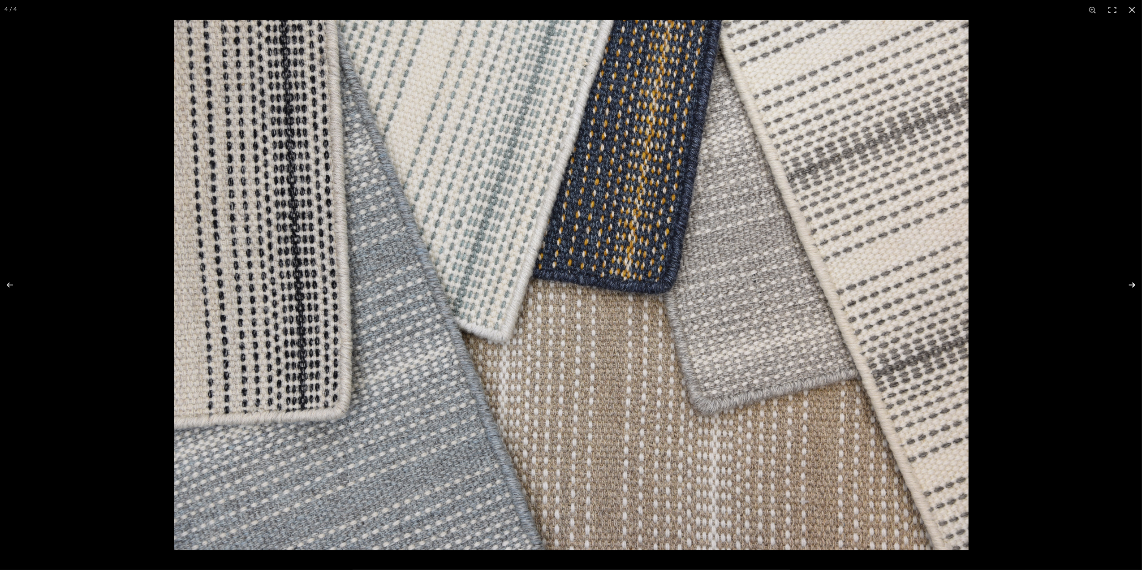
click at [1131, 287] on button at bounding box center [1125, 284] width 31 height 45
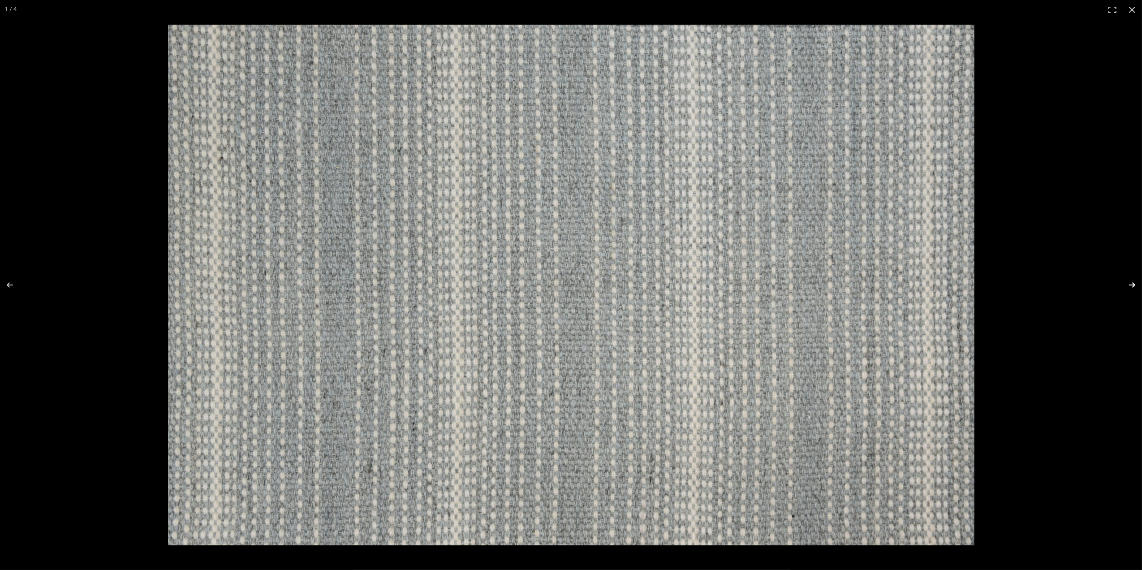
click at [1131, 287] on button at bounding box center [1125, 284] width 31 height 45
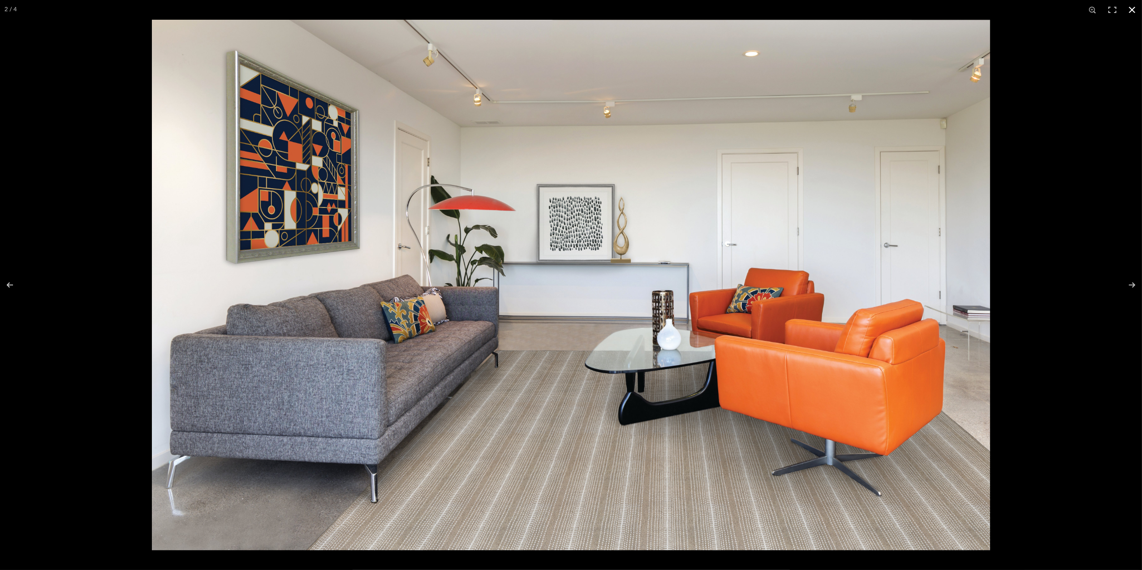
click at [1127, 9] on button at bounding box center [1132, 10] width 20 height 20
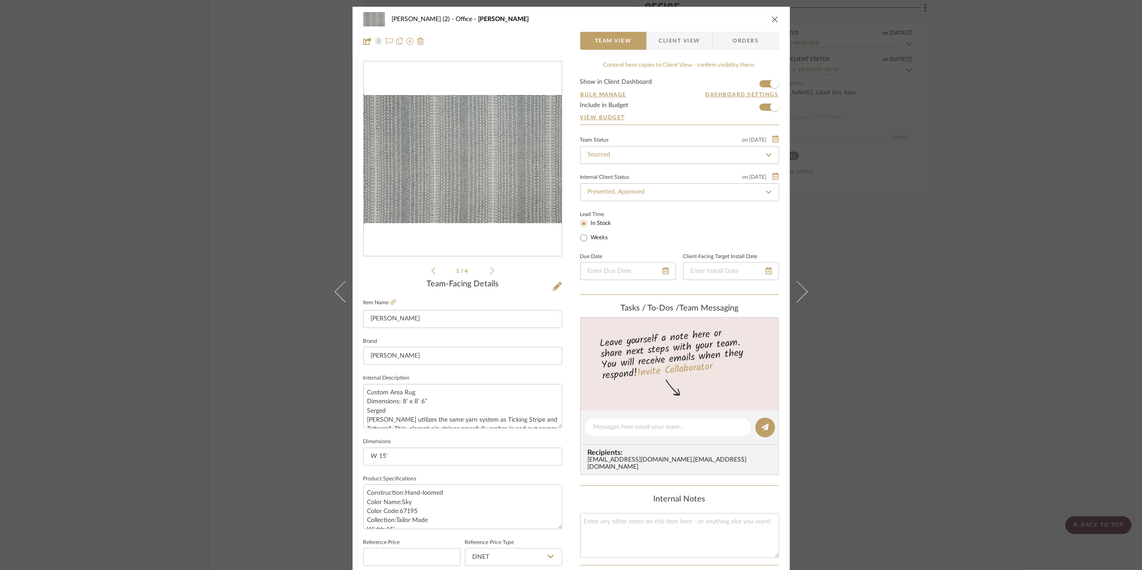
click at [1012, 277] on div "Stephanie Bergreen (2) Office Theodore Stripe Team View Client View Orders 1 / …" at bounding box center [571, 285] width 1142 height 570
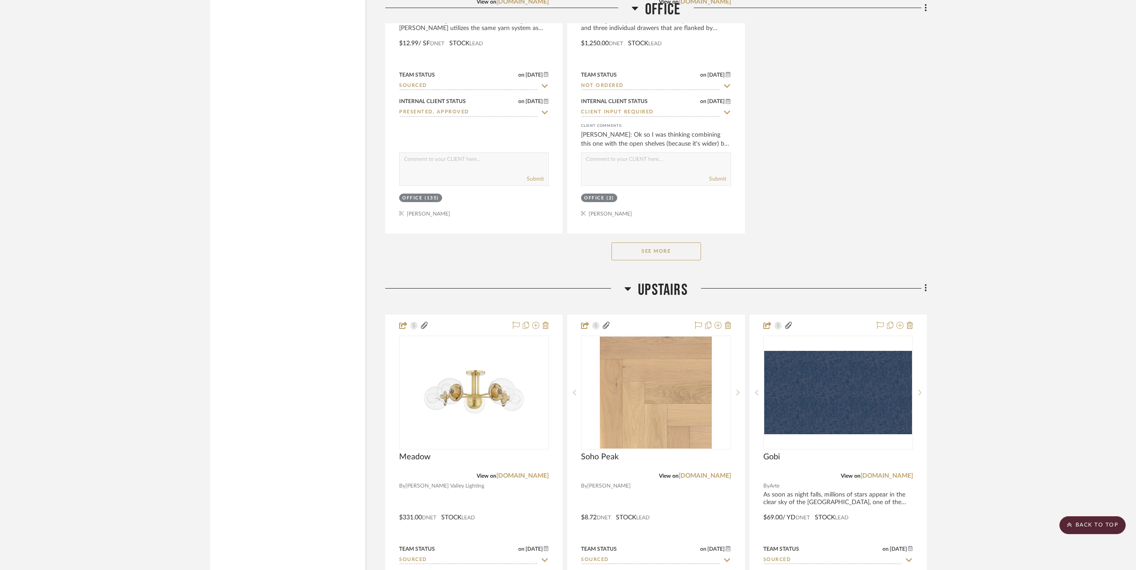
scroll to position [1792, 0]
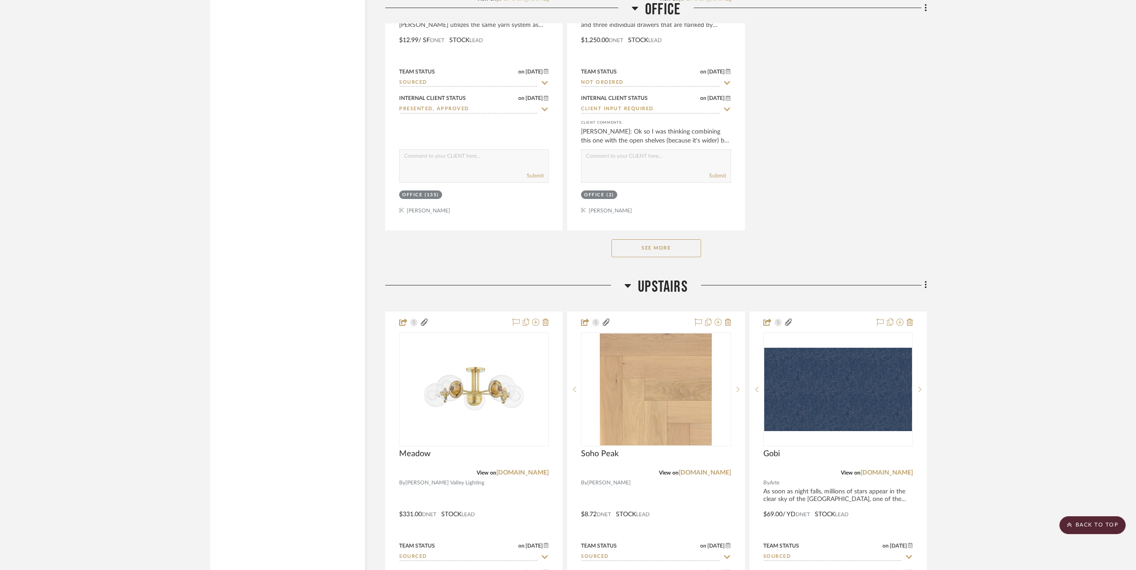
click at [666, 253] on button "See More" at bounding box center [656, 248] width 90 height 18
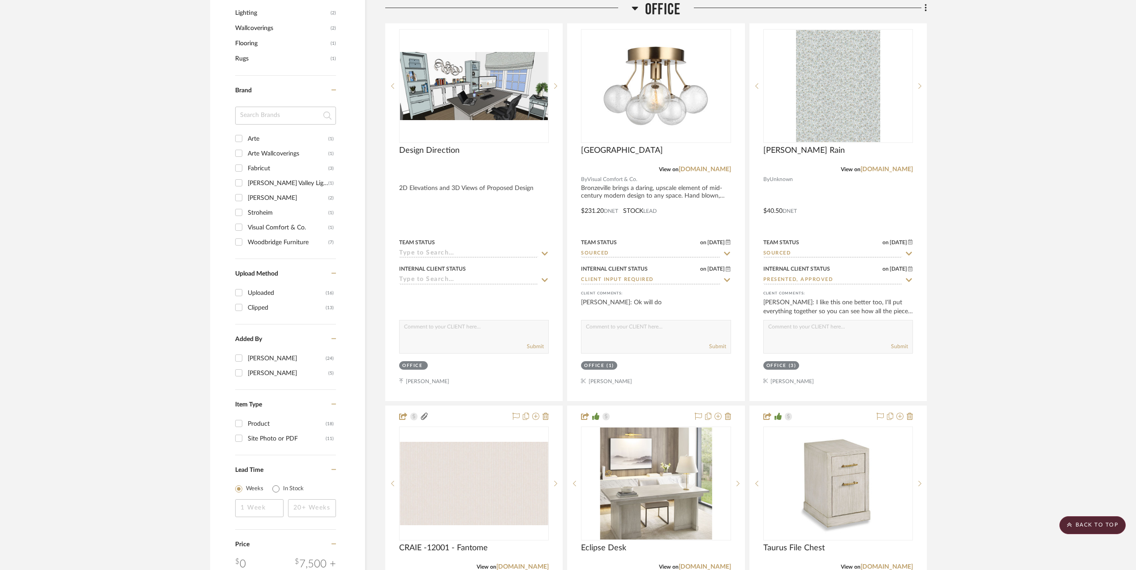
scroll to position [836, 0]
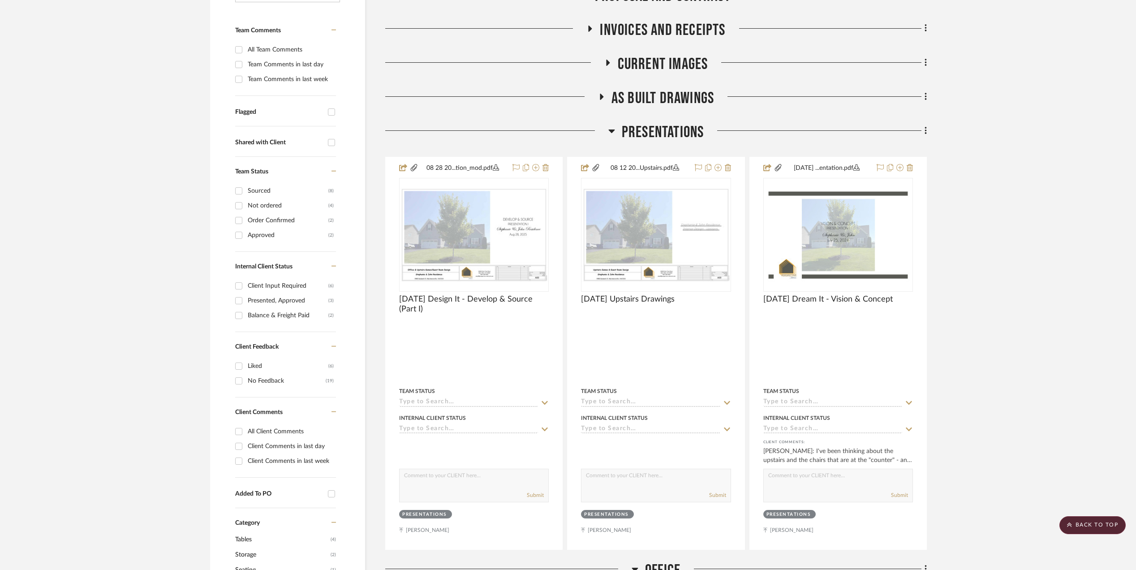
scroll to position [239, 0]
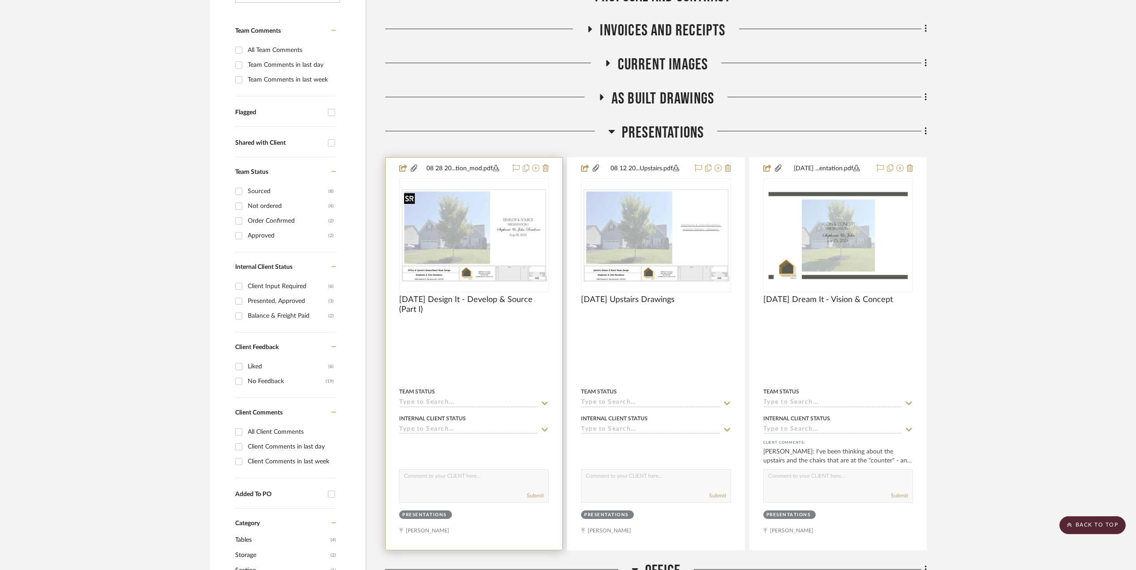
click at [455, 224] on img "0" at bounding box center [474, 235] width 148 height 95
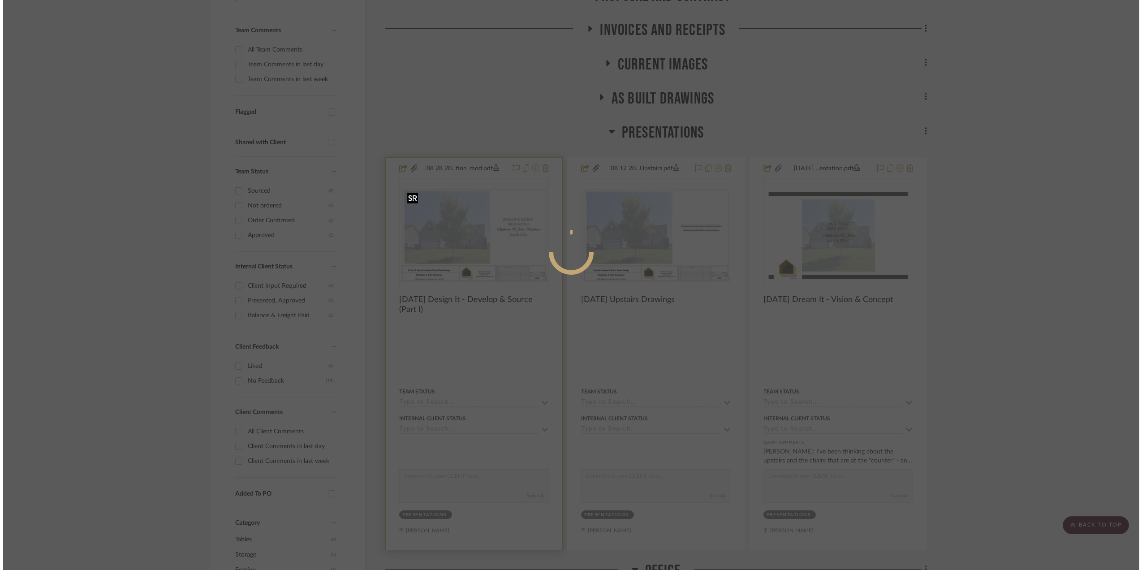
scroll to position [0, 0]
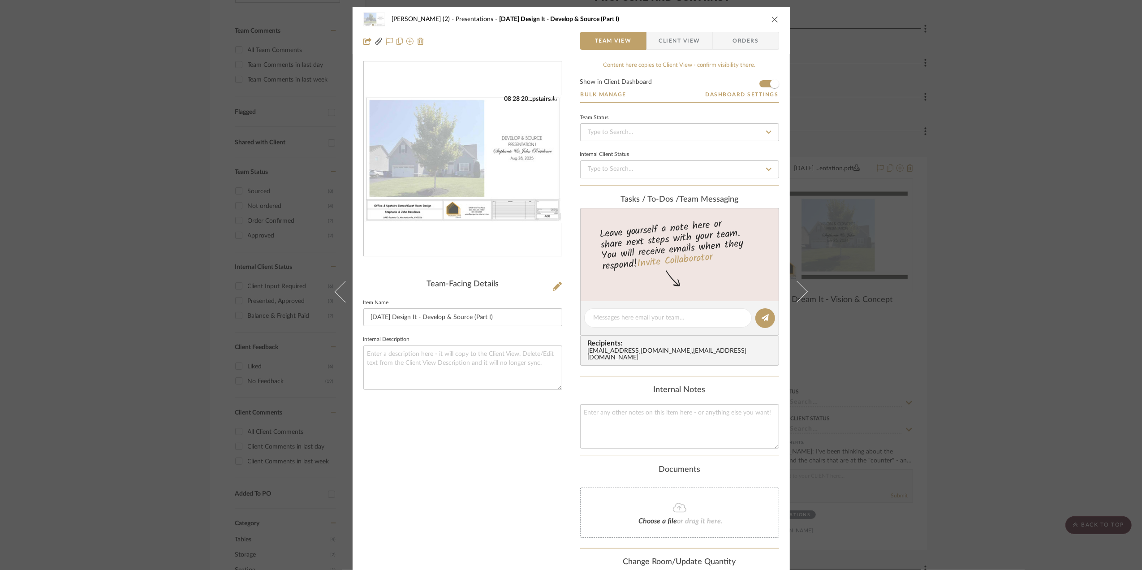
click at [459, 143] on img "0" at bounding box center [463, 159] width 198 height 128
click at [1000, 422] on div "Stephanie Bergreen (2) Presentations 9.10.25 Design It - Develop & Source (Part…" at bounding box center [571, 285] width 1142 height 570
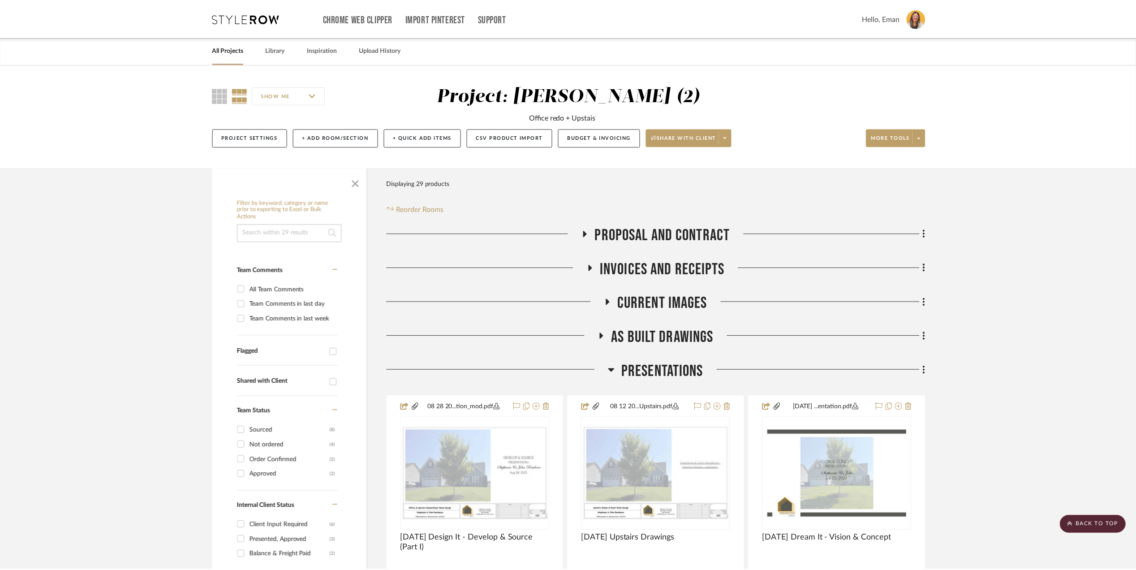
scroll to position [239, 0]
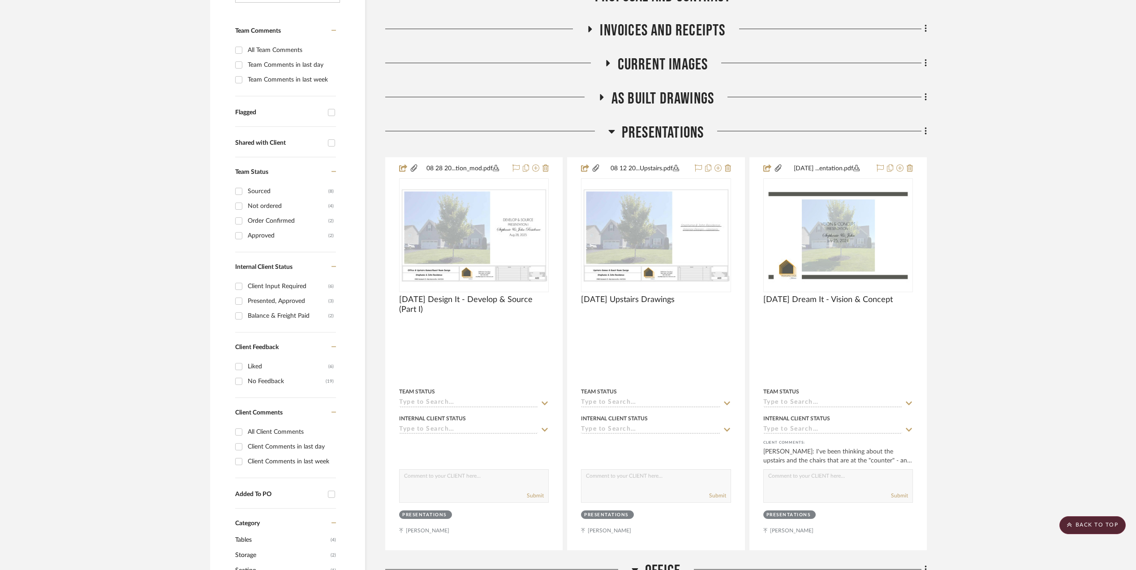
drag, startPoint x: 1018, startPoint y: 271, endPoint x: 1026, endPoint y: 276, distance: 9.6
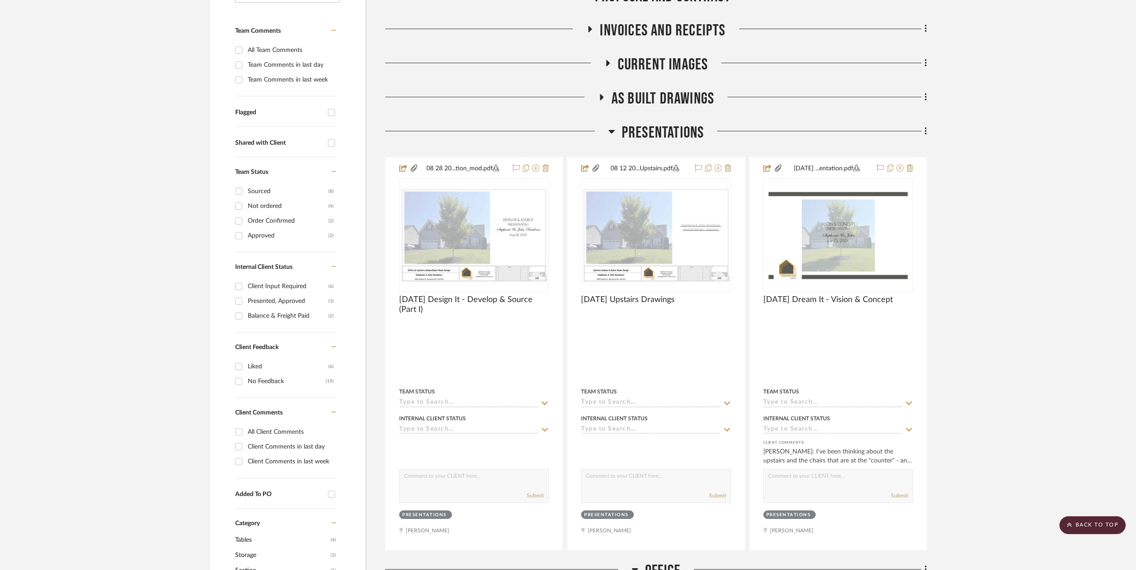
drag, startPoint x: 1102, startPoint y: 378, endPoint x: 1090, endPoint y: 380, distance: 11.7
